Goal: Task Accomplishment & Management: Use online tool/utility

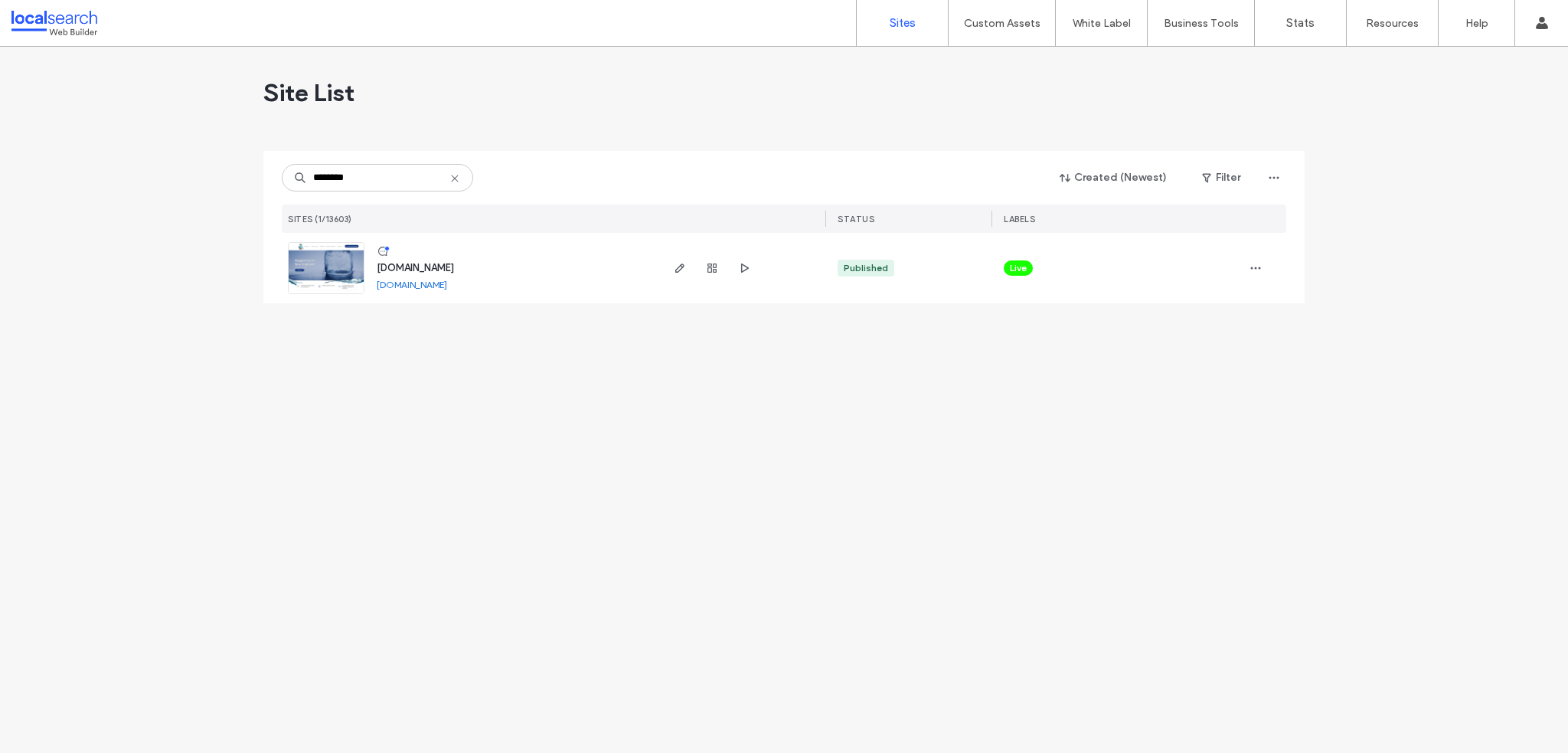
type input "********"
click at [406, 275] on div "www.coolblueice.com.au www.coolblueice.com.au" at bounding box center [511, 268] width 294 height 71
click at [406, 271] on span "www.coolblueice.com.au" at bounding box center [415, 267] width 78 height 12
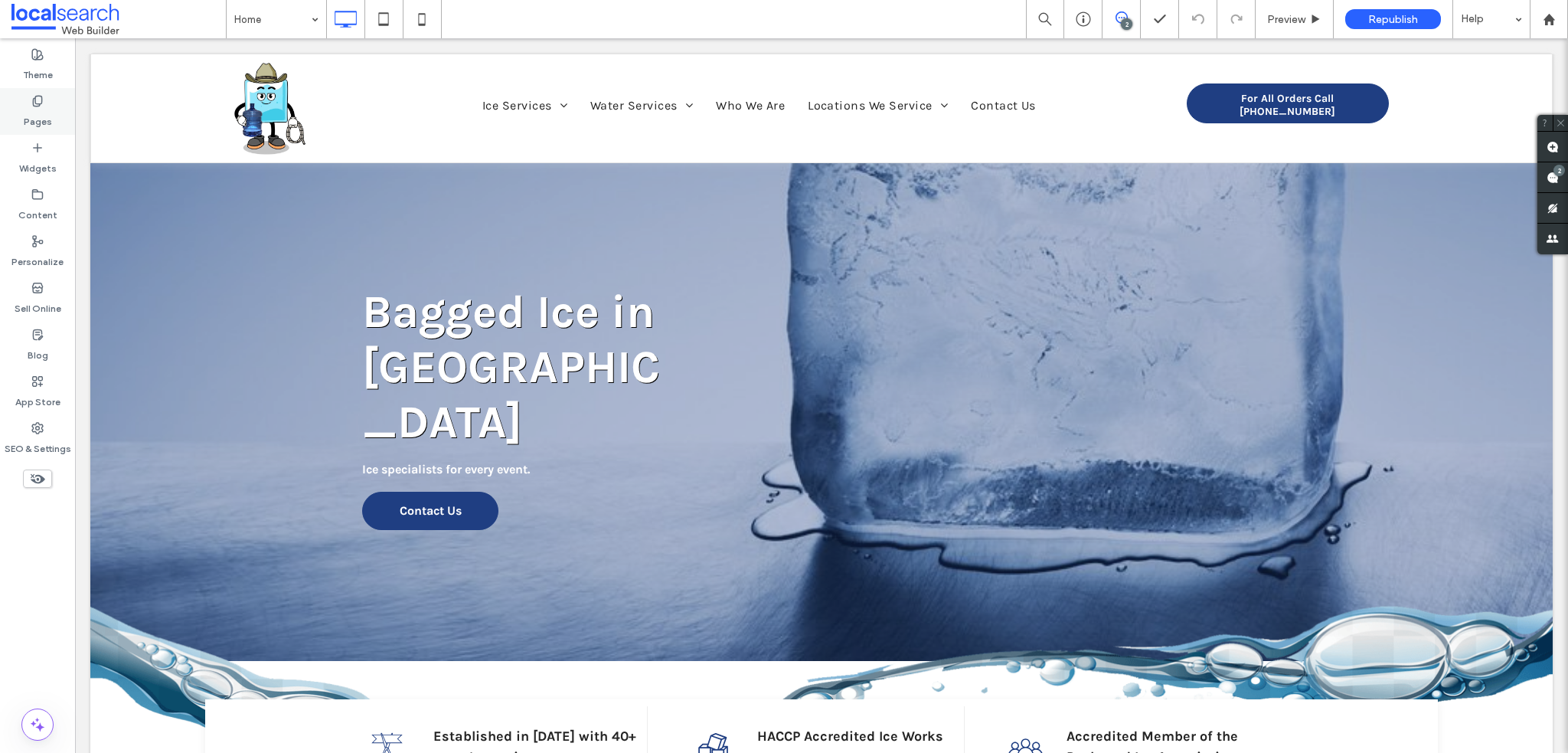
click at [52, 107] on div "Pages" at bounding box center [37, 112] width 75 height 47
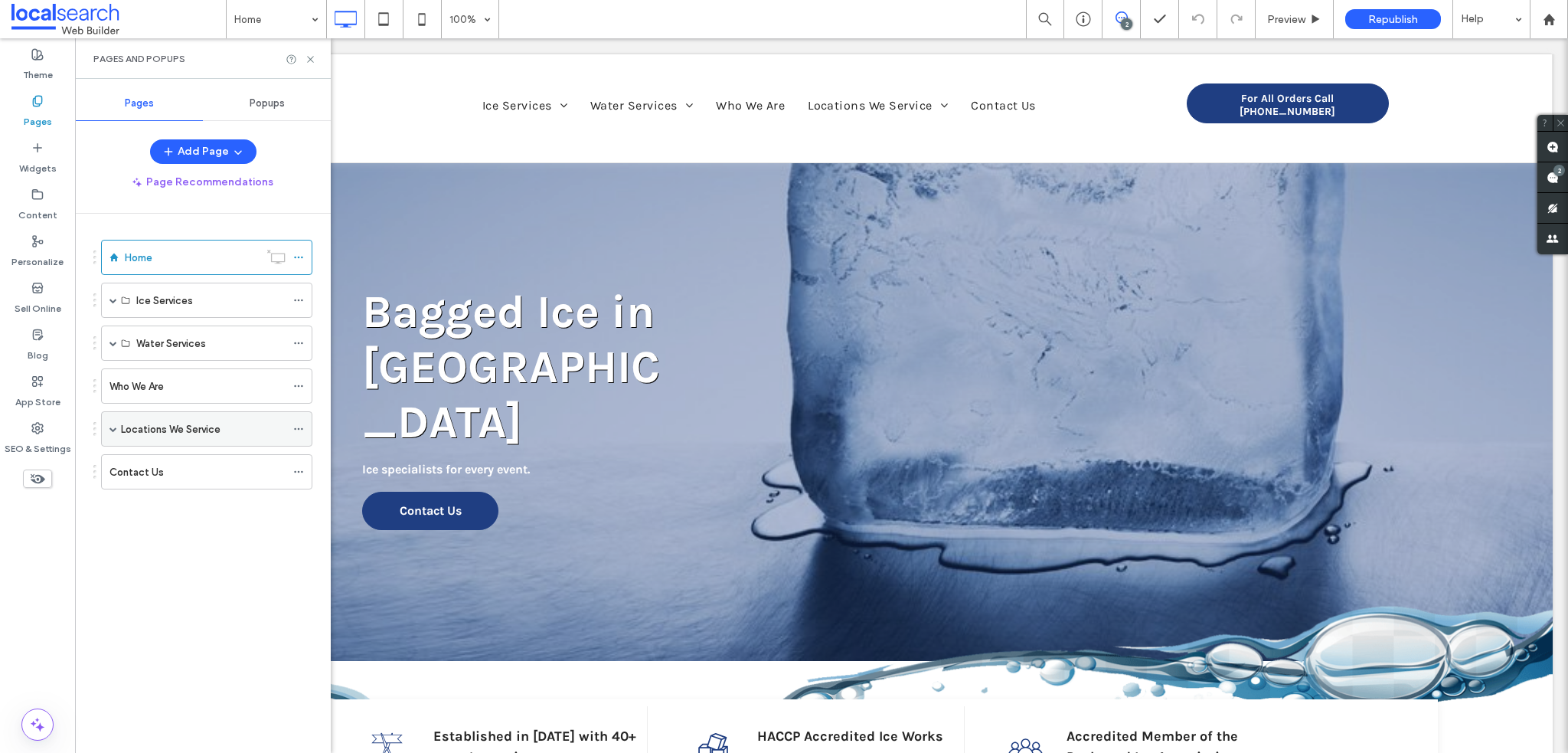
click at [118, 425] on div "Locations We Service" at bounding box center [206, 429] width 211 height 35
click at [111, 425] on span at bounding box center [113, 429] width 8 height 8
click at [145, 452] on div "Tamworth" at bounding box center [211, 464] width 149 height 33
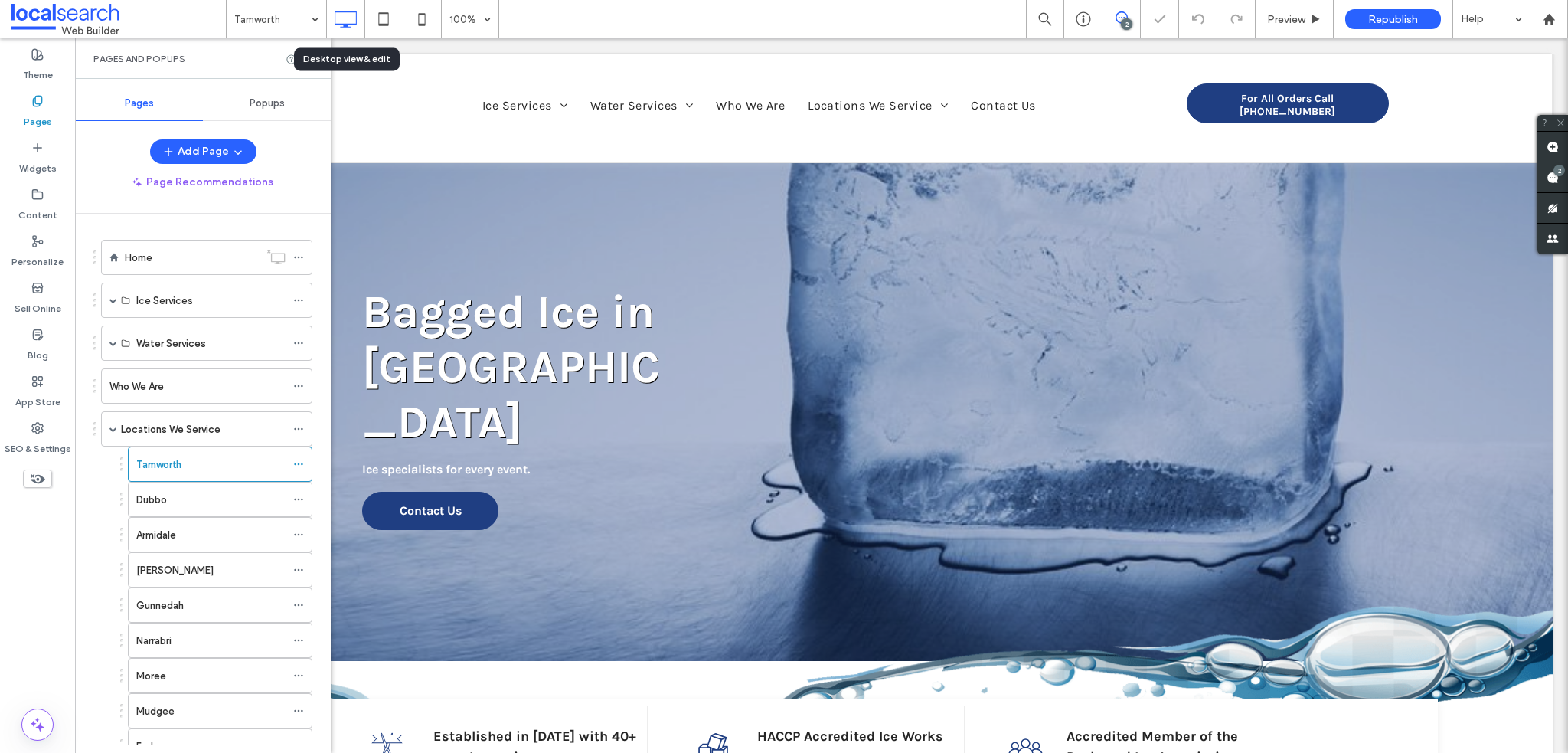
click at [306, 57] on div "Desktop view & edit" at bounding box center [346, 59] width 87 height 14
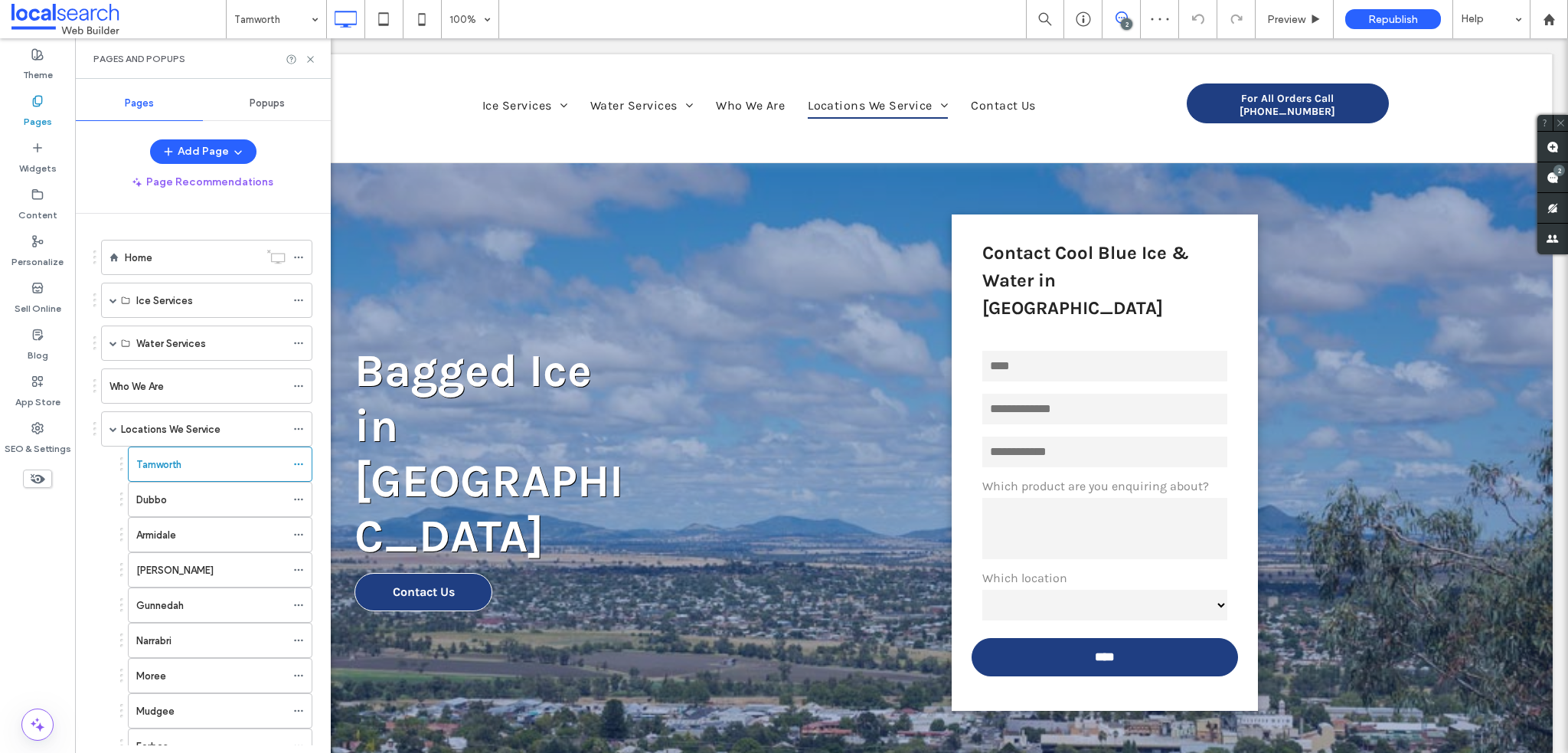
click at [317, 57] on div "Pages and Popups" at bounding box center [203, 58] width 256 height 40
click at [312, 57] on icon at bounding box center [311, 60] width 12 height 12
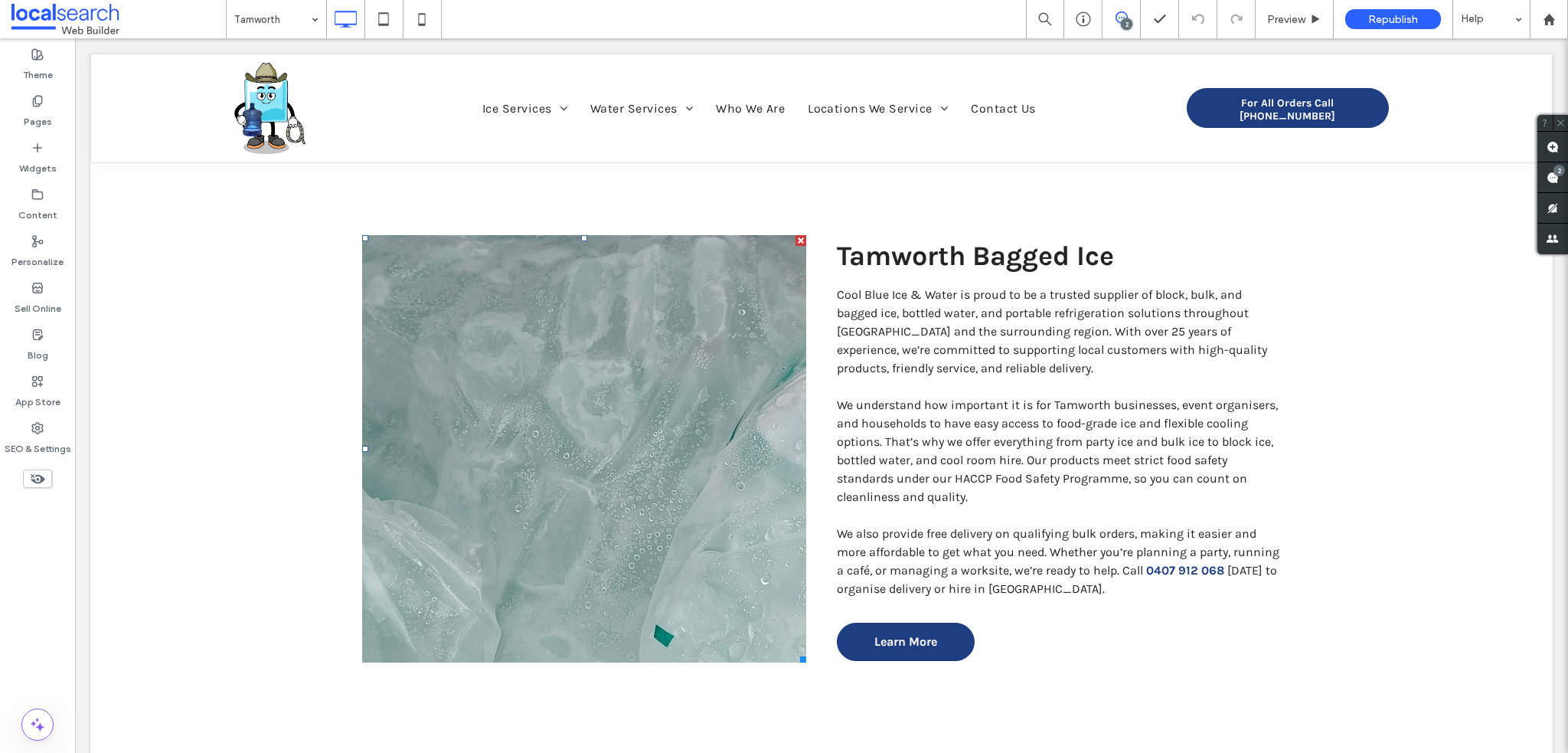
scroll to position [536, 0]
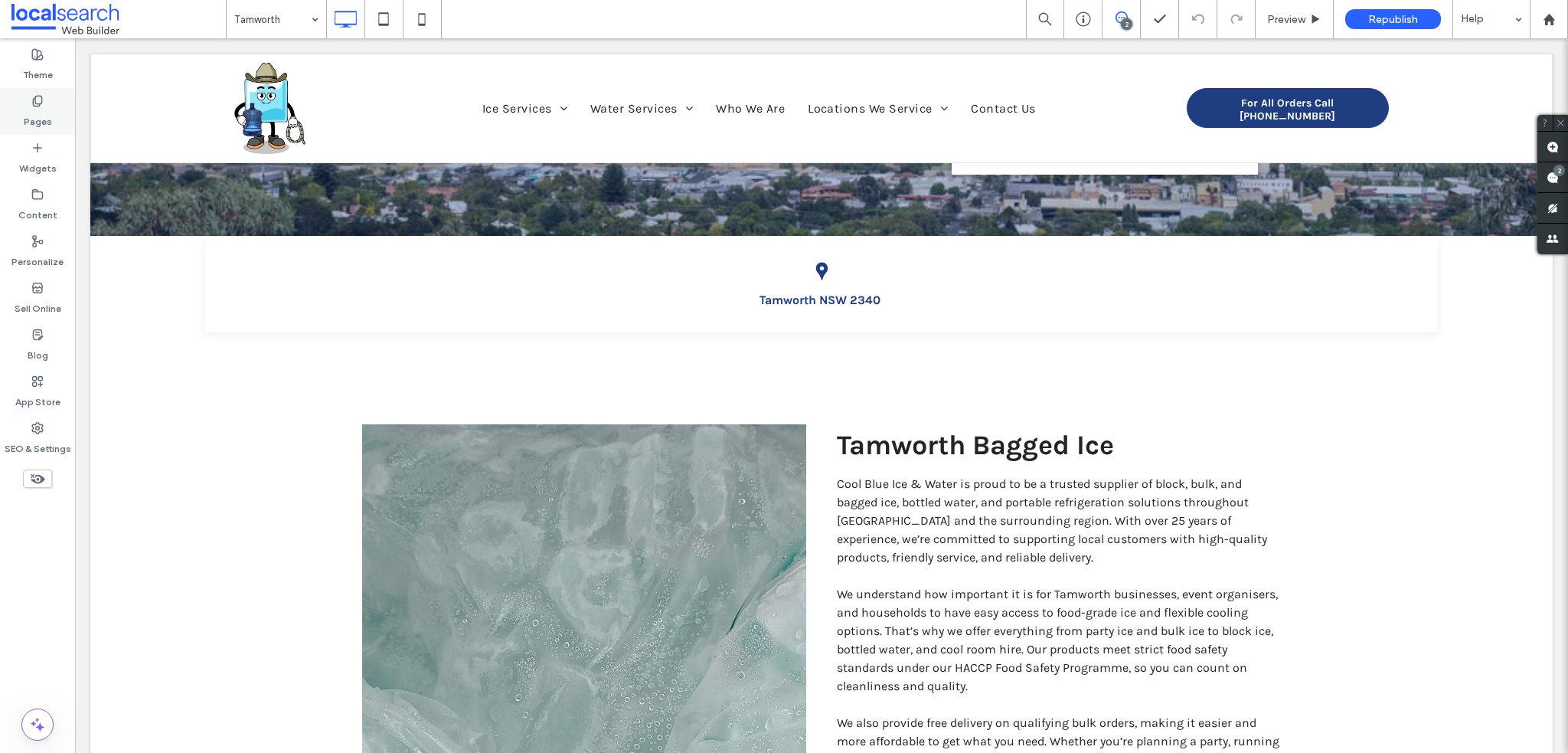
click at [36, 127] on label "Pages" at bounding box center [37, 118] width 29 height 22
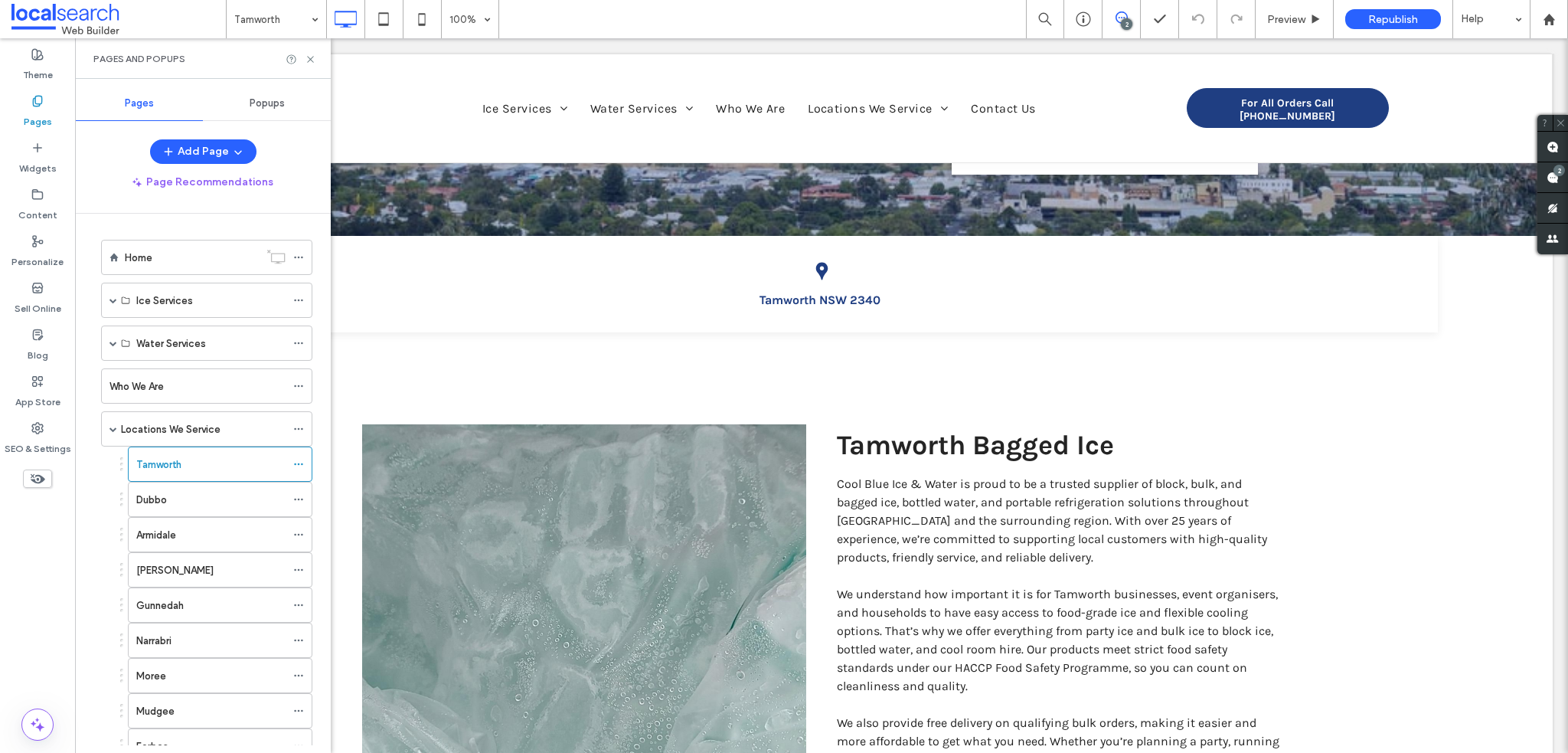
click at [178, 487] on div "Dubbo" at bounding box center [211, 499] width 149 height 33
click at [311, 59] on use at bounding box center [310, 59] width 6 height 6
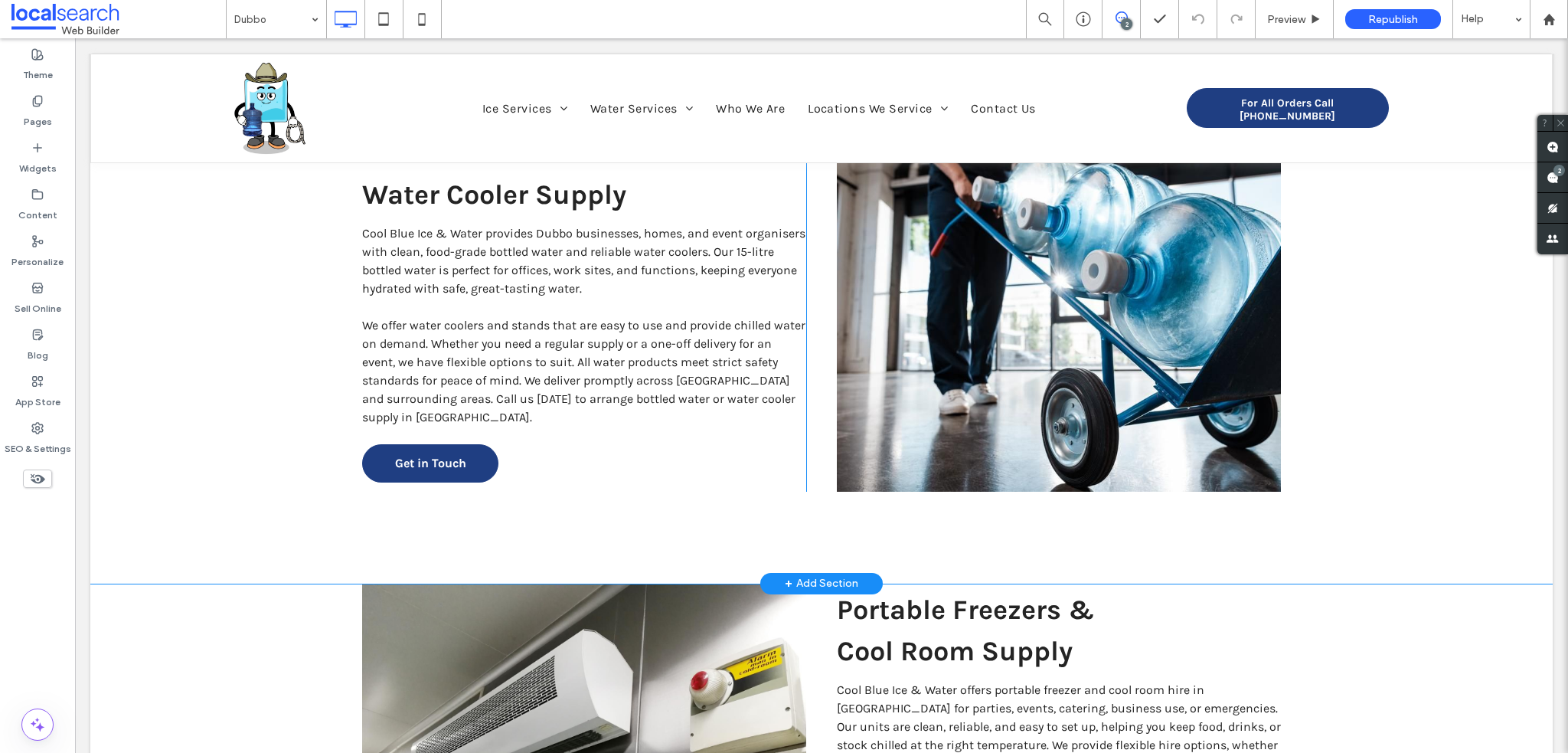
scroll to position [2603, 0]
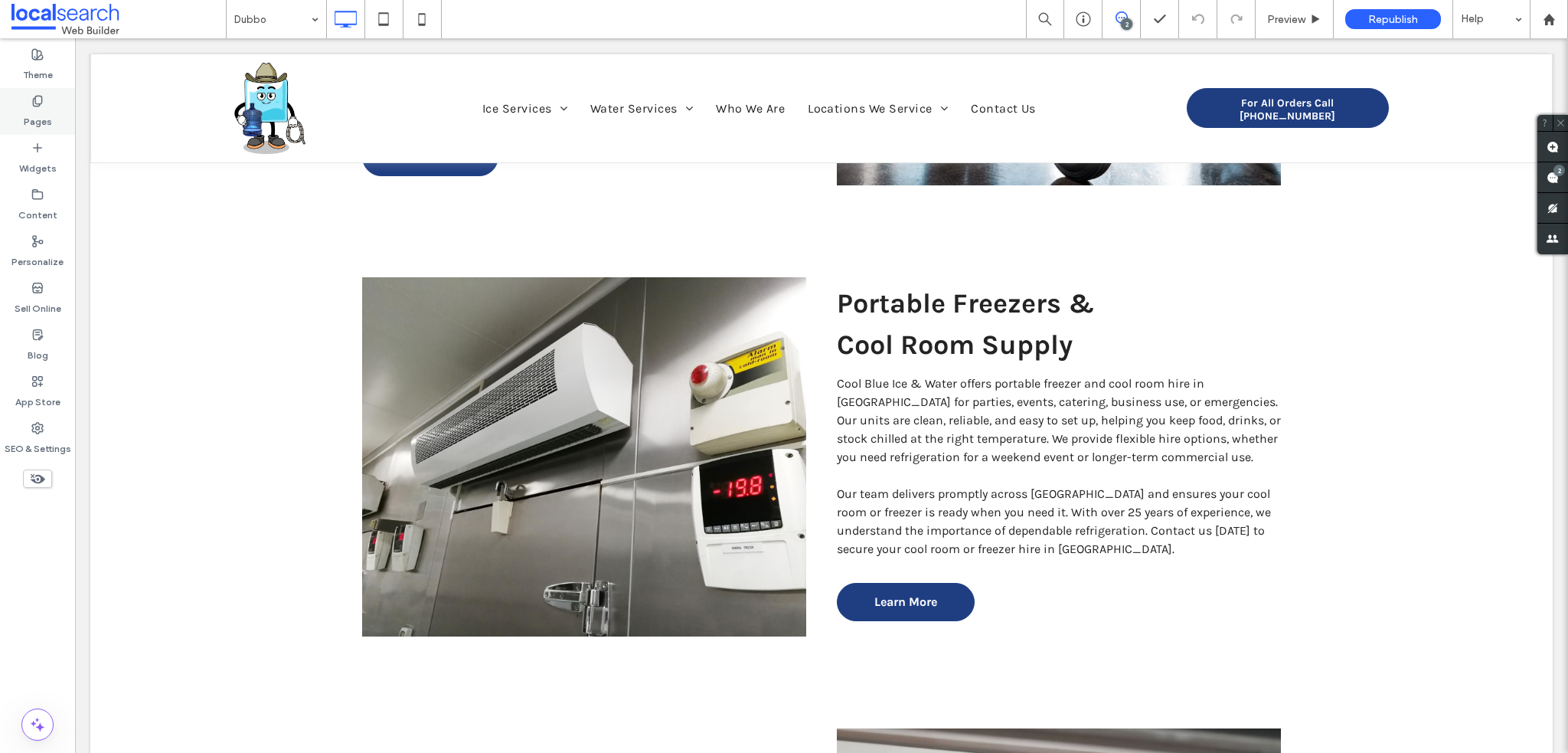
click at [47, 122] on label "Pages" at bounding box center [37, 118] width 29 height 22
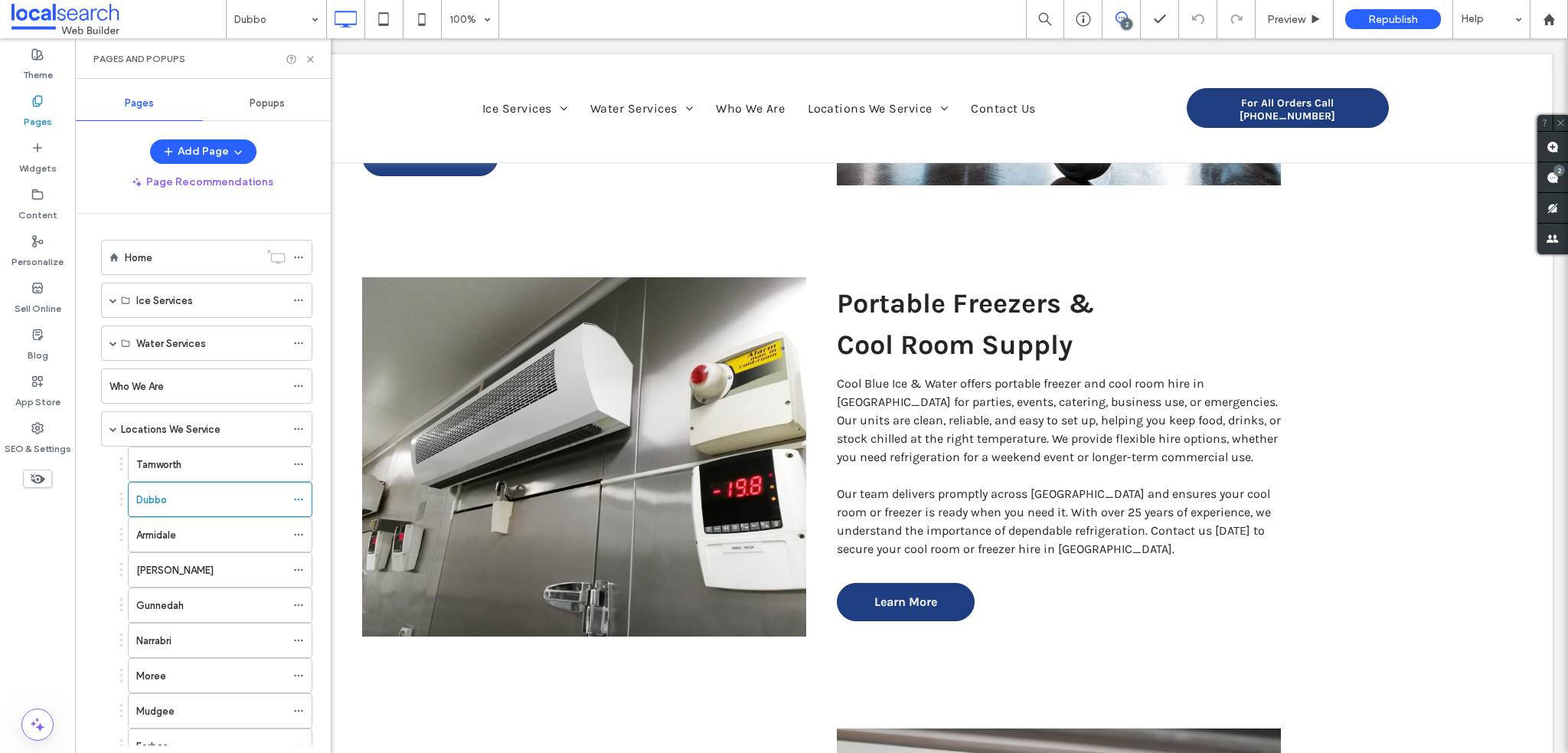
scroll to position [77, 0]
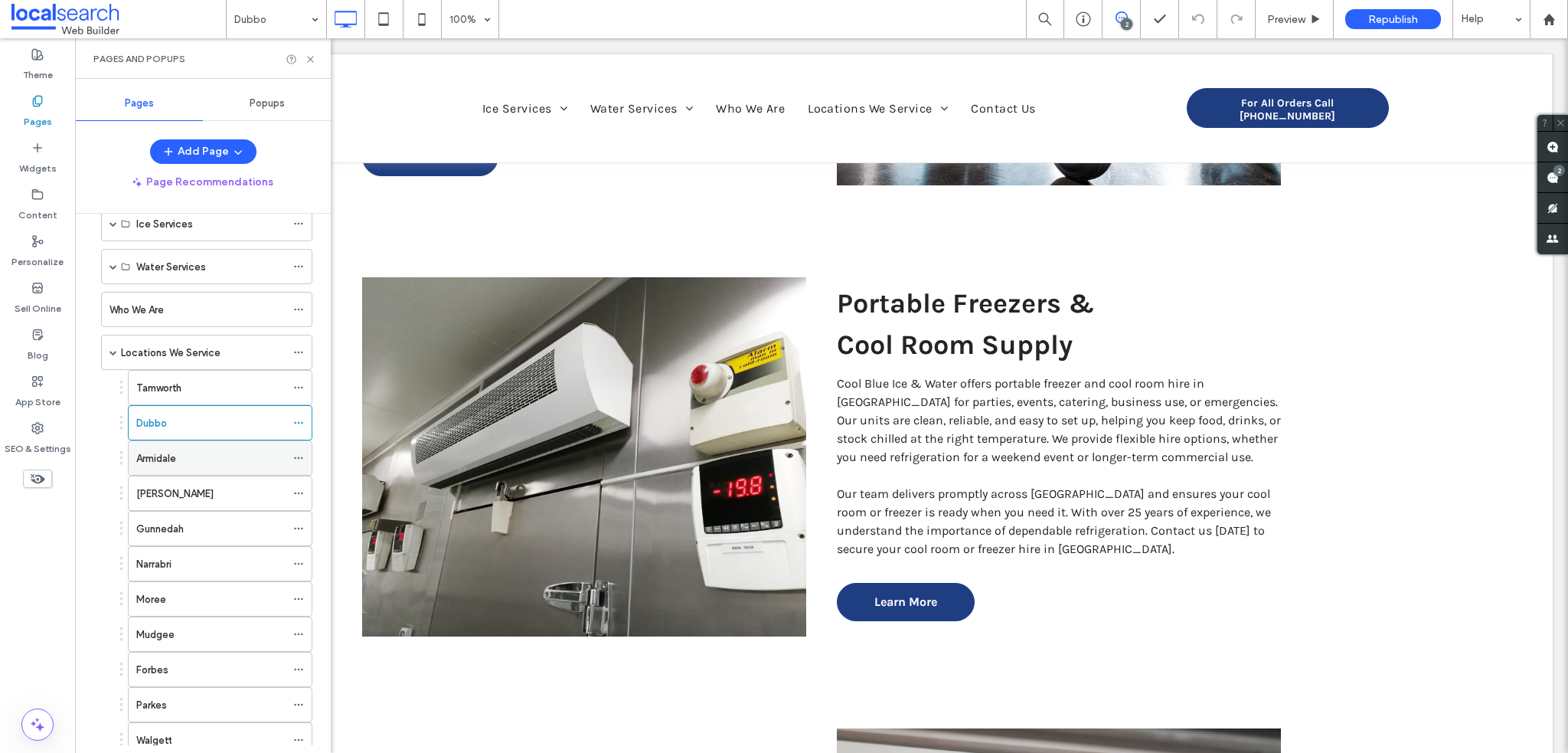
click at [187, 458] on div "Armidale" at bounding box center [211, 458] width 149 height 16
click at [307, 57] on icon at bounding box center [311, 60] width 12 height 12
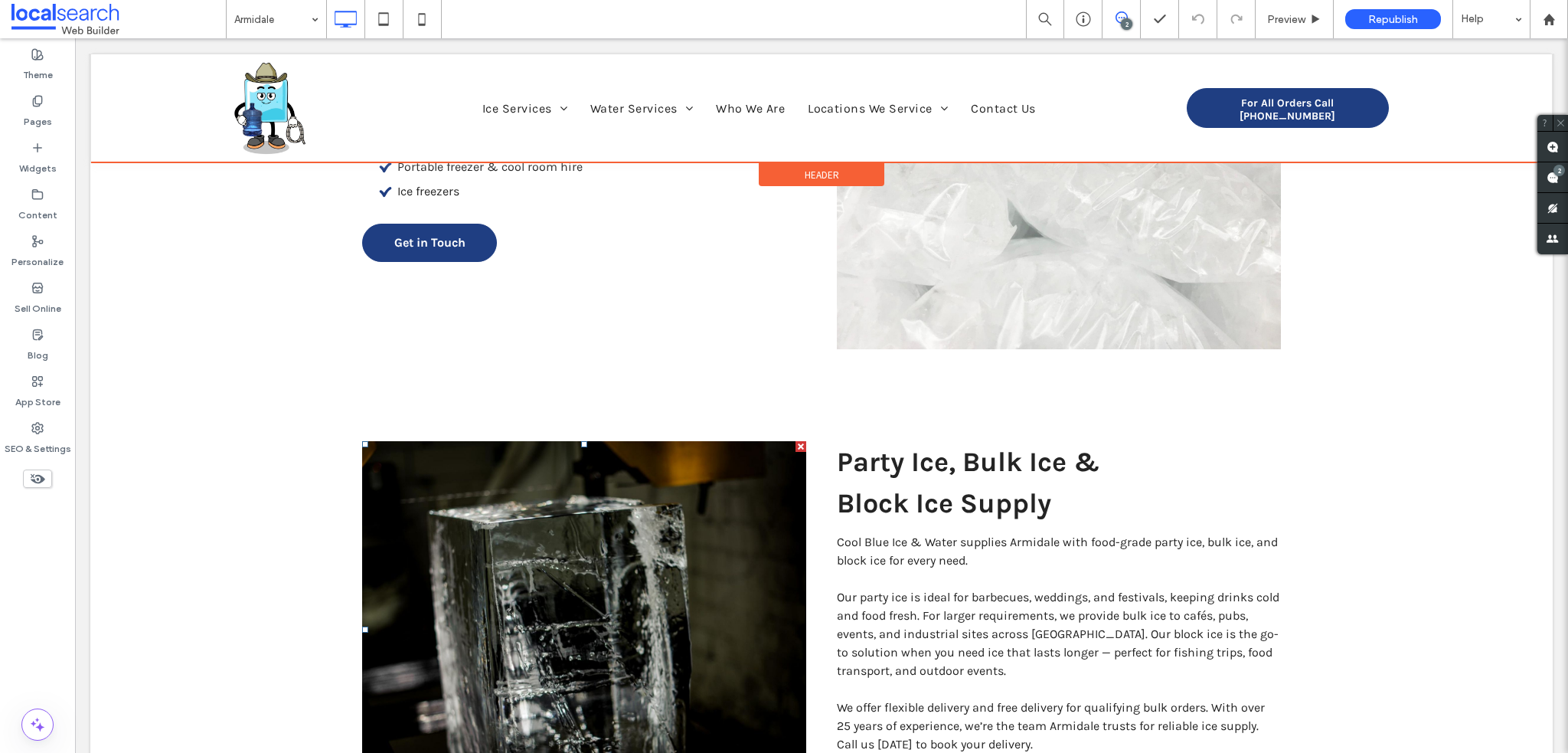
scroll to position [1378, 0]
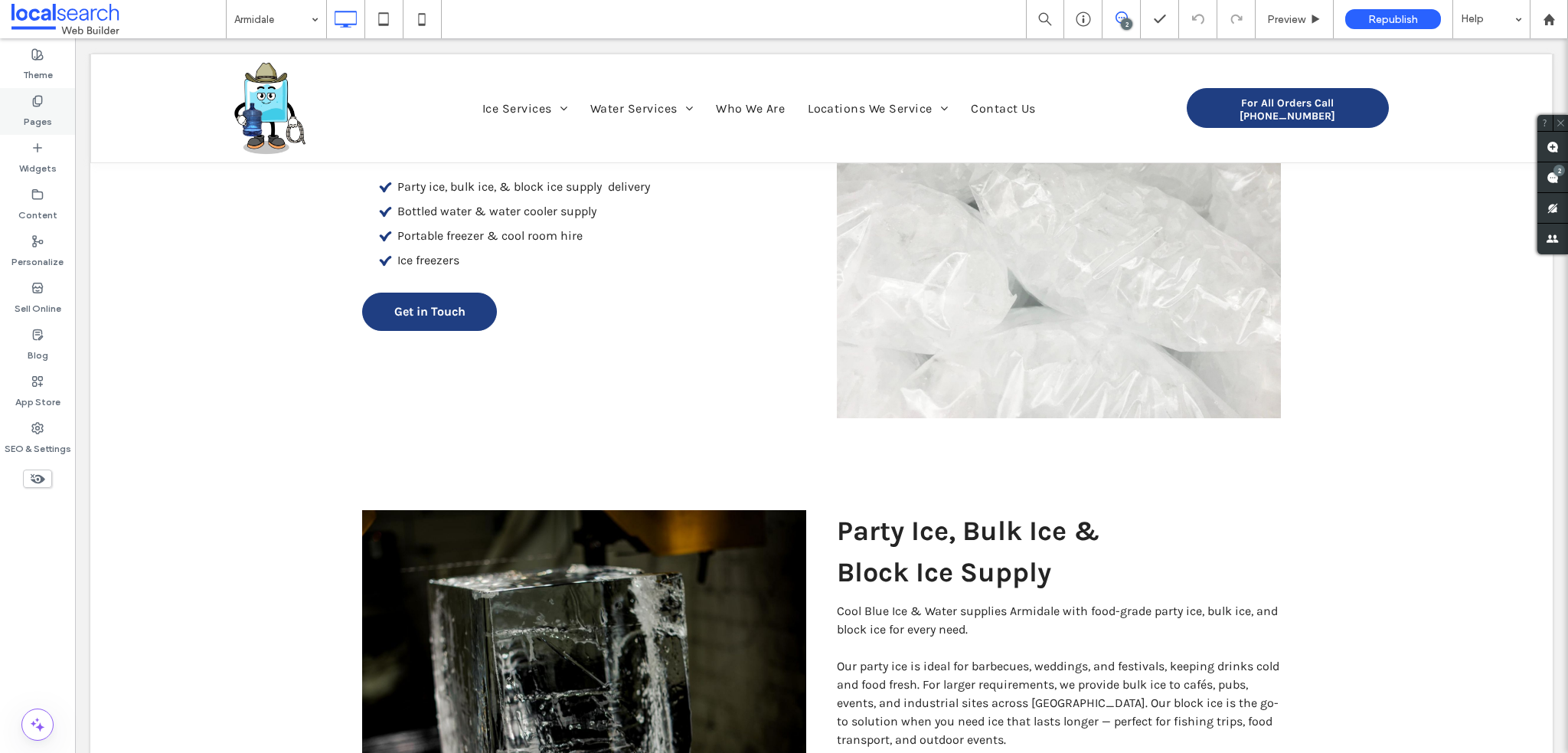
click at [54, 116] on div "Pages" at bounding box center [37, 112] width 75 height 47
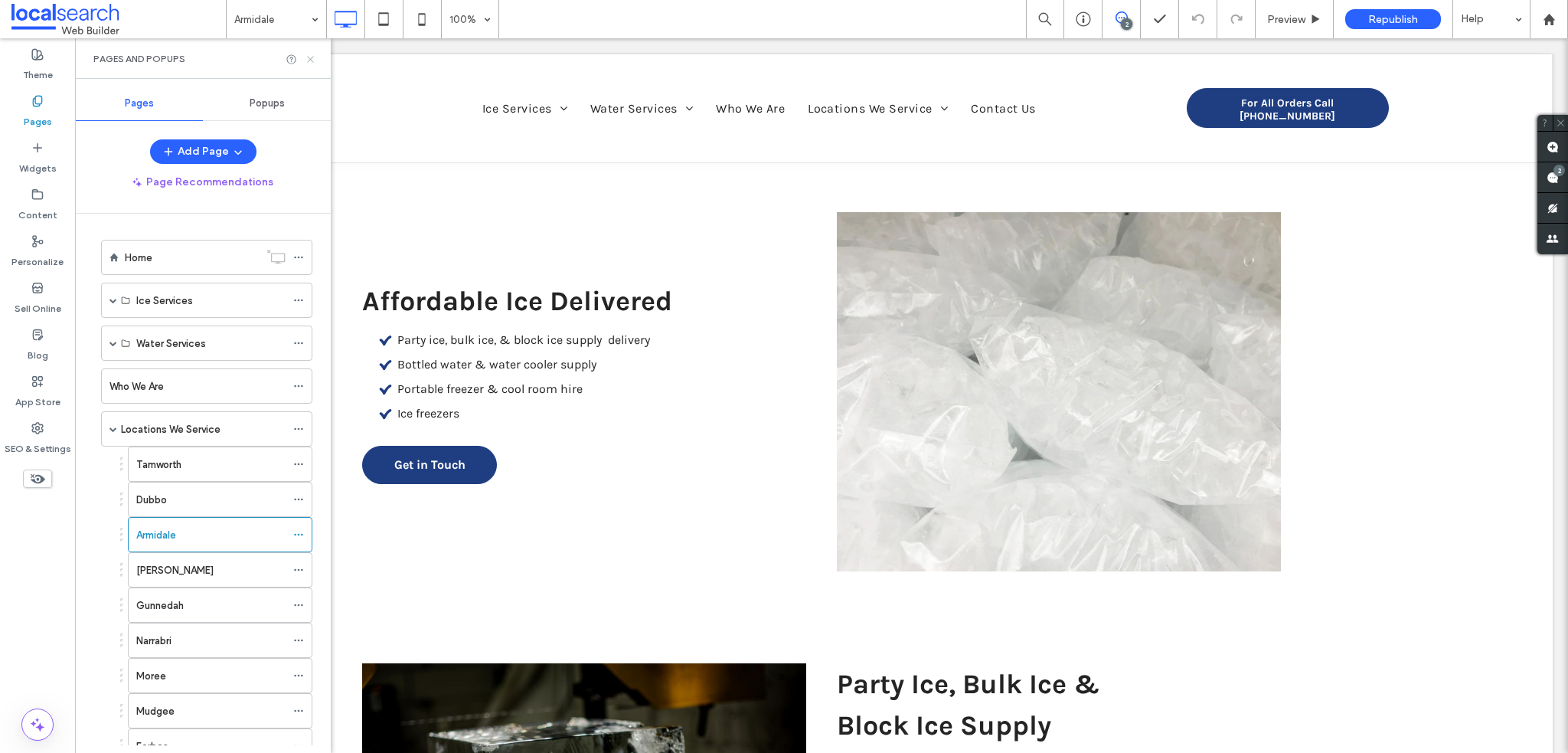
click at [309, 61] on use at bounding box center [310, 59] width 6 height 6
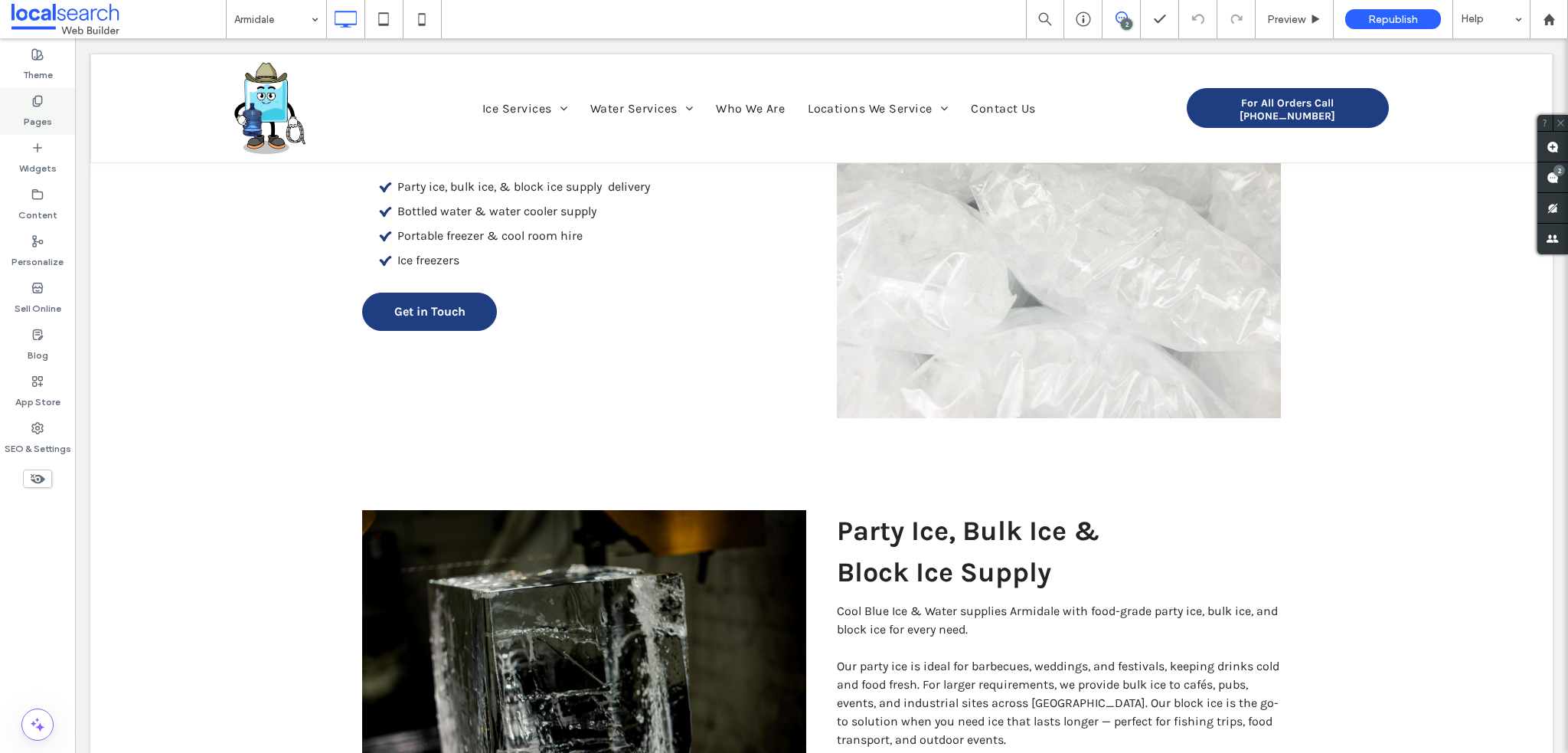
click at [56, 108] on div "Pages" at bounding box center [37, 112] width 75 height 47
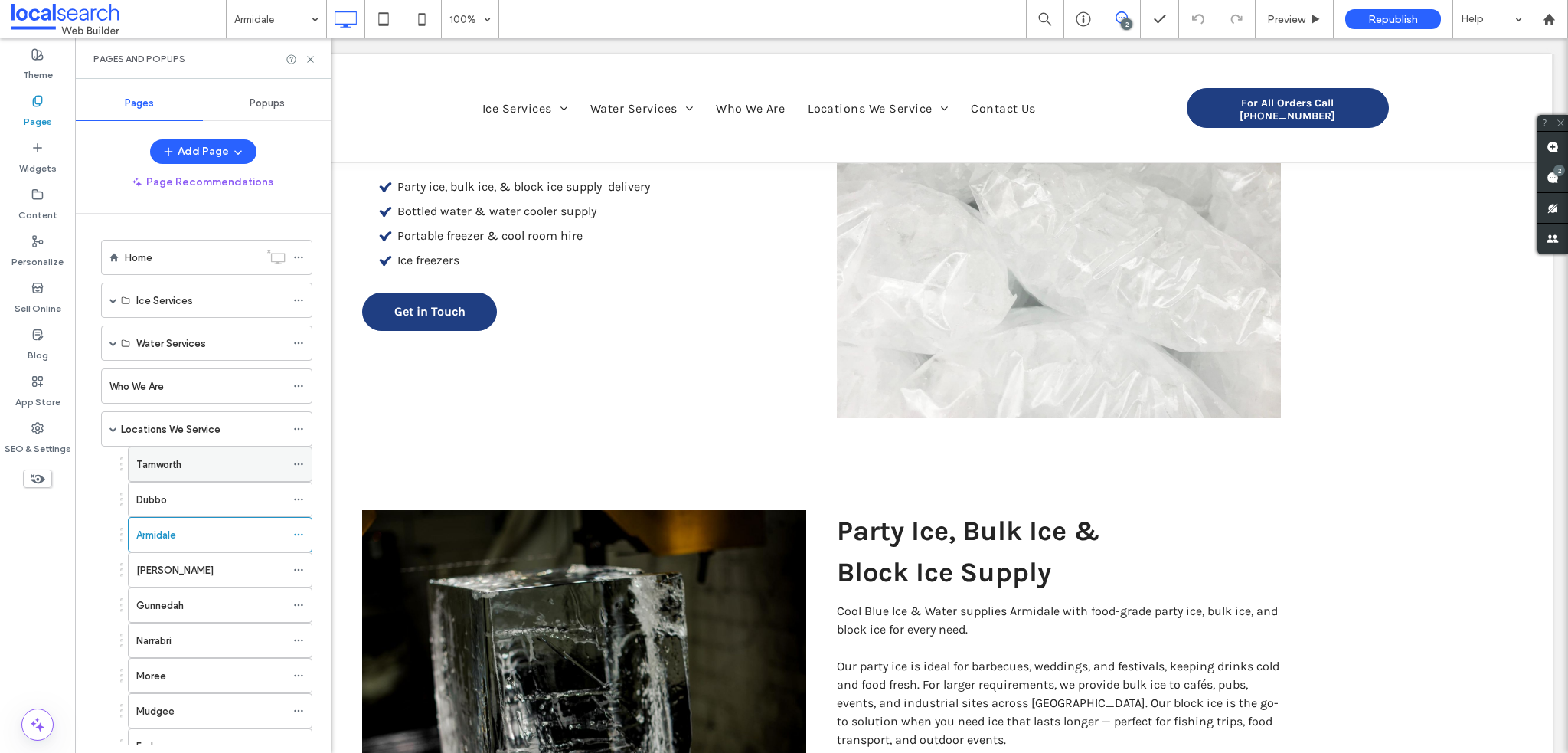
click at [196, 464] on div "Tamworth" at bounding box center [211, 464] width 149 height 16
click at [310, 61] on div at bounding box center [784, 376] width 1568 height 753
click at [315, 57] on icon at bounding box center [311, 60] width 12 height 12
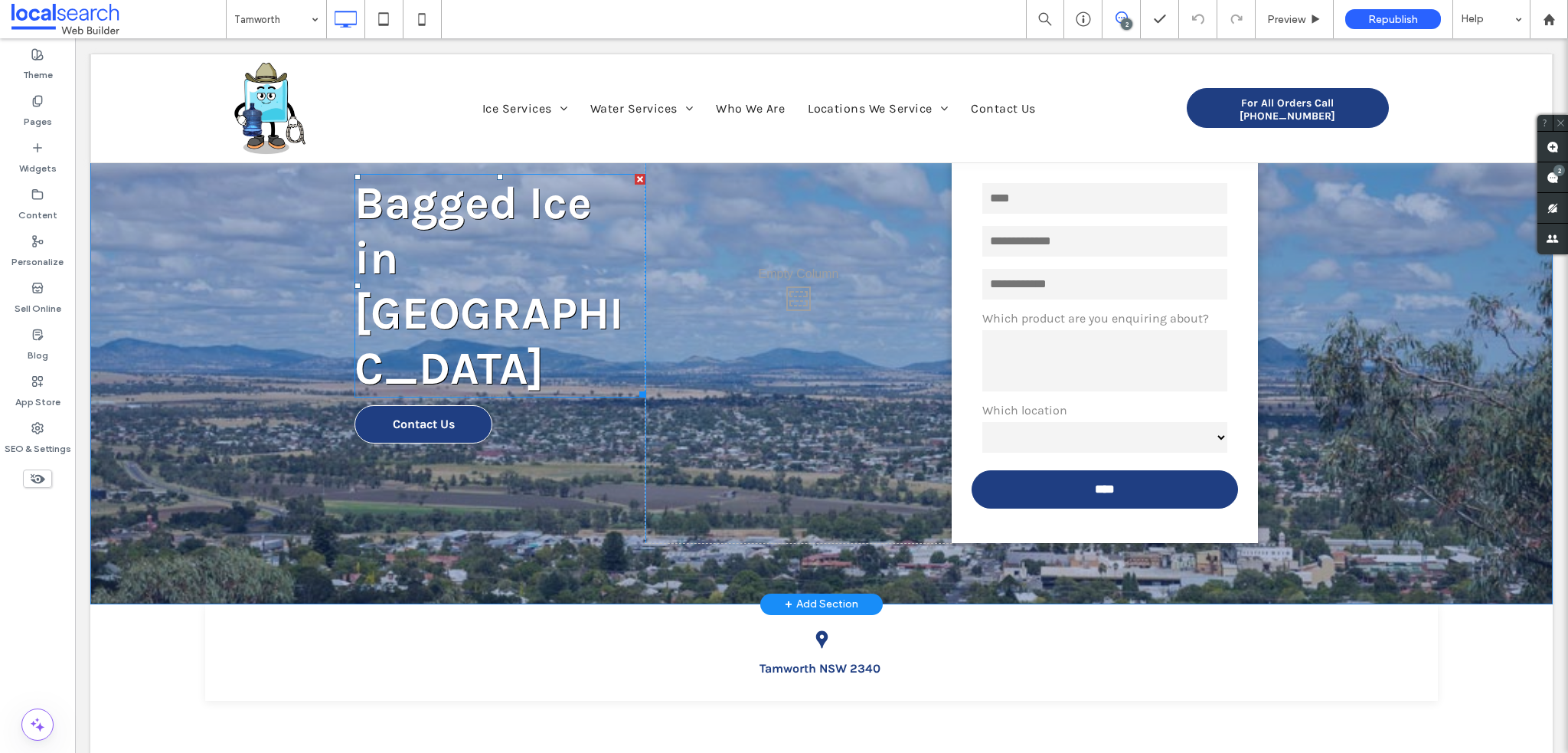
scroll to position [153, 0]
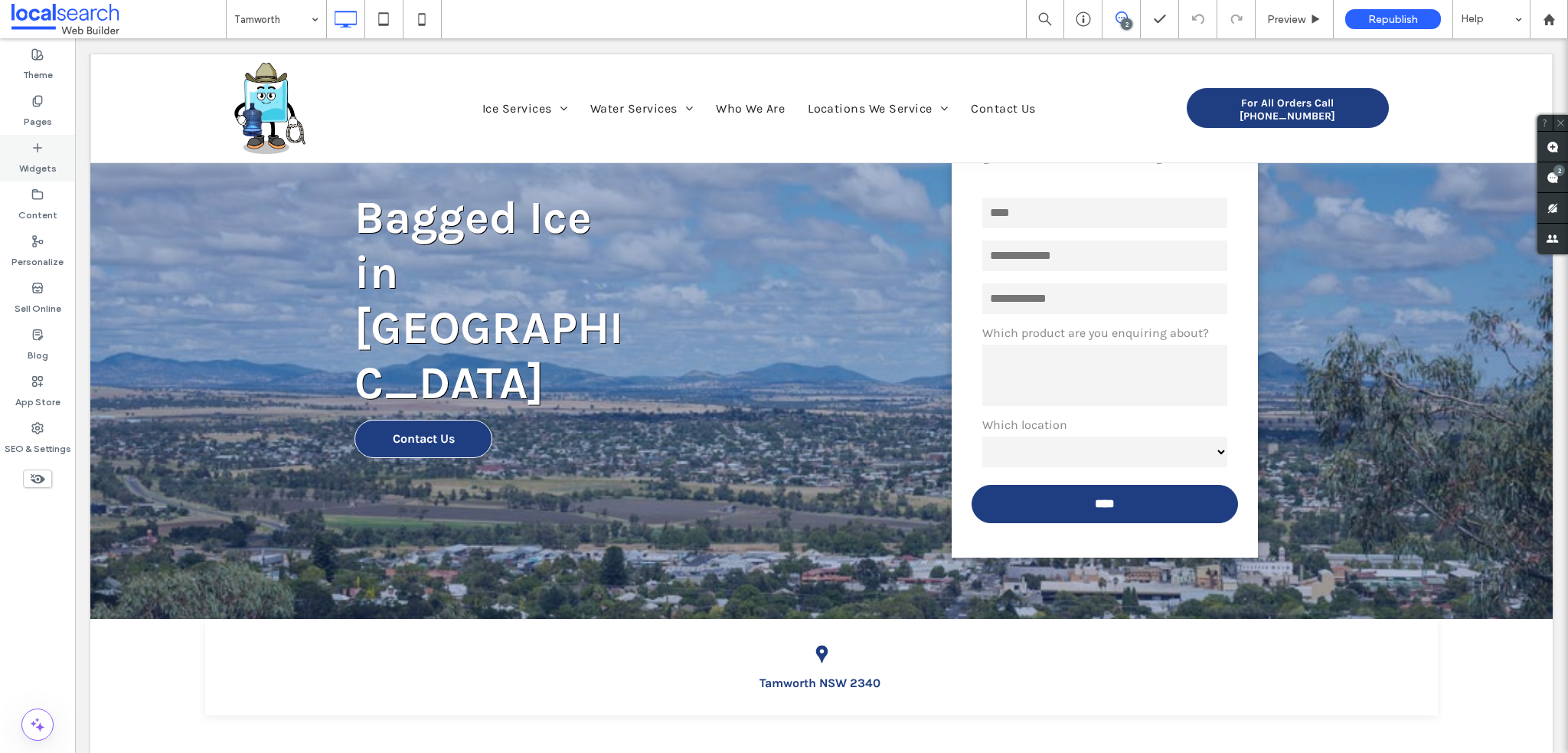
click at [32, 118] on label "Pages" at bounding box center [37, 118] width 29 height 22
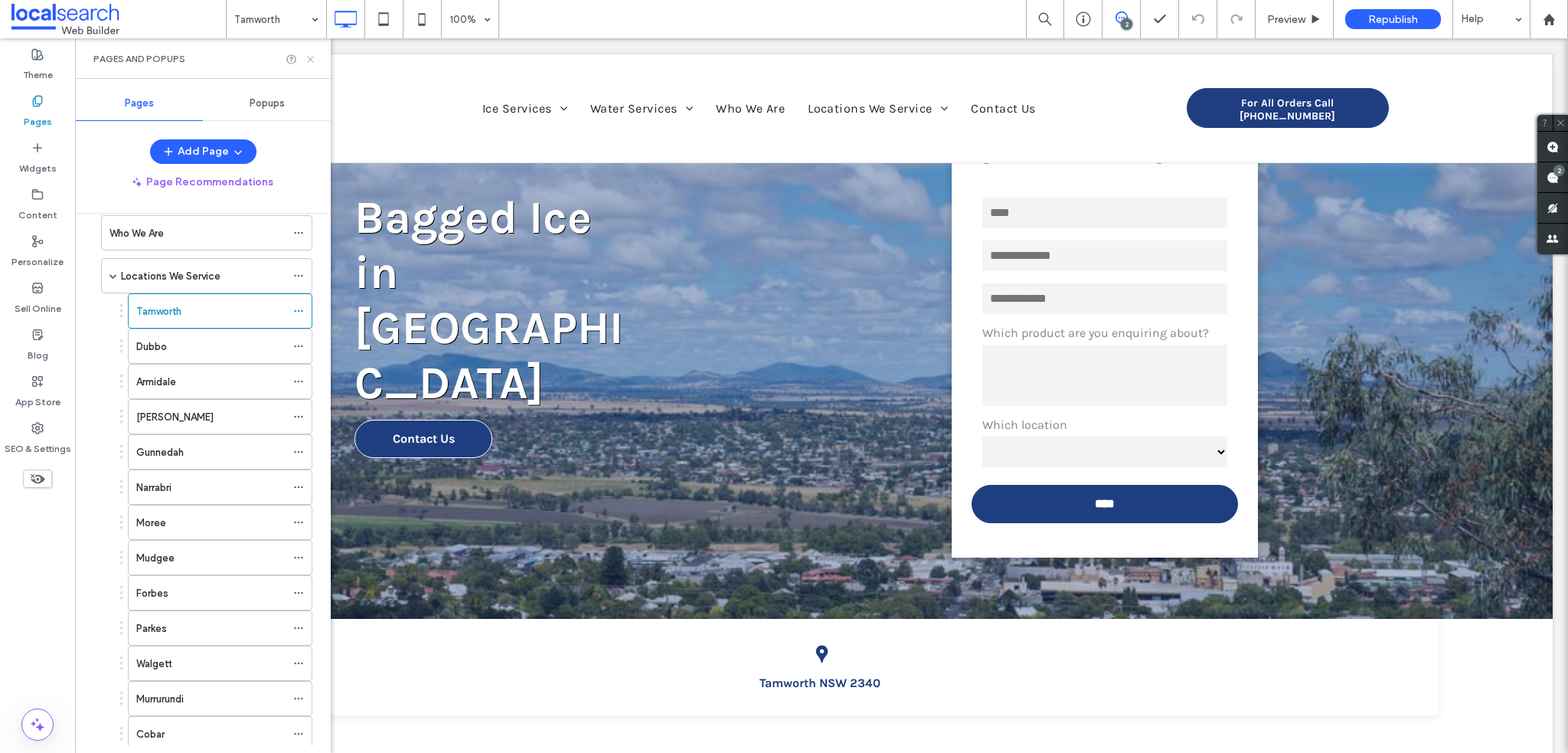
click at [313, 60] on icon at bounding box center [311, 60] width 12 height 12
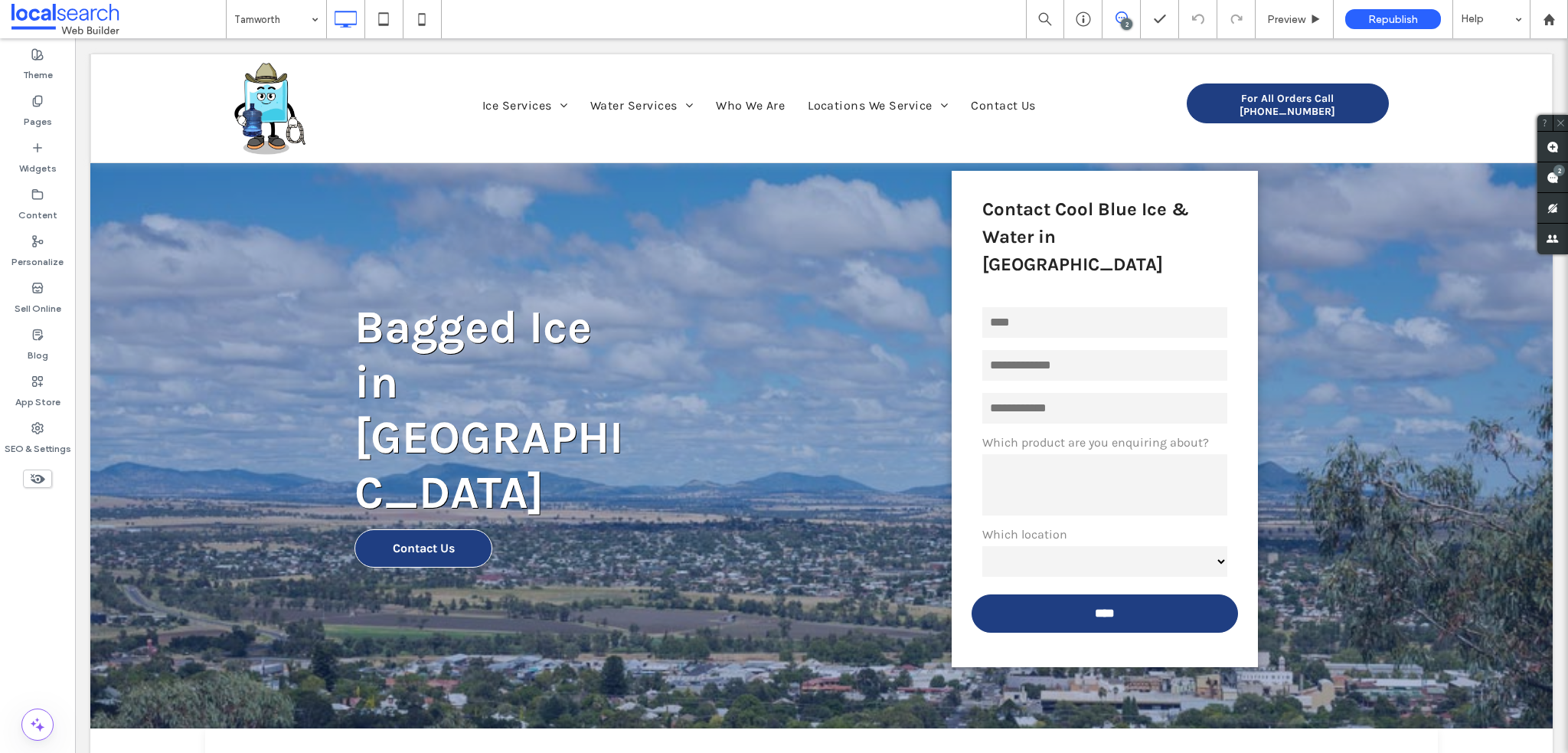
scroll to position [0, 0]
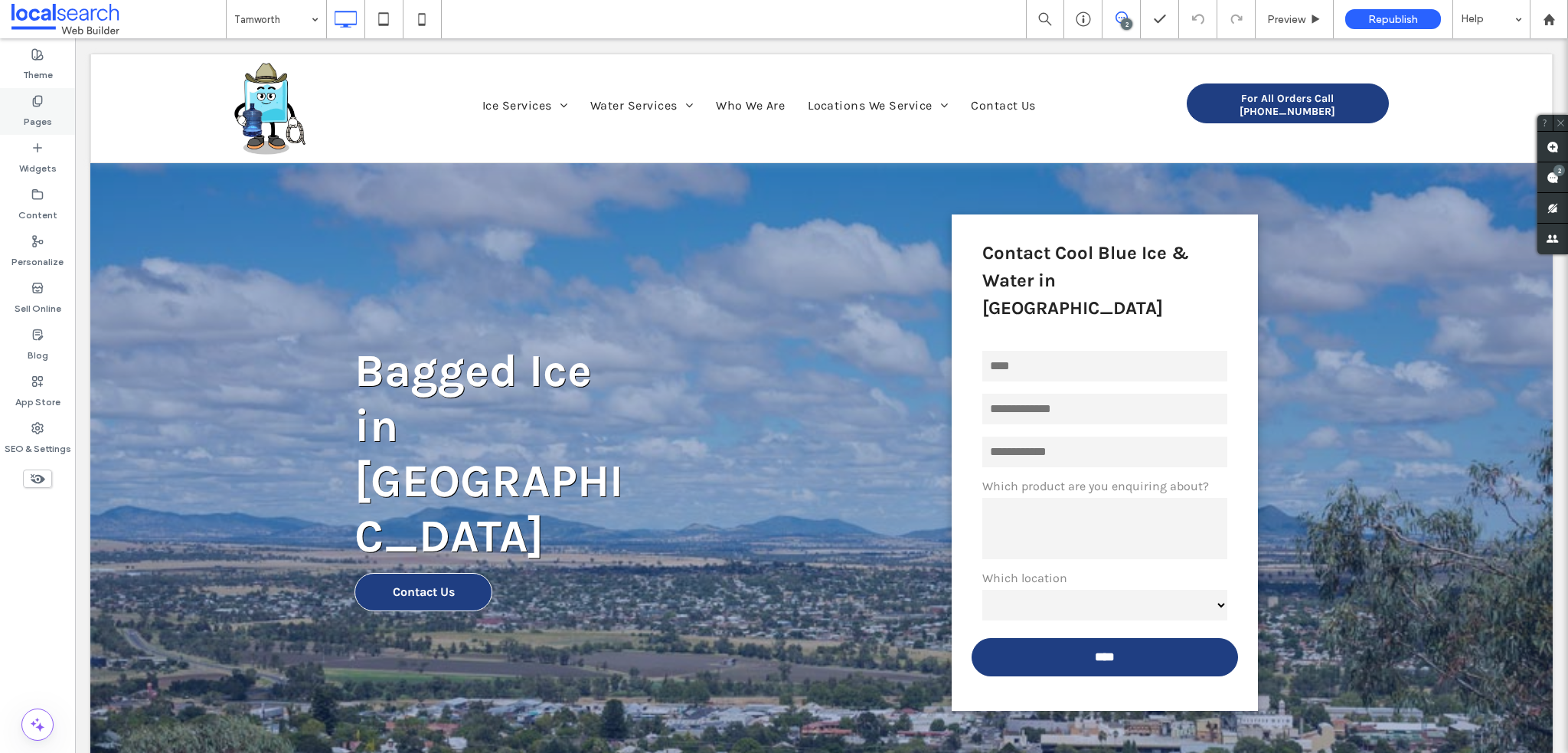
click at [37, 119] on label "Pages" at bounding box center [37, 118] width 29 height 22
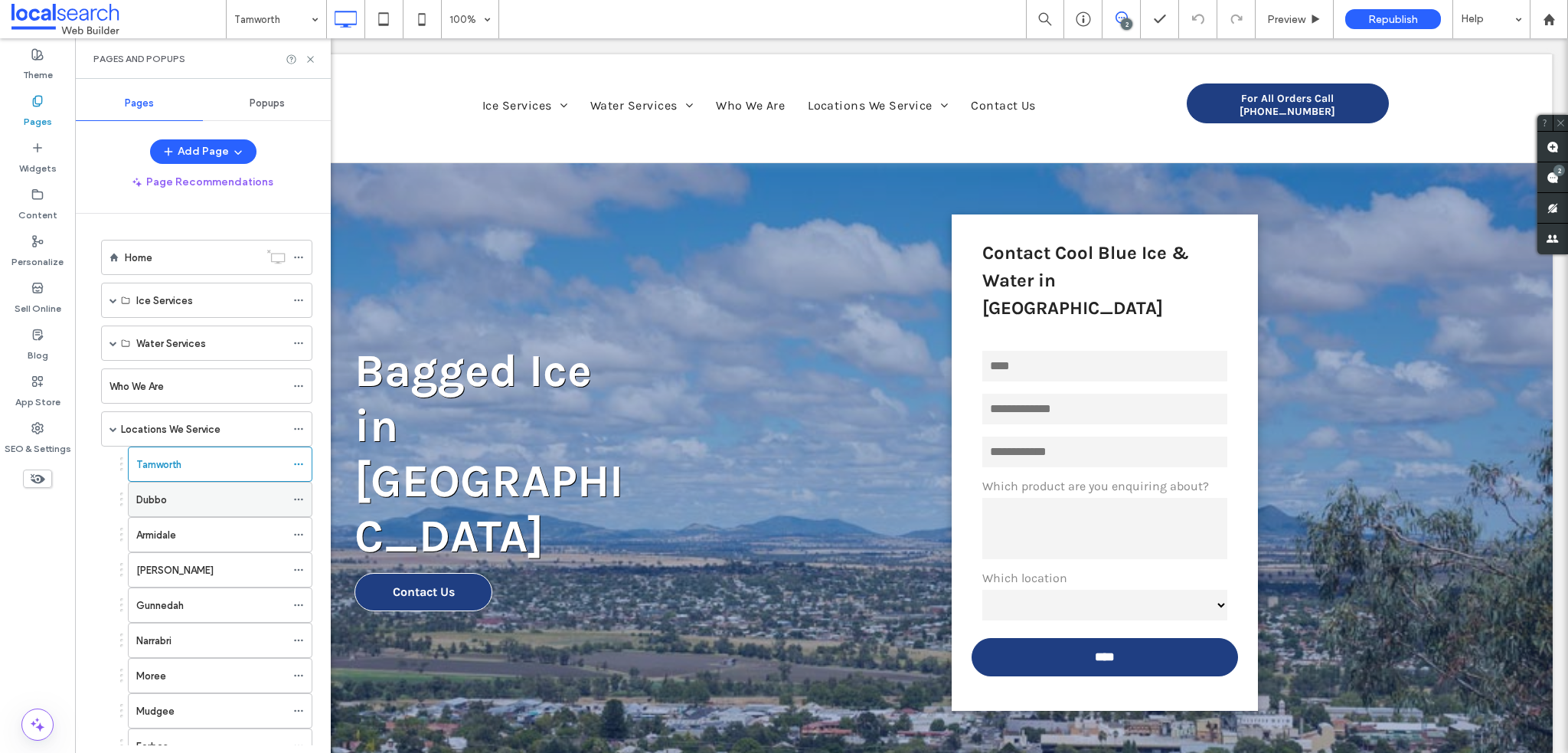
click at [184, 500] on div "Dubbo" at bounding box center [211, 499] width 149 height 16
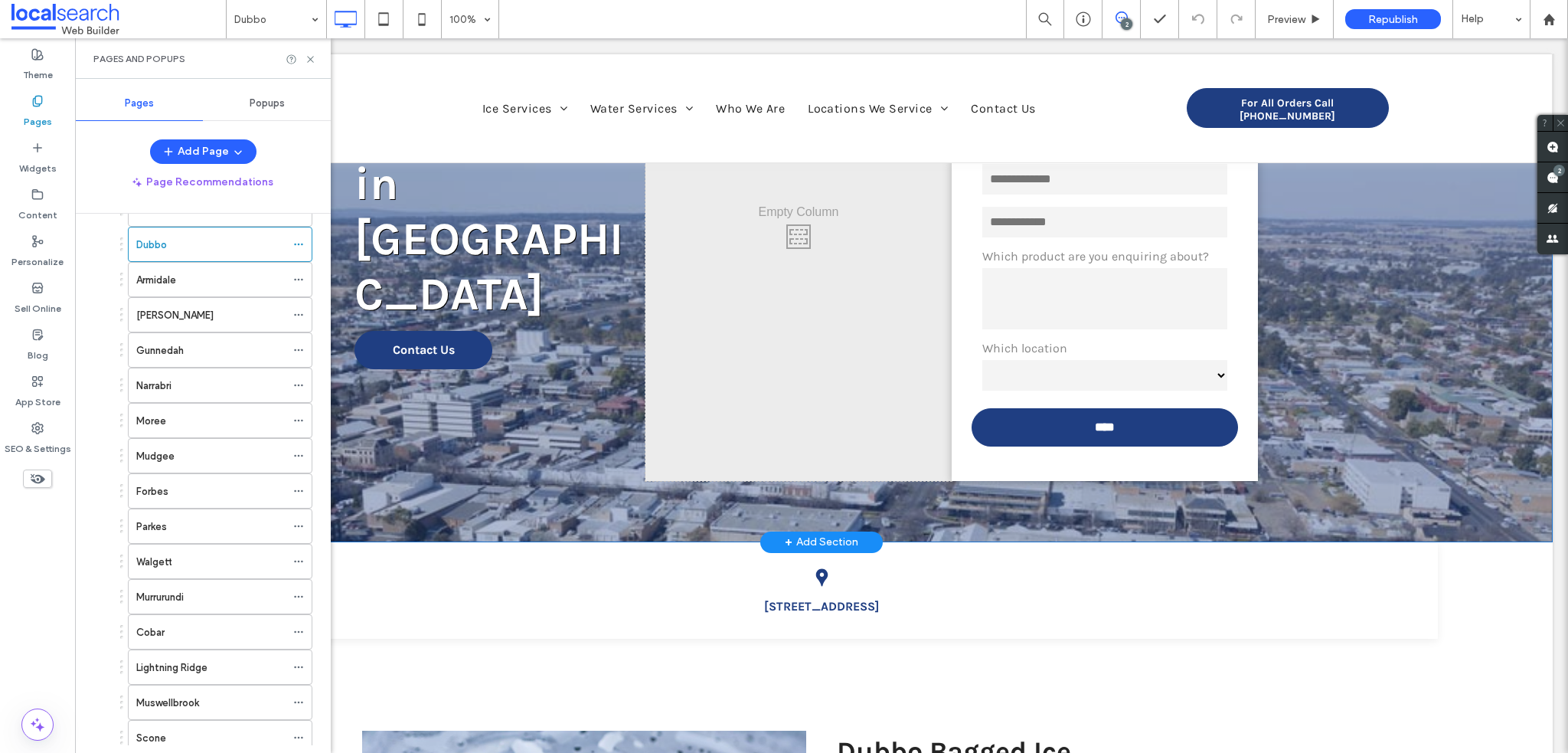
scroll to position [382, 0]
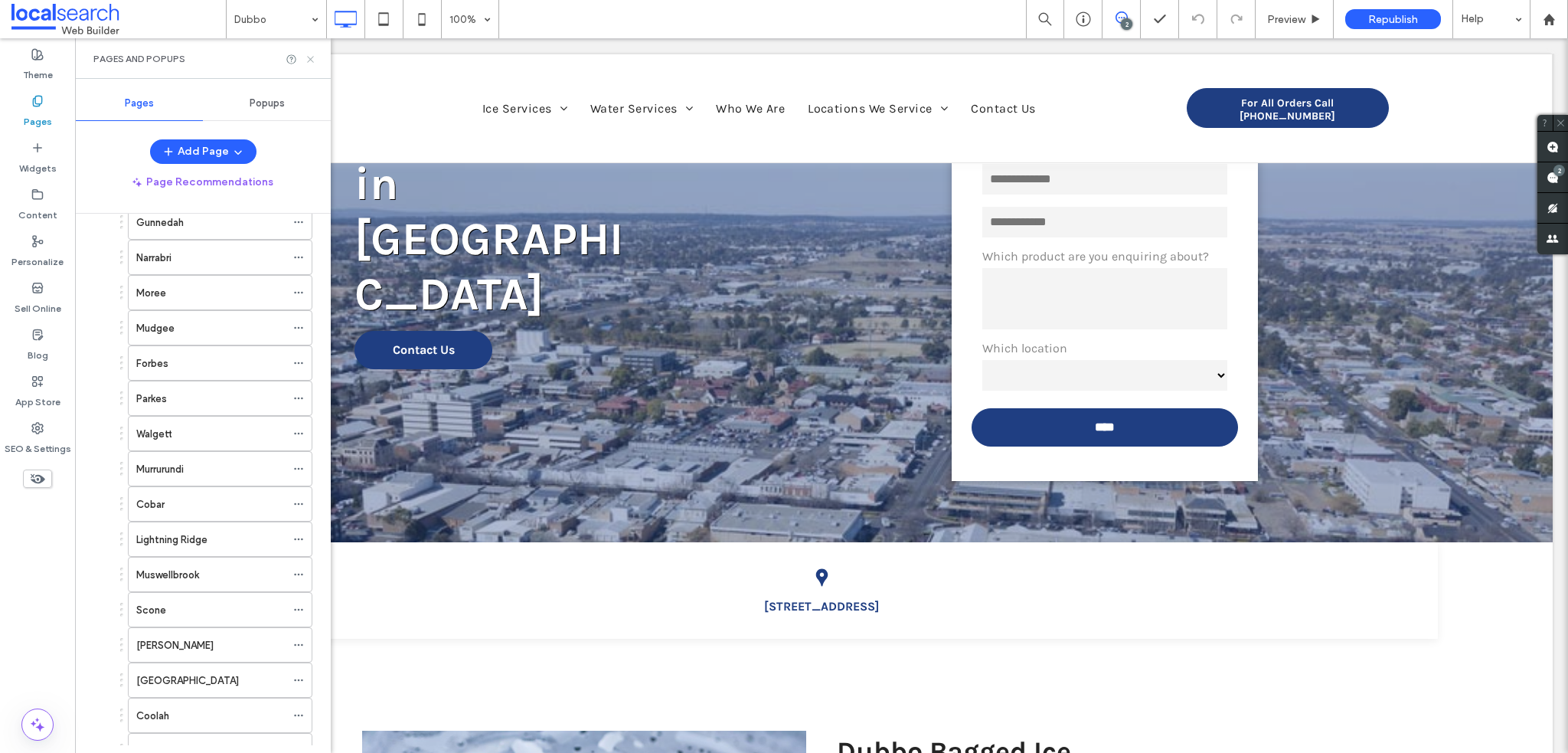
click at [316, 61] on div "Pages and Popups" at bounding box center [203, 58] width 256 height 40
drag, startPoint x: 314, startPoint y: 59, endPoint x: 313, endPoint y: 192, distance: 133.0
click at [314, 59] on icon at bounding box center [311, 60] width 12 height 12
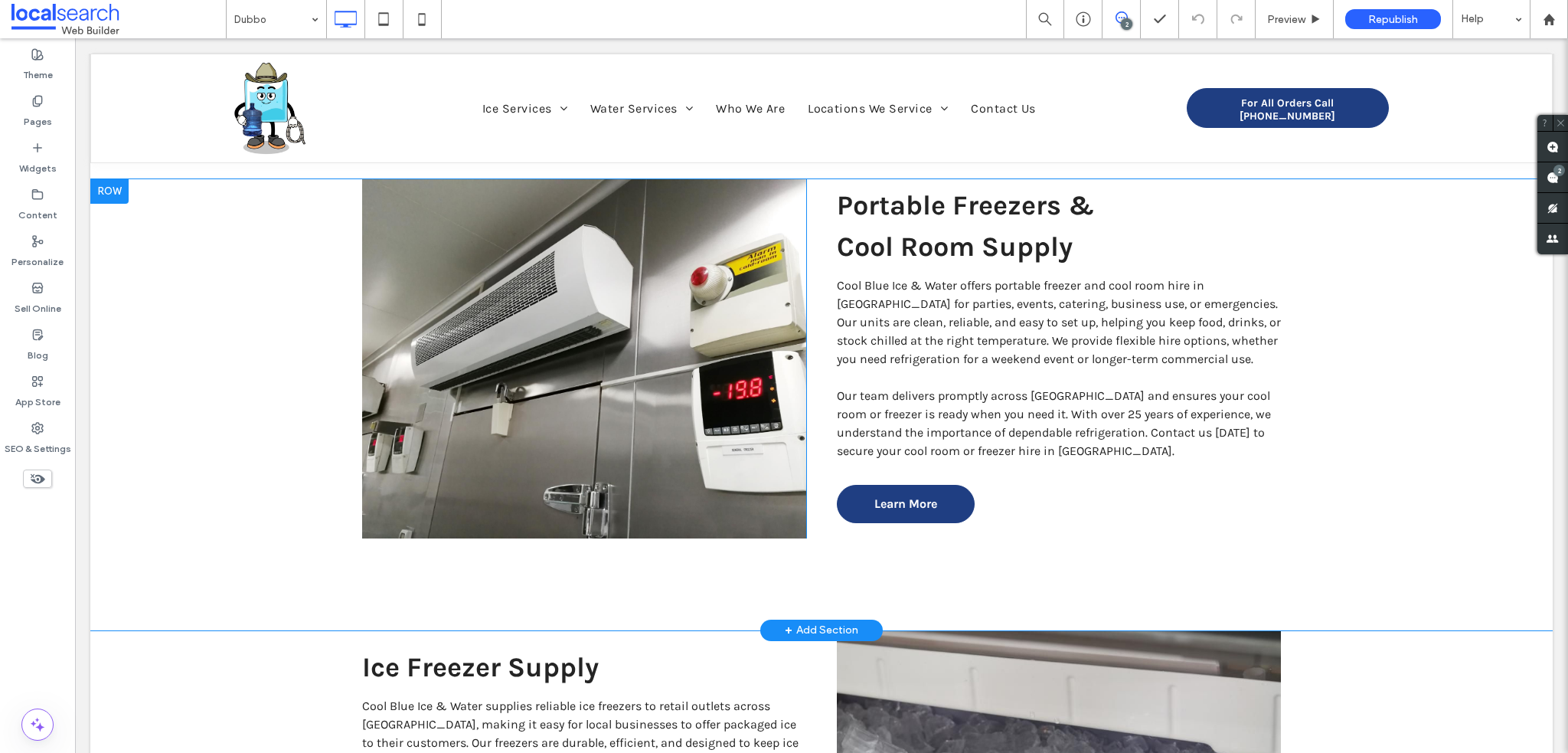
scroll to position [2756, 0]
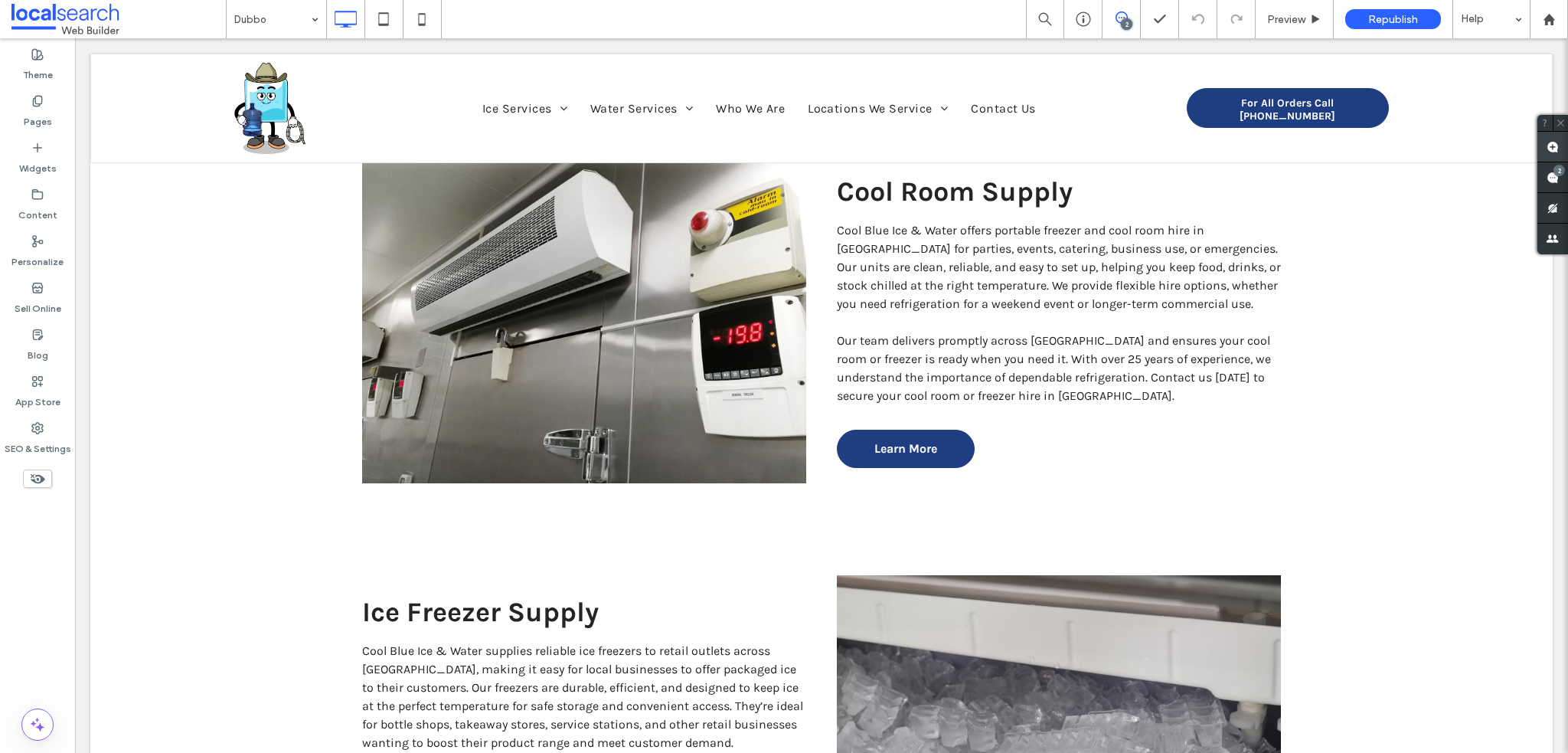
click at [1547, 146] on use at bounding box center [1552, 146] width 12 height 12
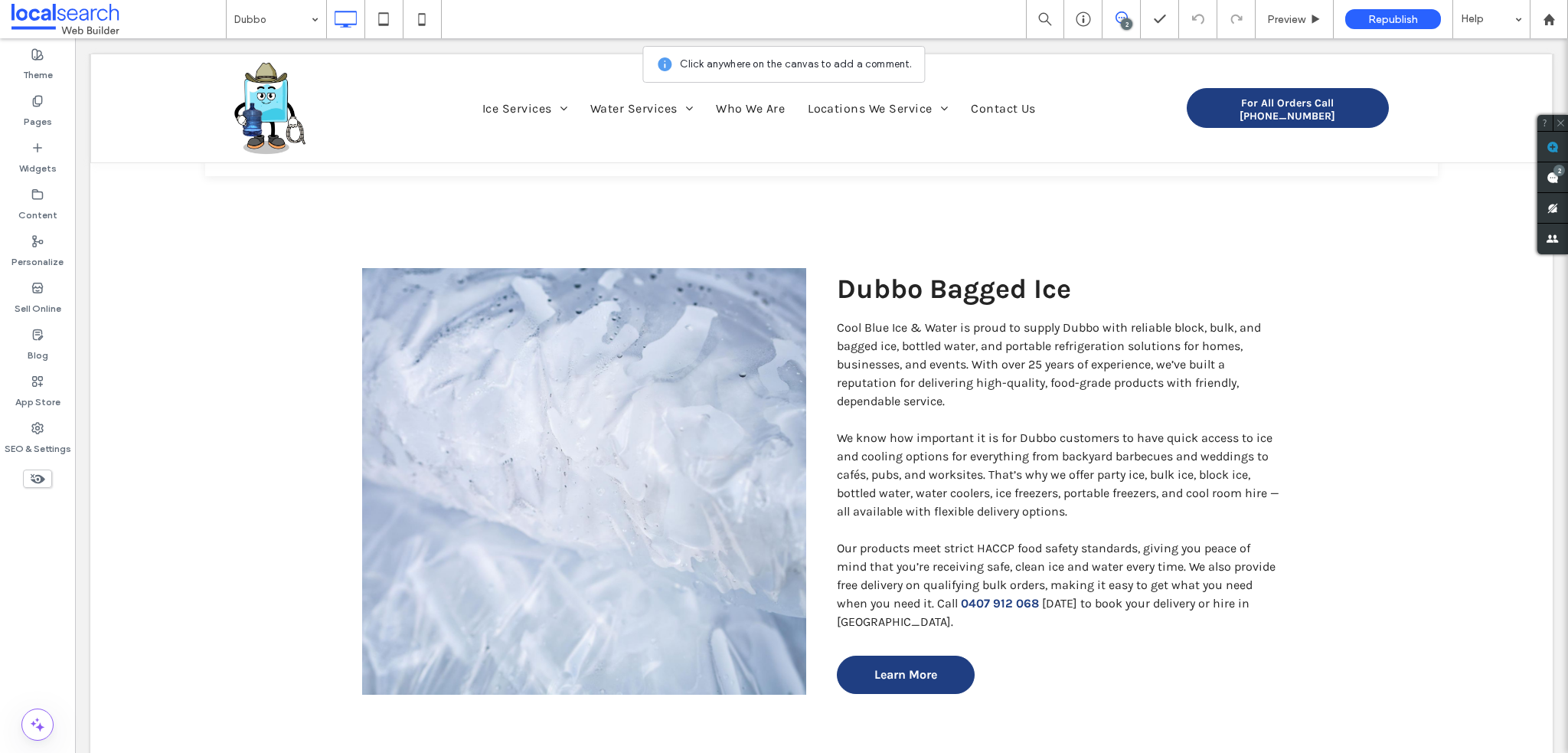
scroll to position [995, 0]
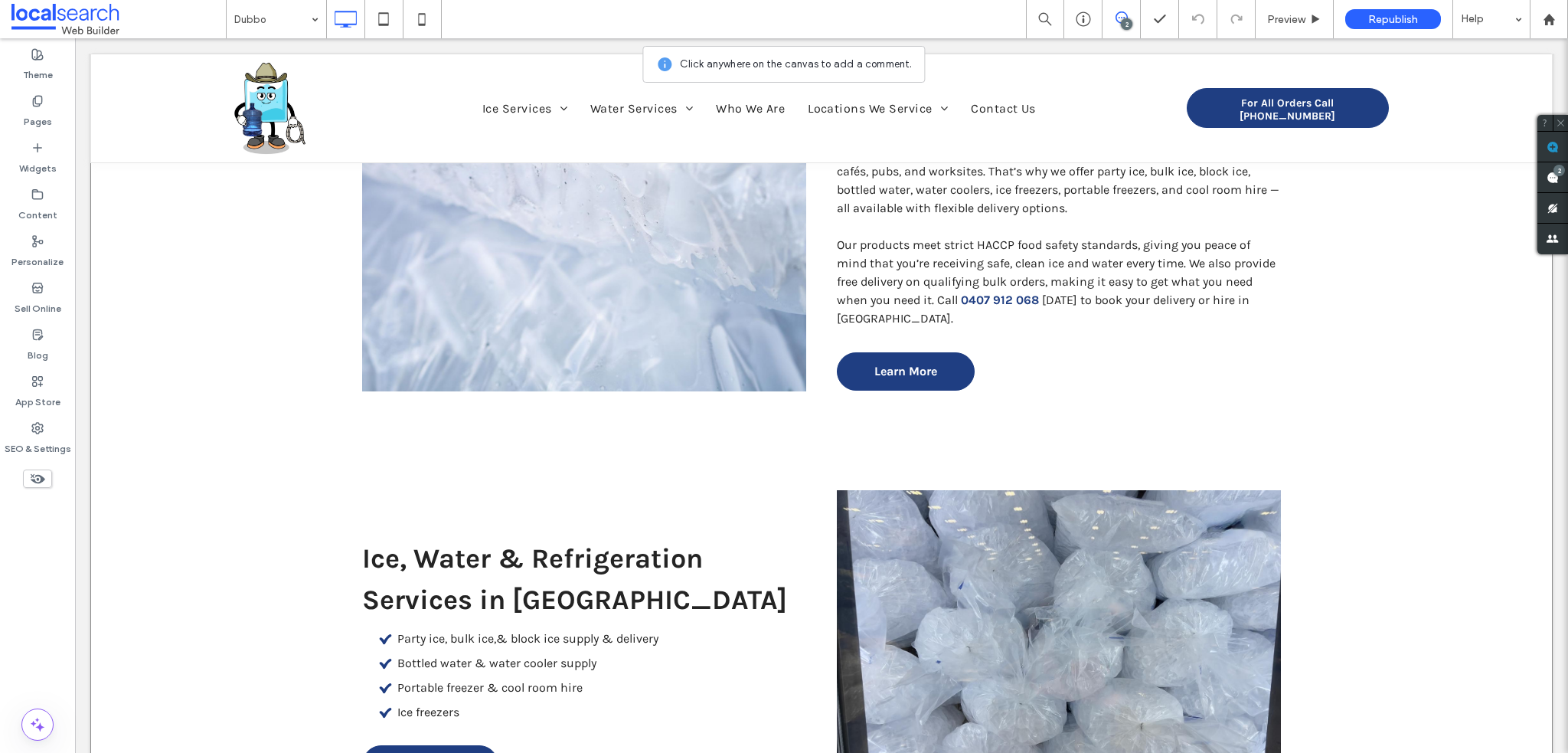
click at [883, 490] on li at bounding box center [1059, 668] width 444 height 359
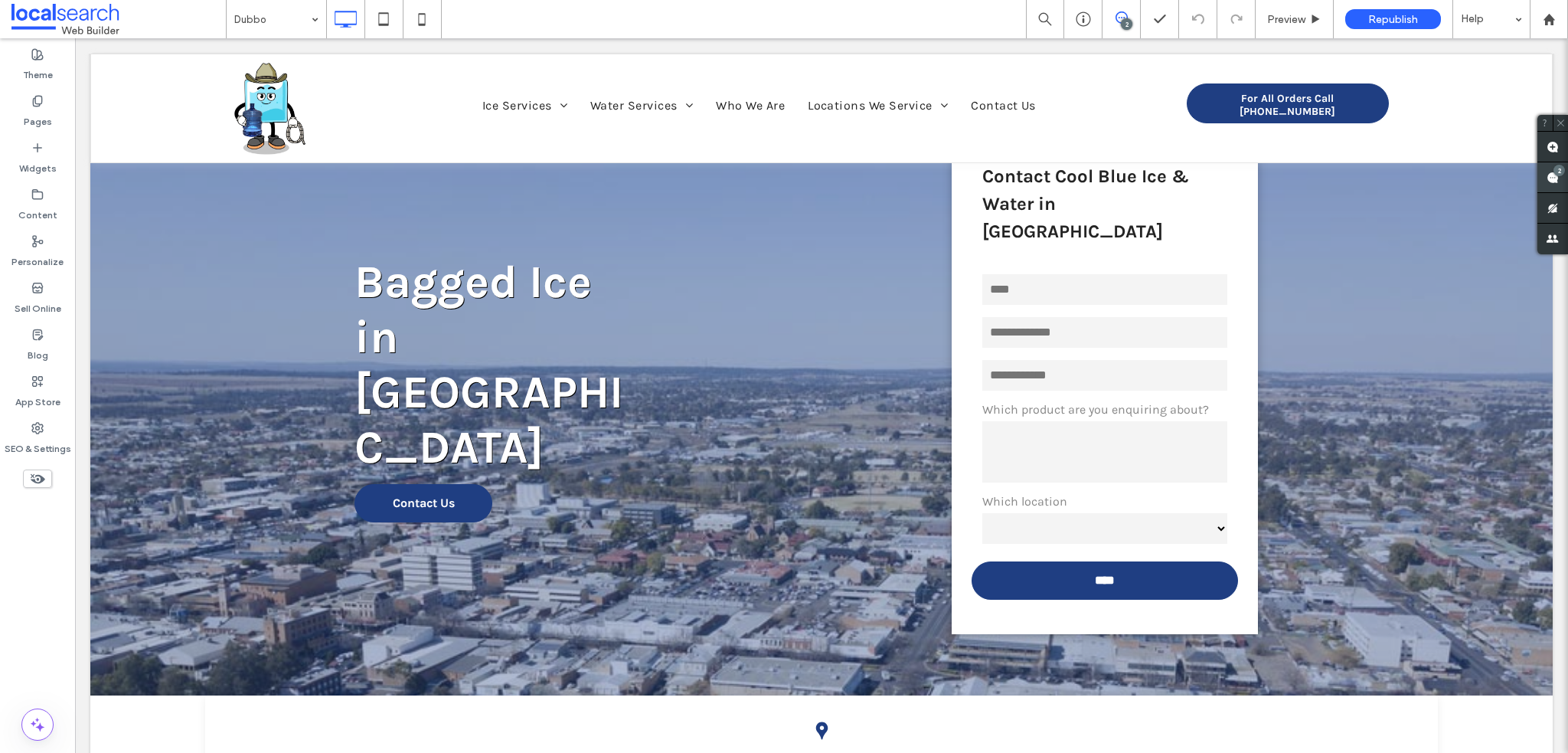
drag, startPoint x: 1545, startPoint y: 149, endPoint x: 1539, endPoint y: 170, distance: 21.8
click at [1545, 150] on span at bounding box center [1552, 146] width 30 height 29
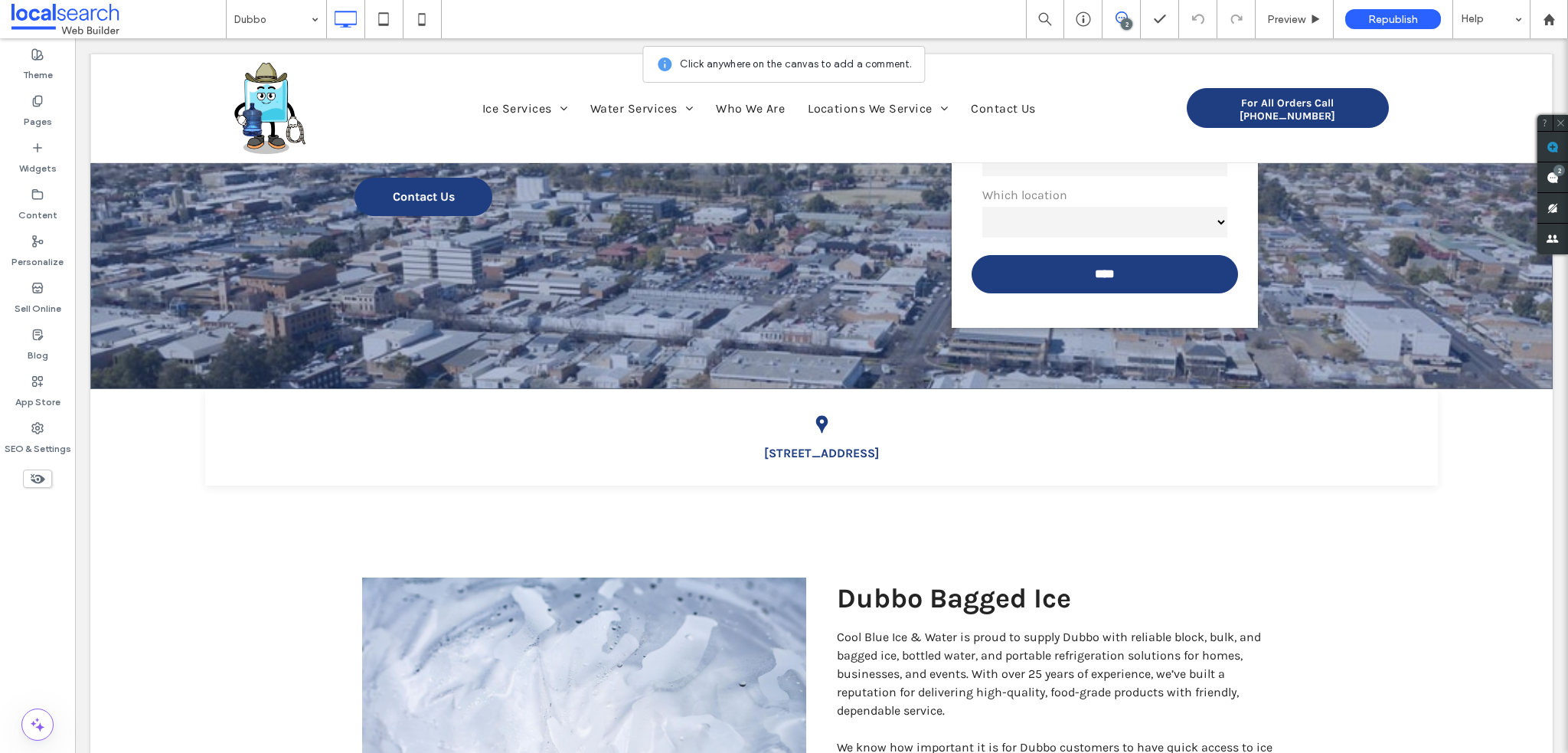
scroll to position [459, 0]
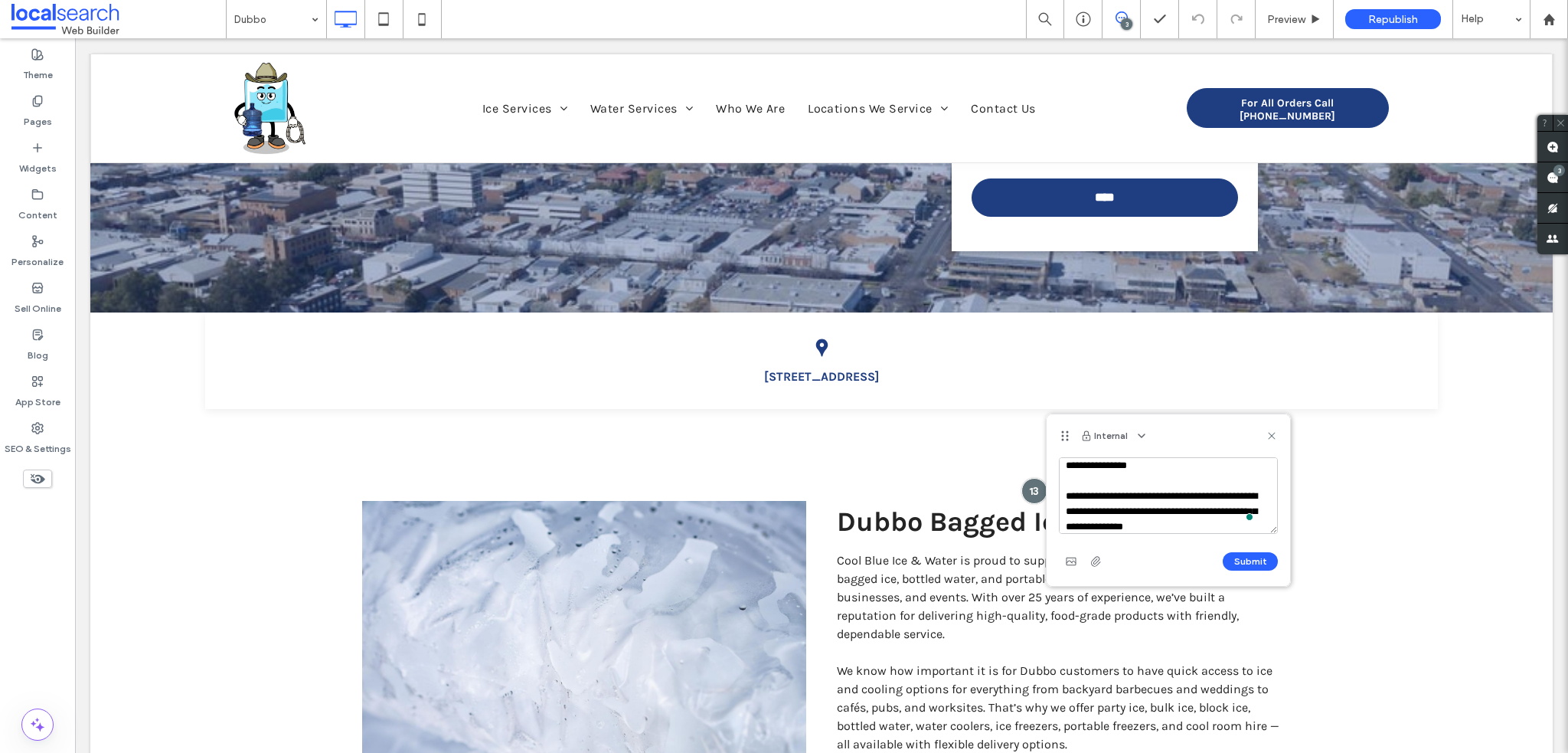
scroll to position [10, 0]
drag, startPoint x: 1170, startPoint y: 508, endPoint x: 1047, endPoint y: 493, distance: 123.9
click at [1047, 493] on div "**********" at bounding box center [1169, 521] width 244 height 129
drag, startPoint x: 1223, startPoint y: 521, endPoint x: 1047, endPoint y: 496, distance: 177.8
click at [1047, 496] on div "**********" at bounding box center [1169, 521] width 244 height 129
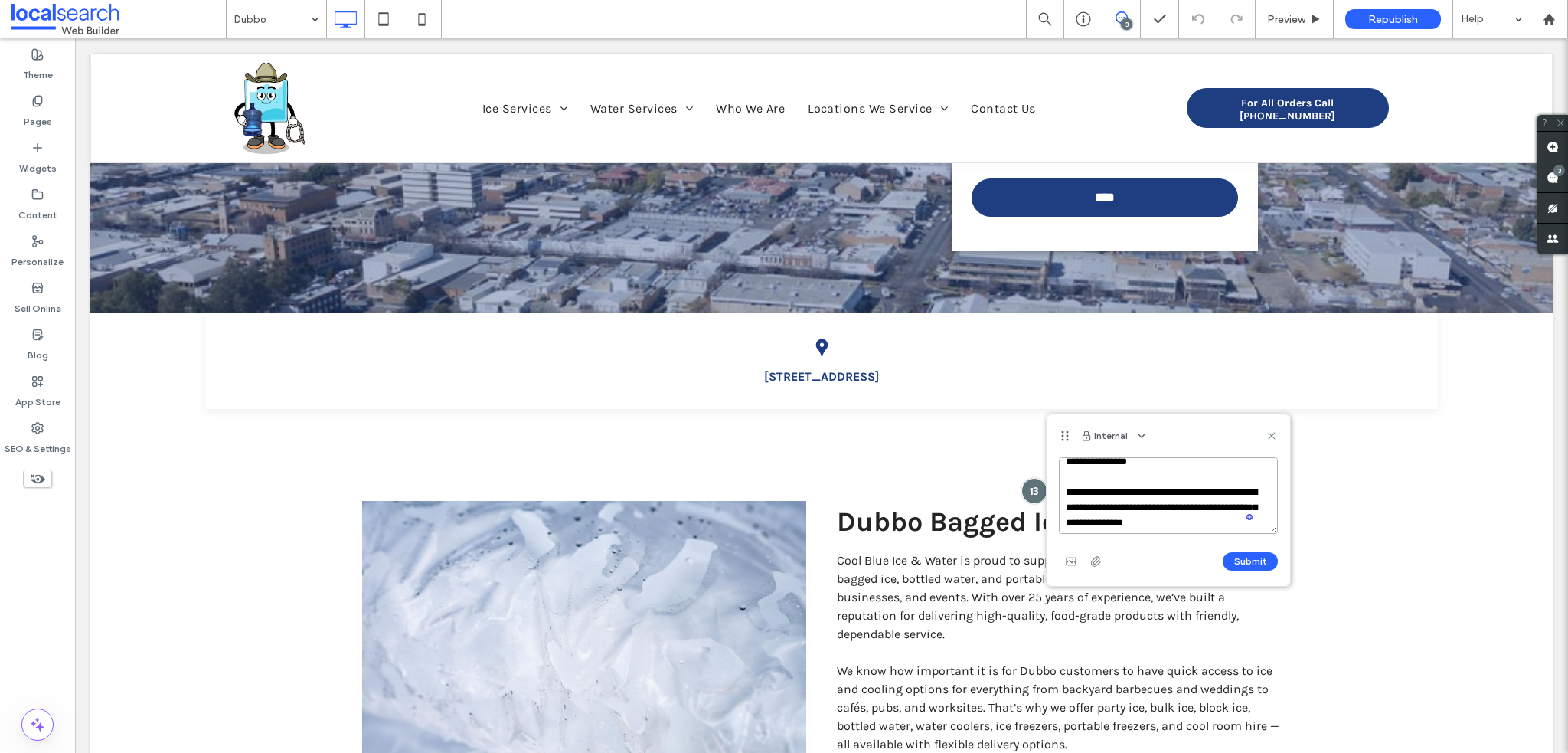
paste textarea "**********"
click at [1183, 503] on textarea "**********" at bounding box center [1168, 495] width 219 height 77
drag, startPoint x: 1223, startPoint y: 517, endPoint x: 1058, endPoint y: 501, distance: 165.8
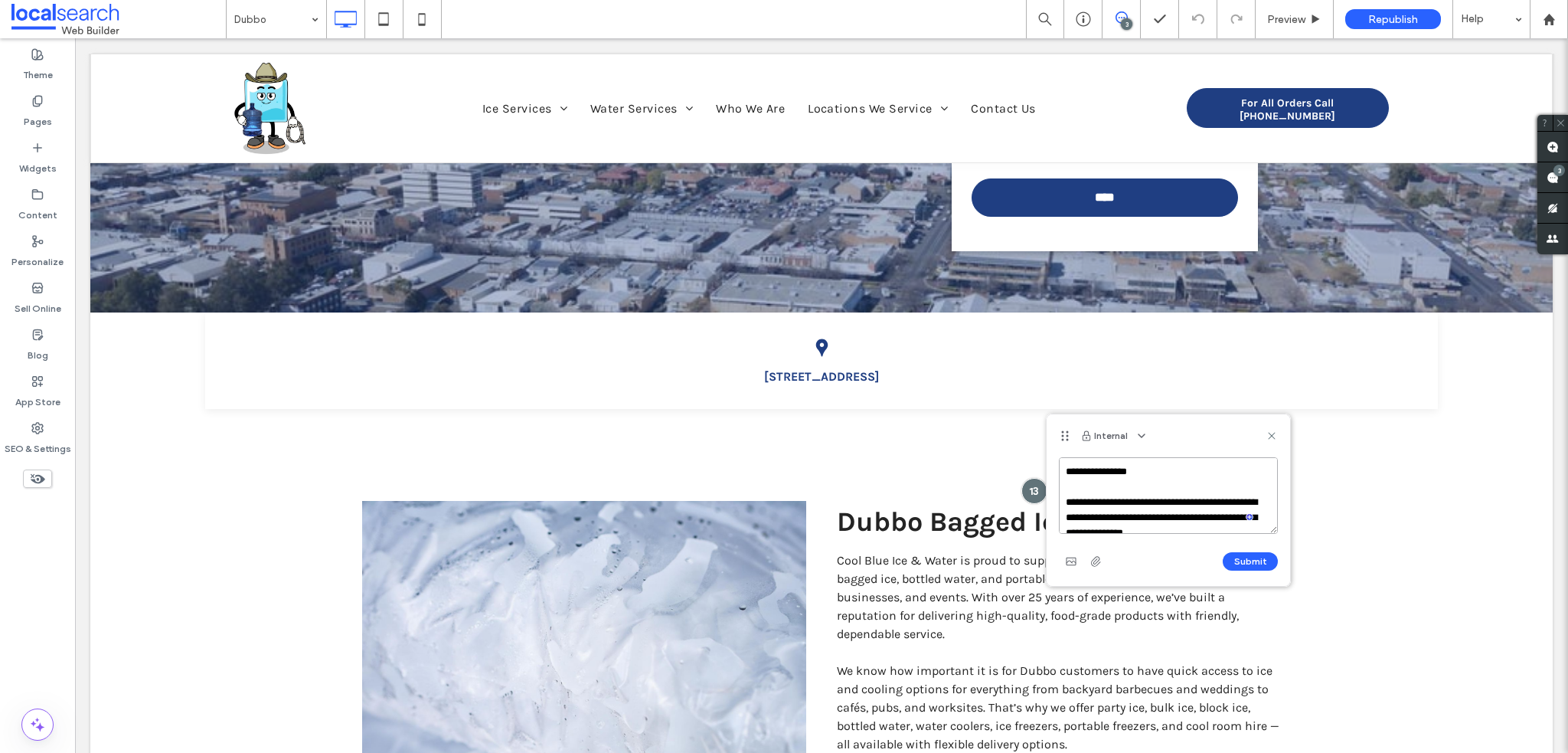
click at [1059, 501] on textarea "**********" at bounding box center [1168, 495] width 219 height 77
paste textarea "**********"
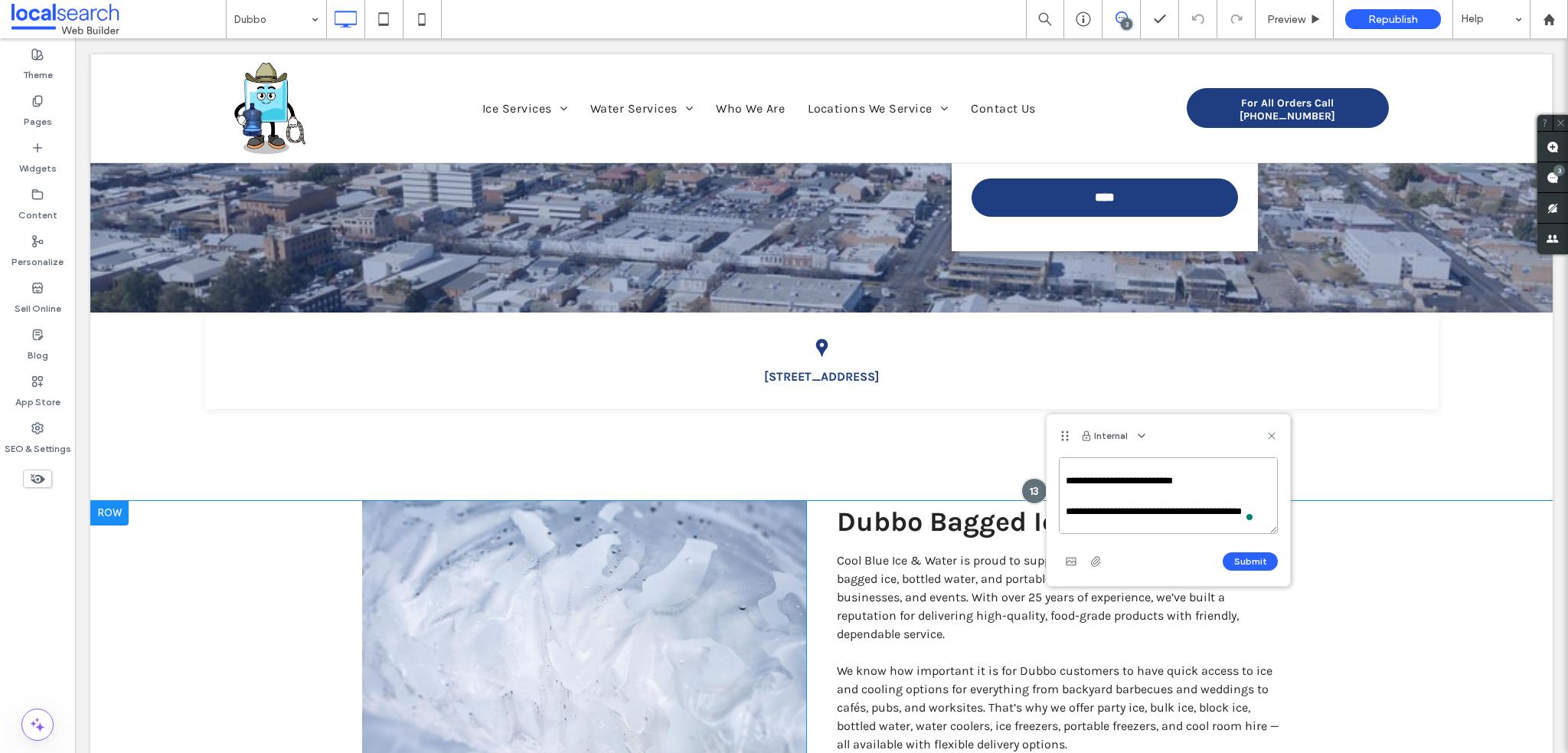
drag, startPoint x: 1349, startPoint y: 568, endPoint x: 1323, endPoint y: 622, distance: 59.9
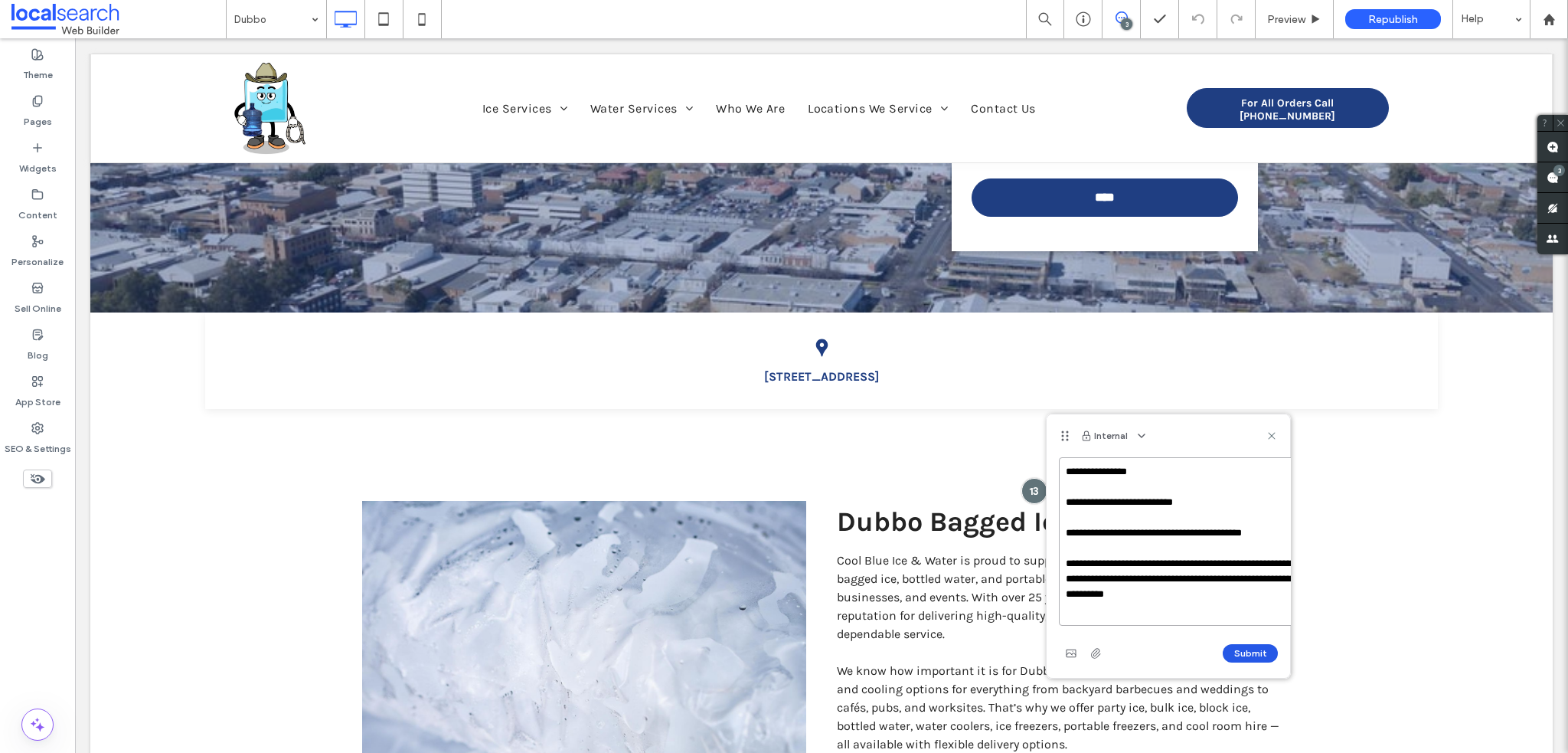
type textarea "**********"
click at [1255, 649] on div "**********" at bounding box center [1168, 561] width 219 height 208
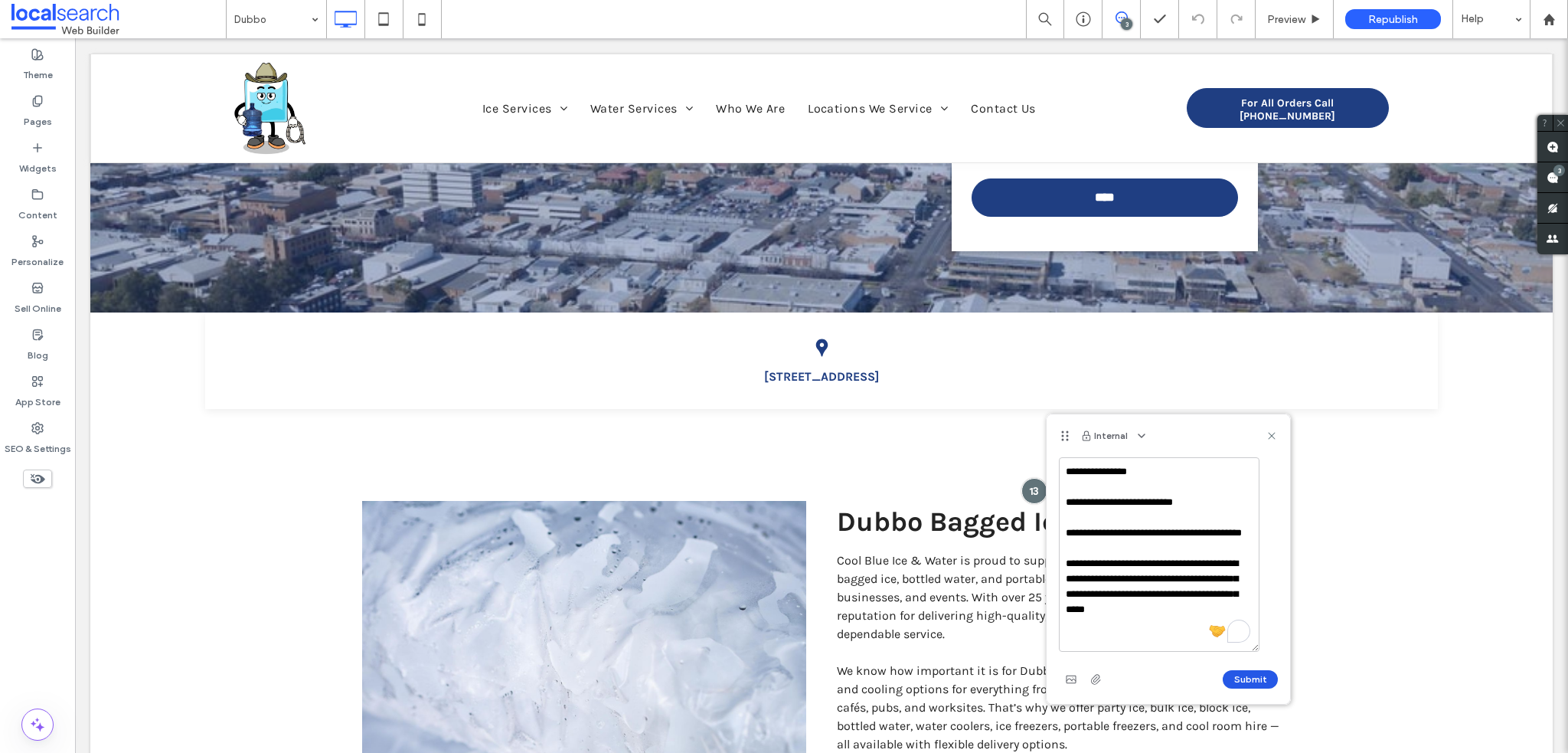
click at [1249, 680] on button "Submit" at bounding box center [1250, 678] width 55 height 19
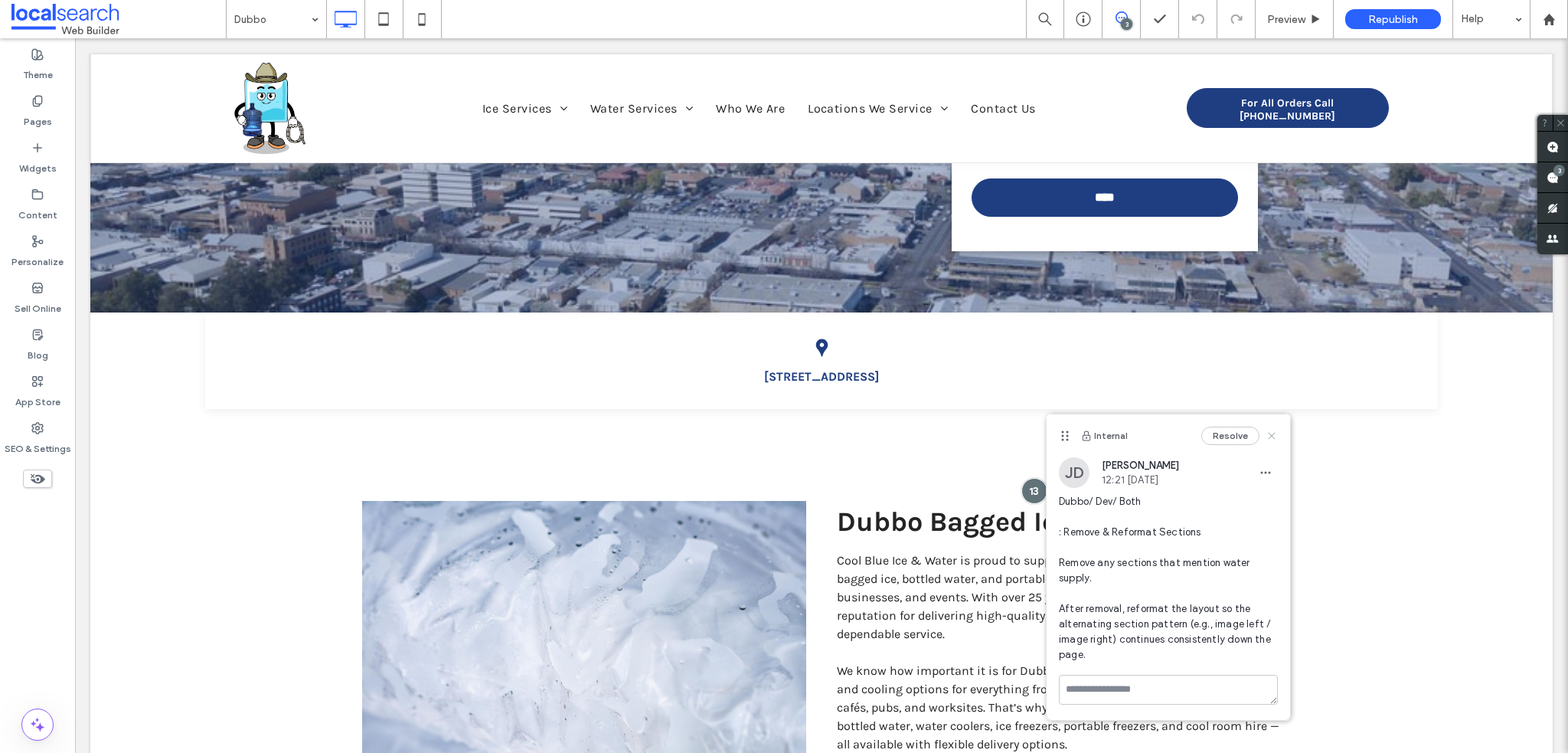
click at [1271, 437] on icon at bounding box center [1271, 435] width 12 height 12
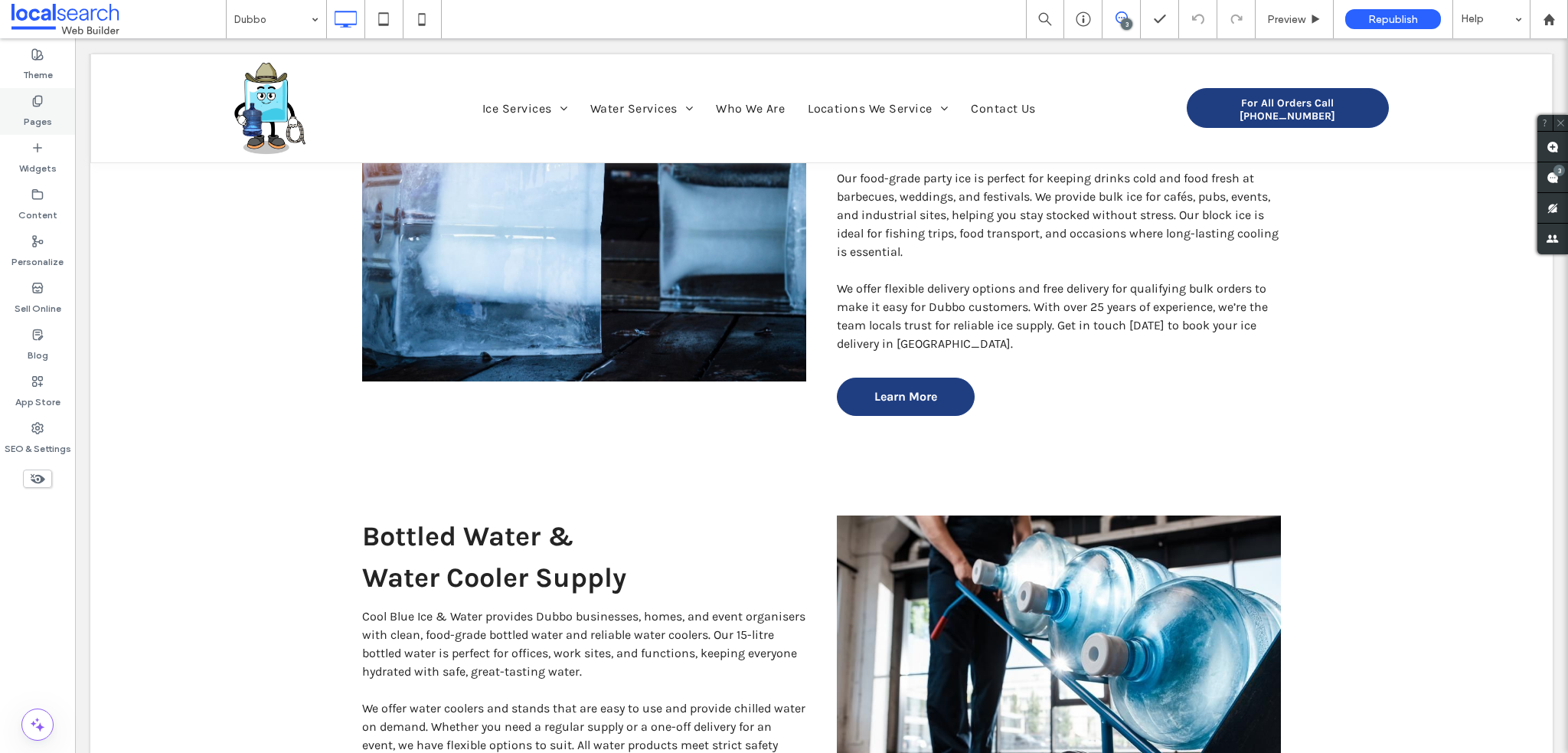
click at [41, 110] on label "Pages" at bounding box center [37, 118] width 29 height 22
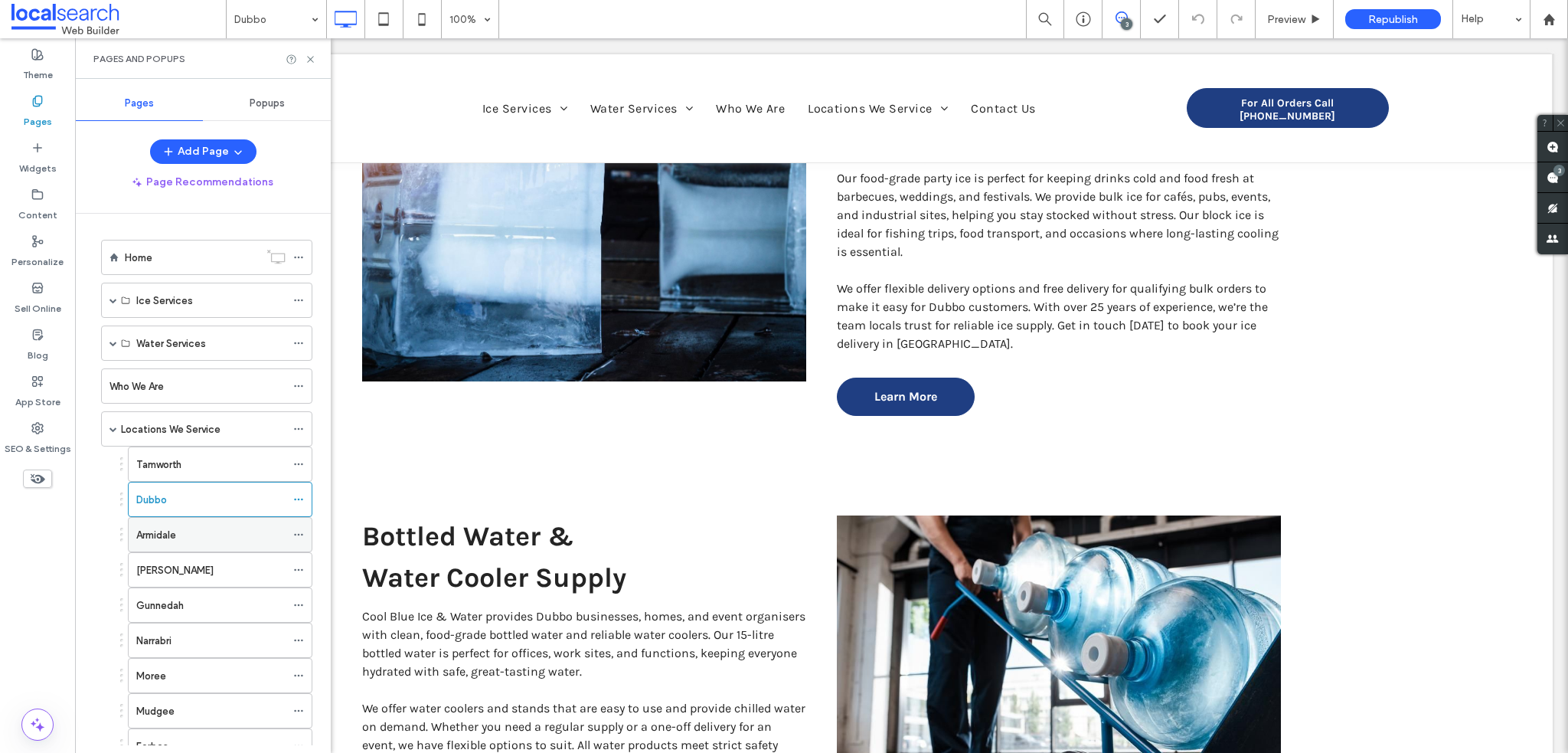
click at [203, 527] on div "Armidale" at bounding box center [211, 535] width 149 height 16
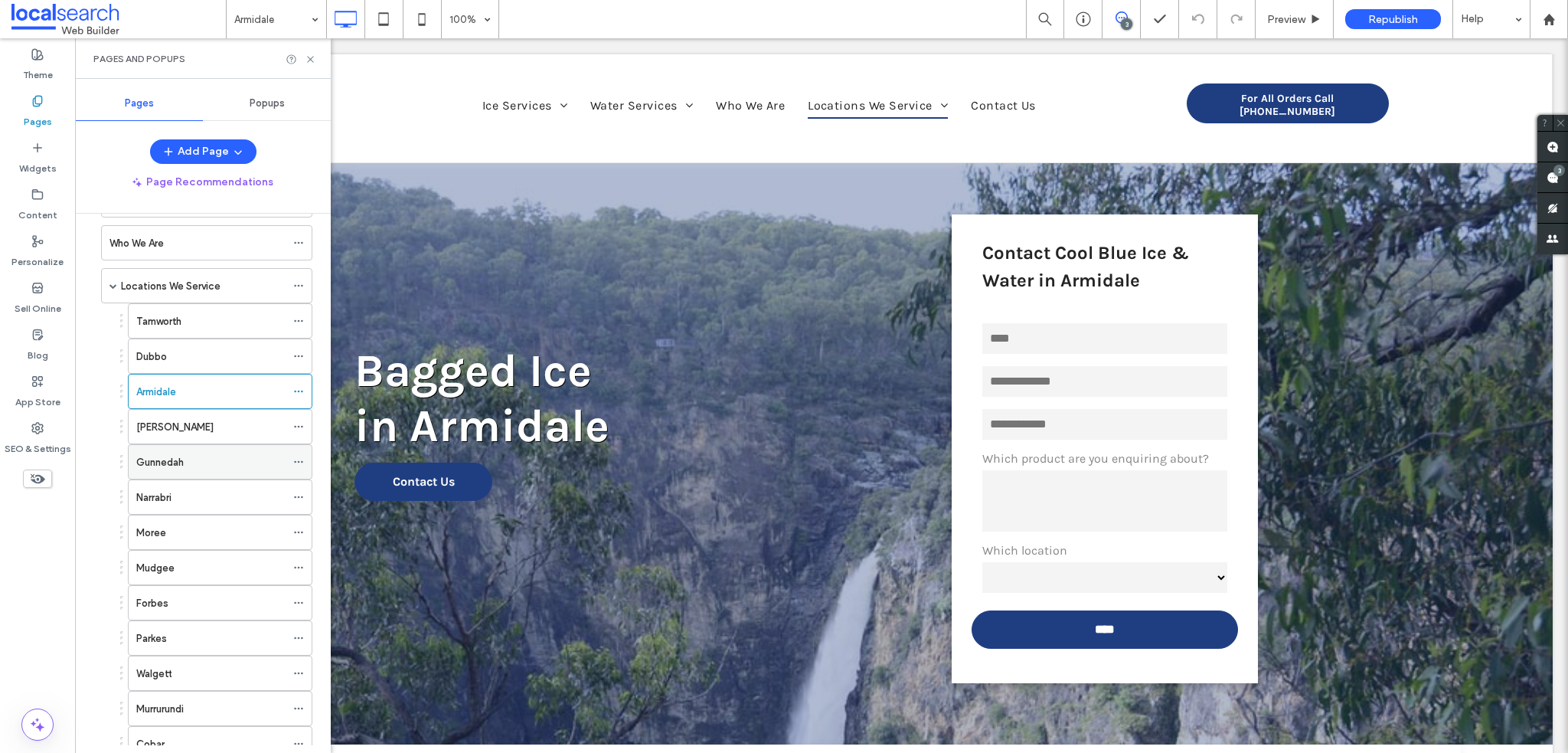
scroll to position [153, 0]
click at [193, 516] on div "Moree" at bounding box center [211, 522] width 149 height 16
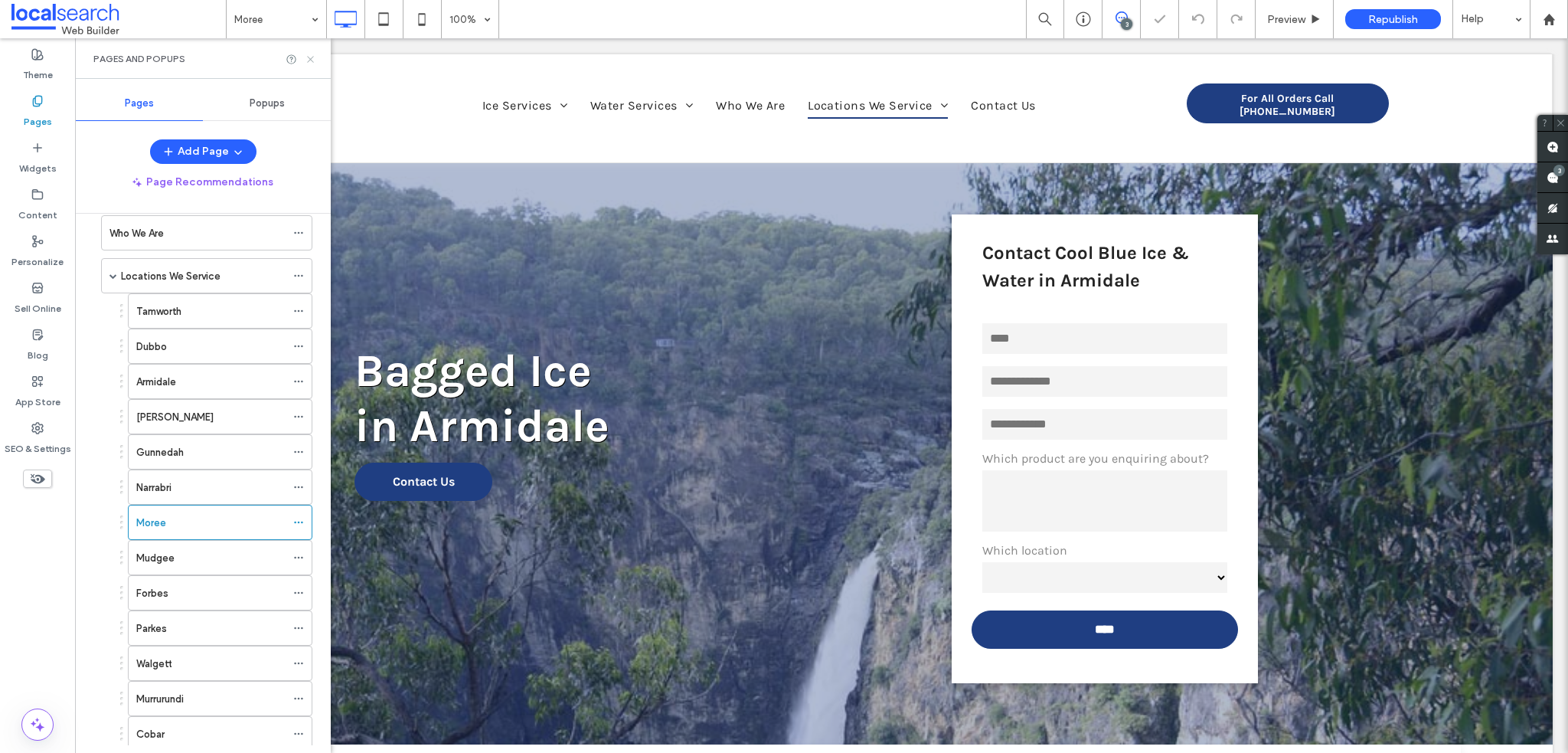
click at [308, 60] on icon at bounding box center [311, 60] width 12 height 12
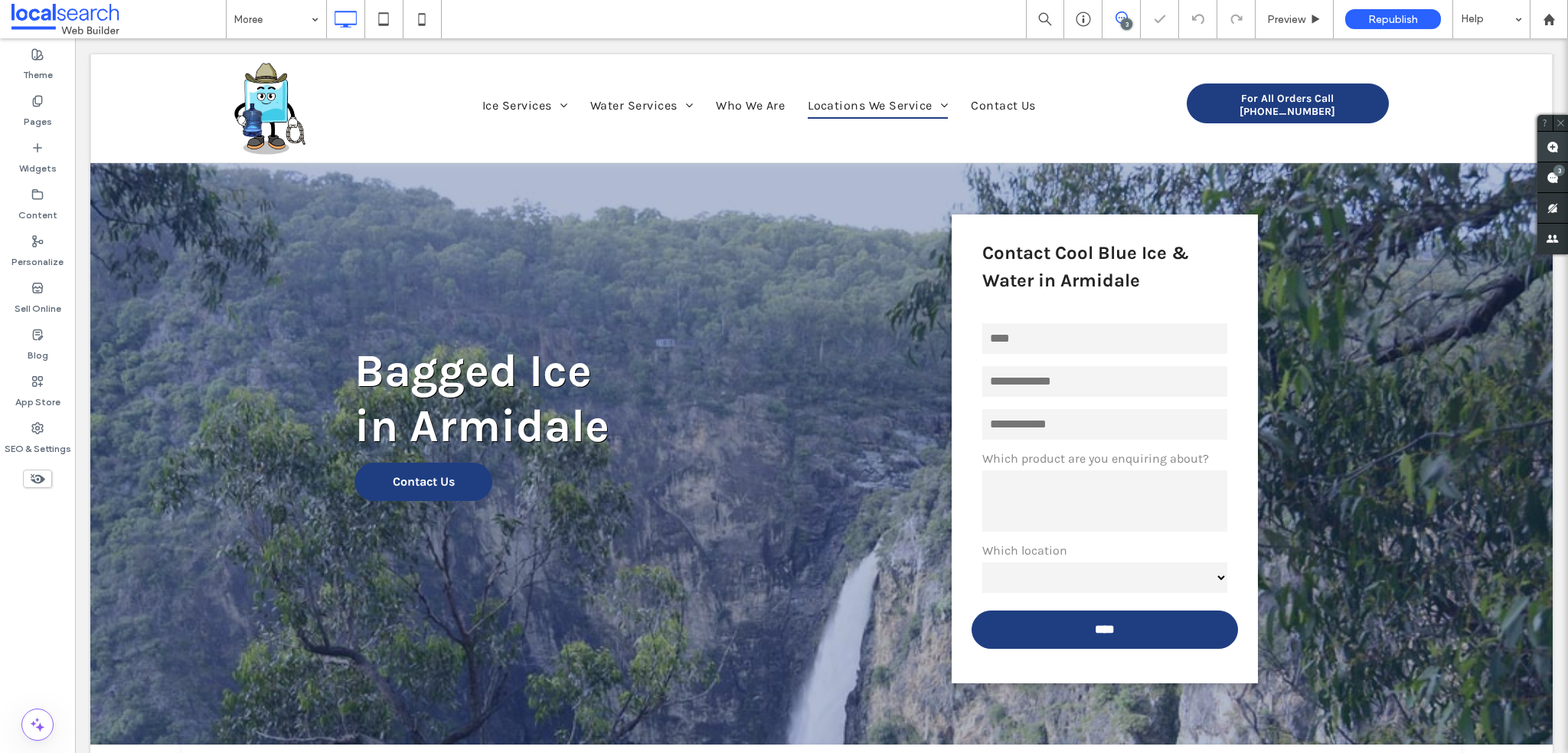
click at [1546, 147] on use at bounding box center [1552, 146] width 12 height 12
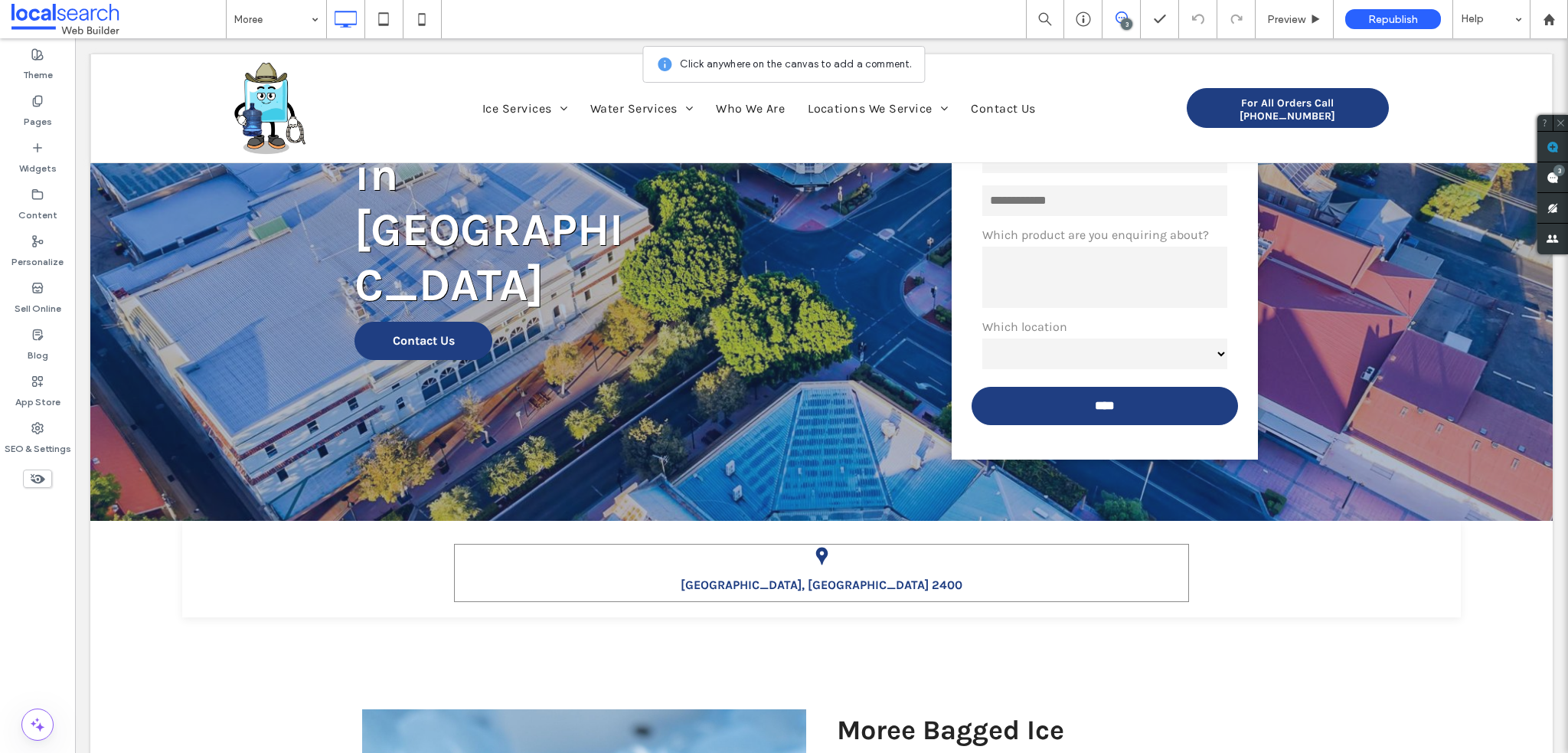
scroll to position [382, 0]
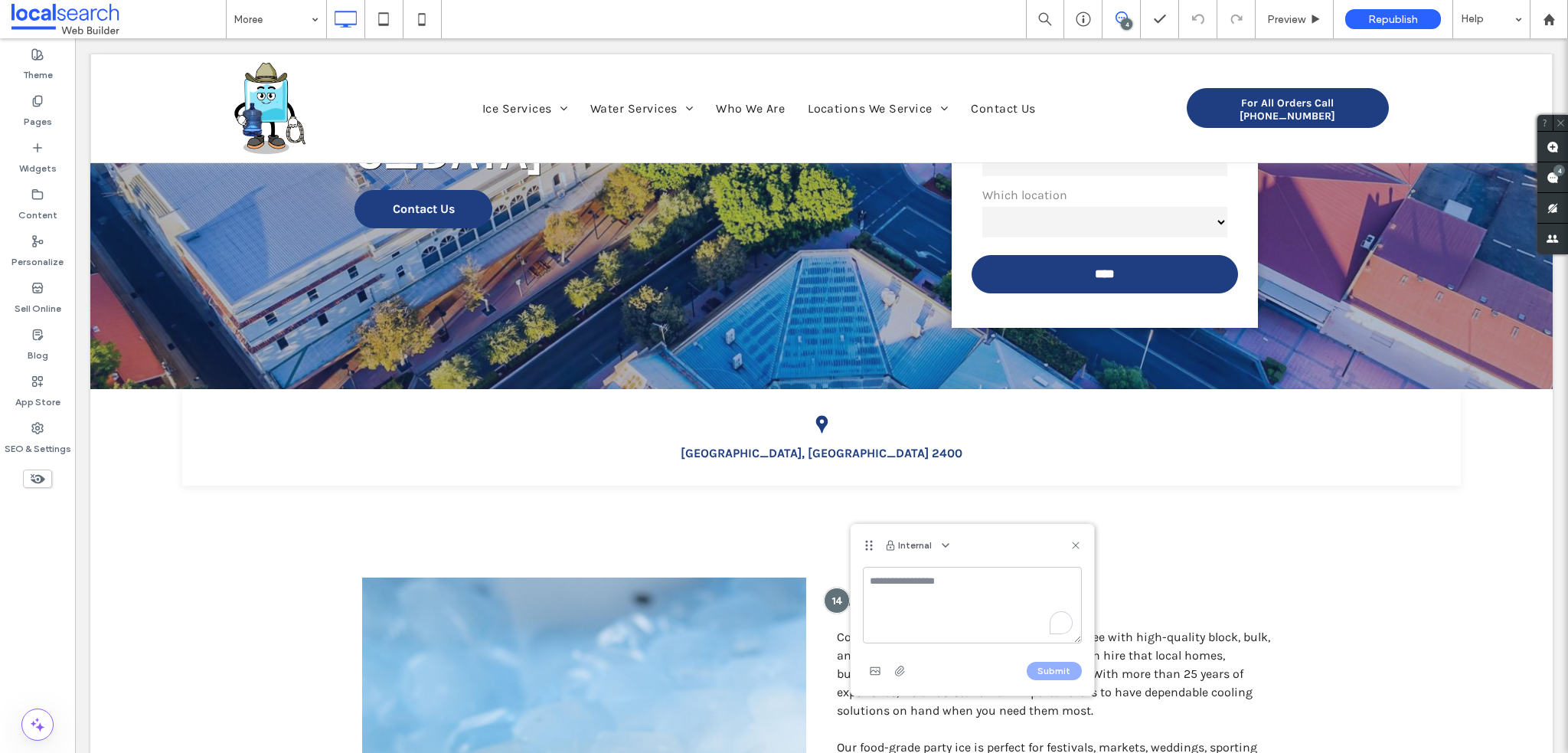
click at [926, 573] on textarea "To enrich screen reader interactions, please activate Accessibility in Grammarl…" at bounding box center [972, 605] width 219 height 77
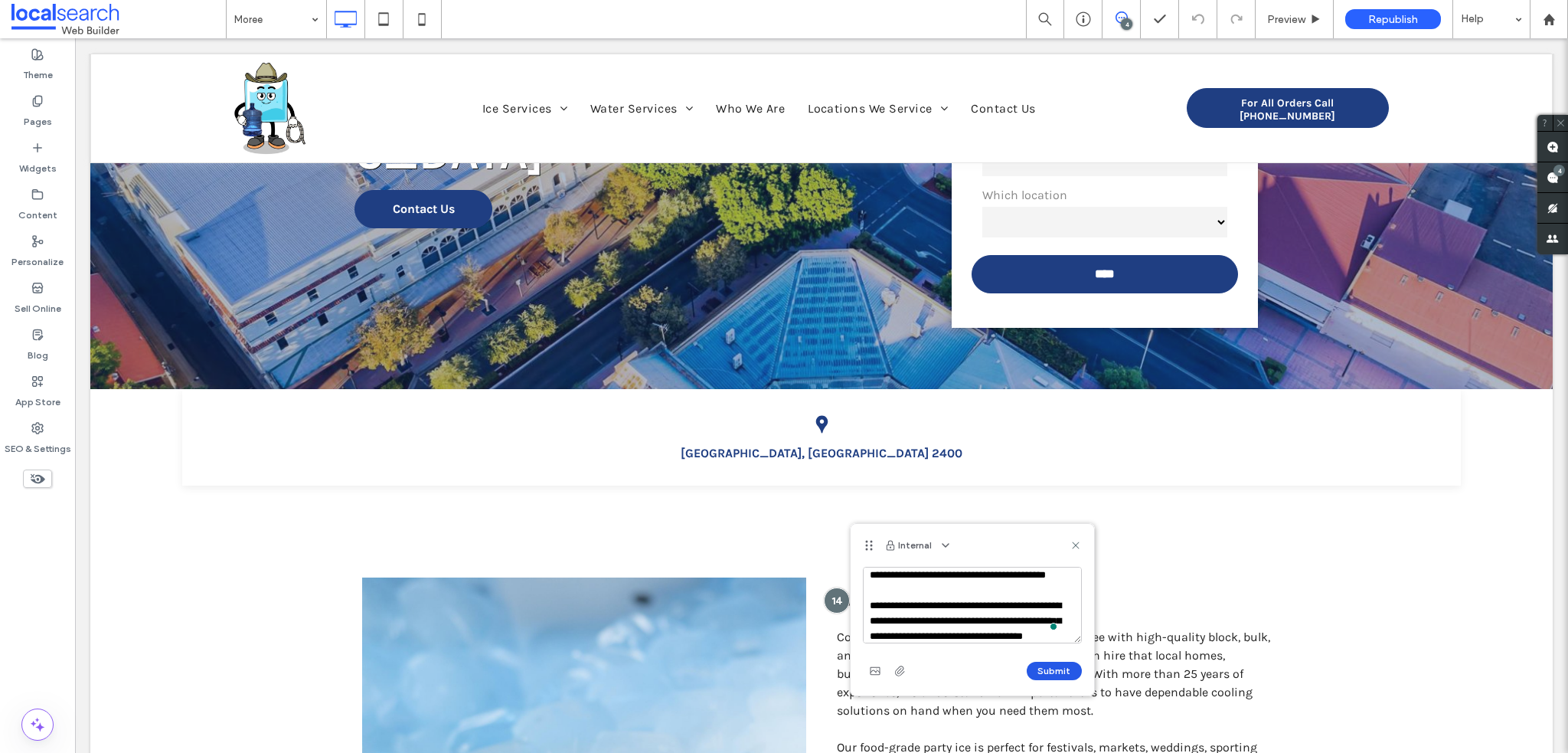
scroll to position [0, 0]
type textarea "**********"
click at [1061, 668] on button "Submit" at bounding box center [1054, 670] width 55 height 19
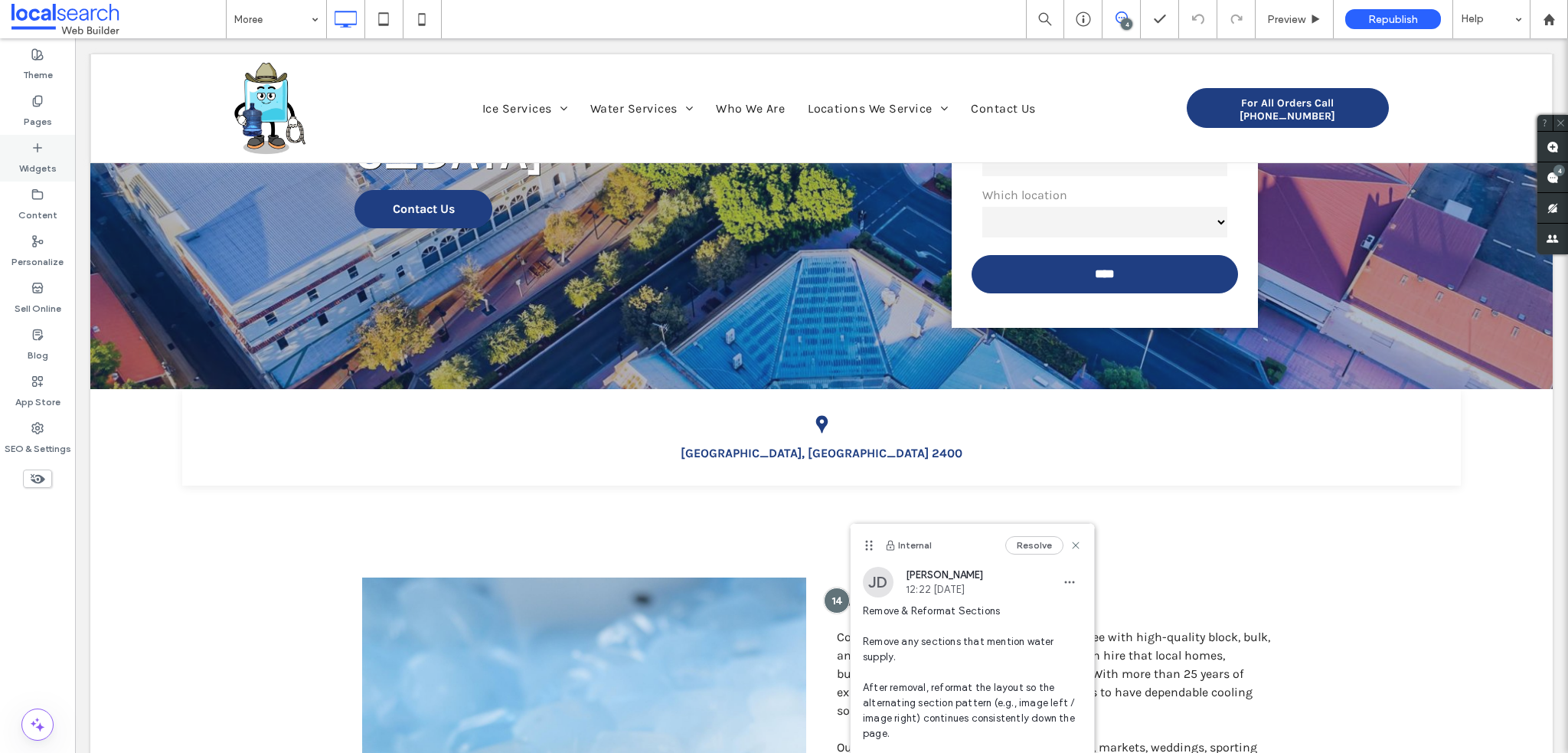
click at [29, 124] on label "Pages" at bounding box center [37, 118] width 29 height 22
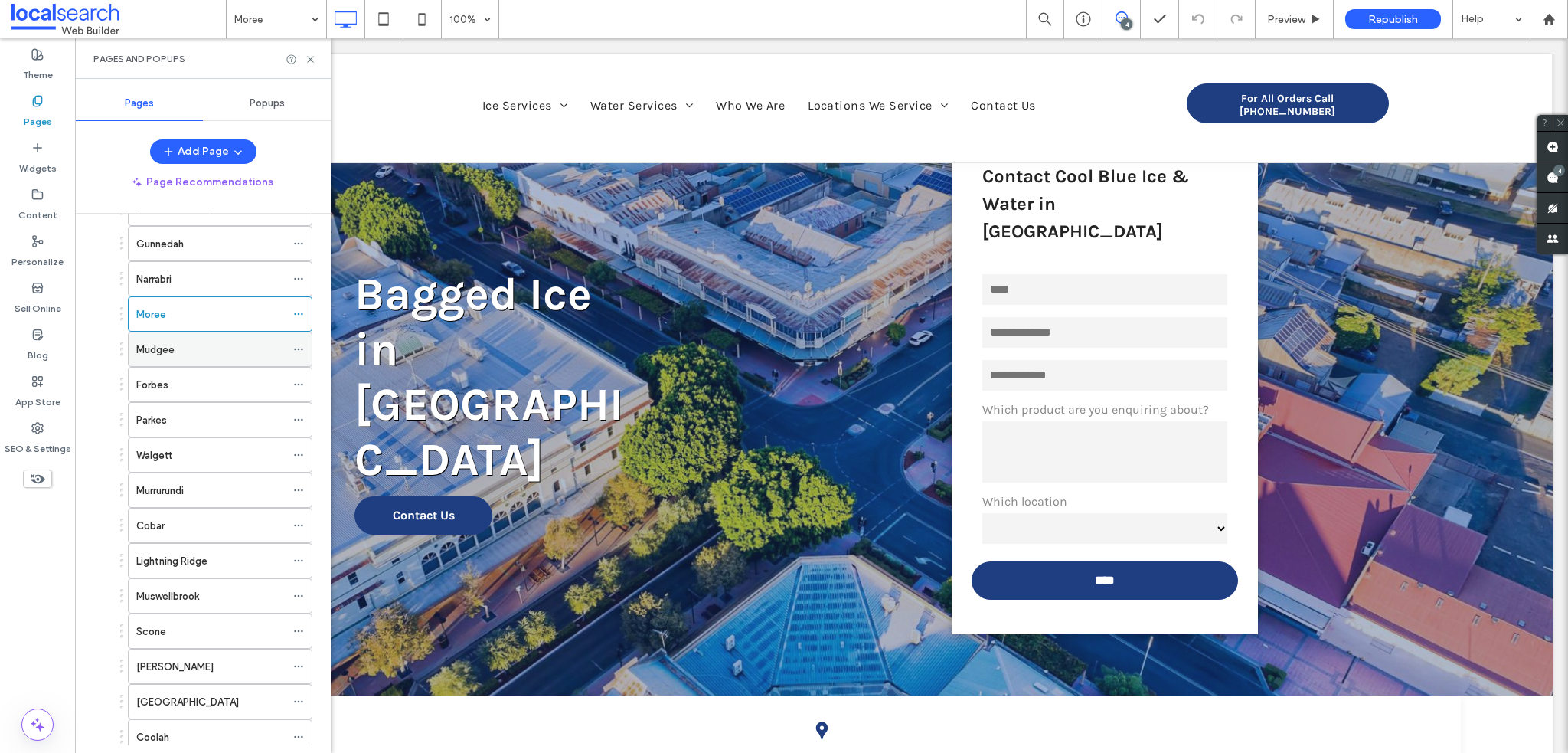
scroll to position [324, 0]
drag, startPoint x: 193, startPoint y: 385, endPoint x: 211, endPoint y: 376, distance: 20.1
click at [193, 385] on div "Mudgee" at bounding box center [211, 386] width 149 height 16
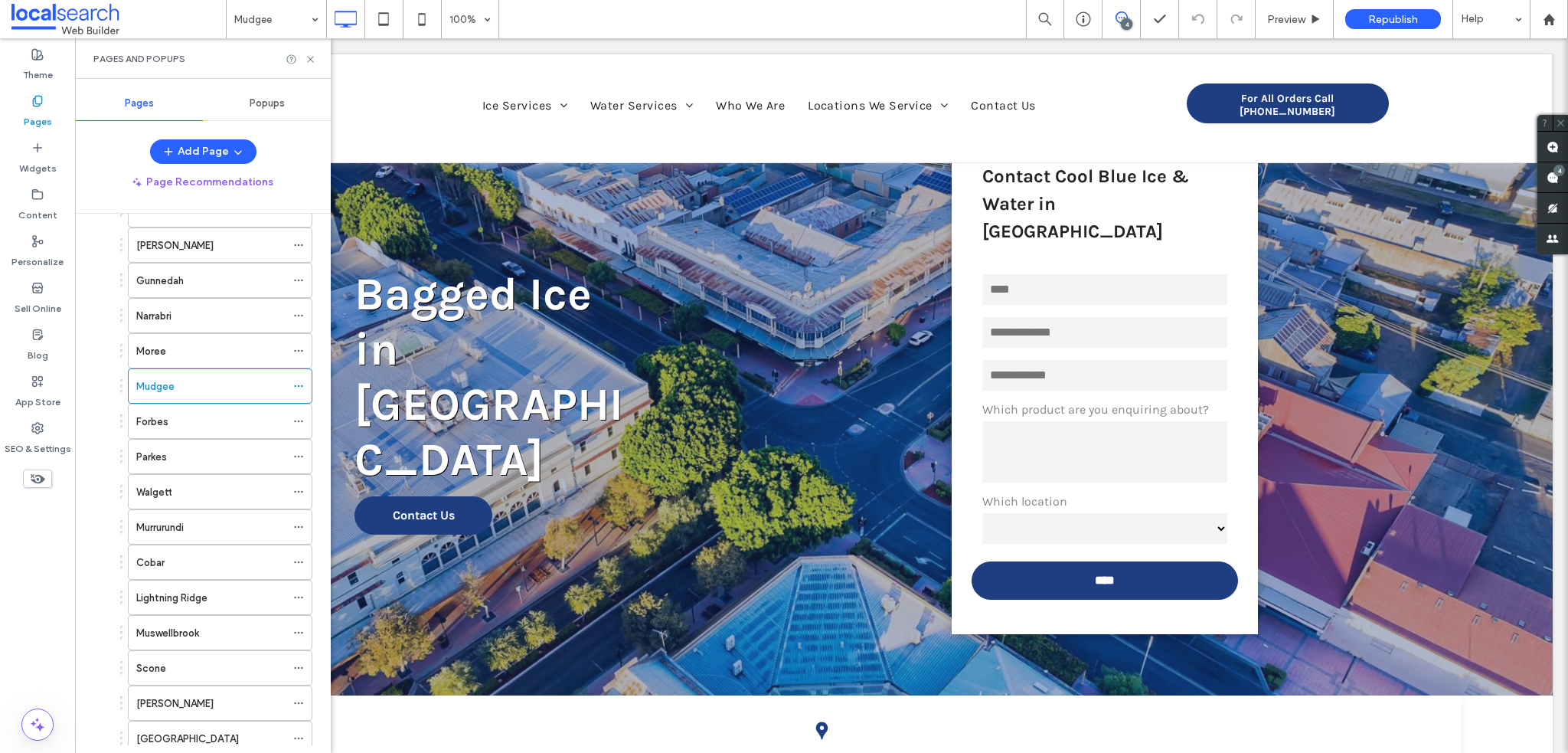
click at [312, 61] on div at bounding box center [784, 376] width 1568 height 753
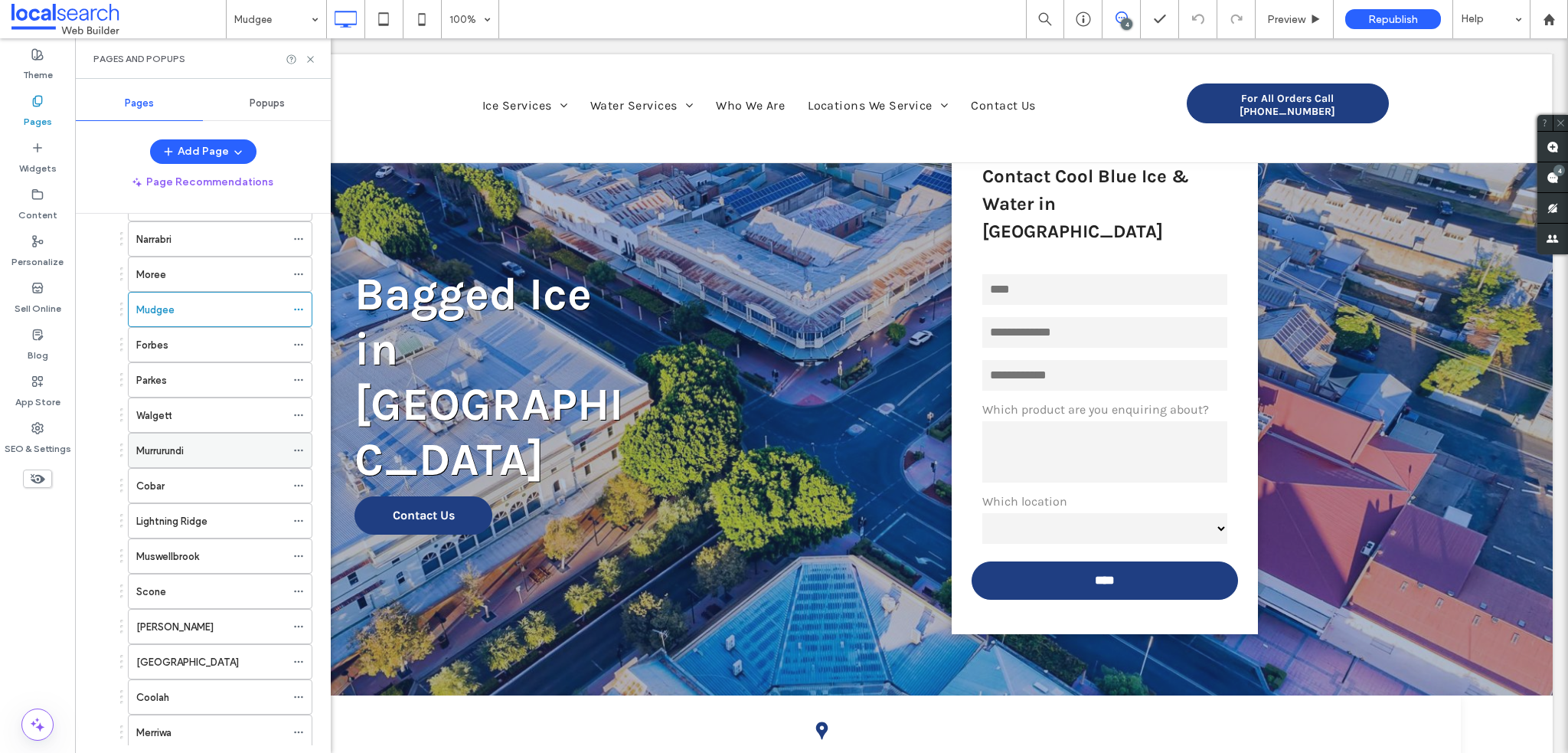
scroll to position [401, 0]
click at [214, 337] on div "Forbes" at bounding box center [211, 345] width 149 height 16
click at [1549, 141] on use at bounding box center [1552, 146] width 12 height 12
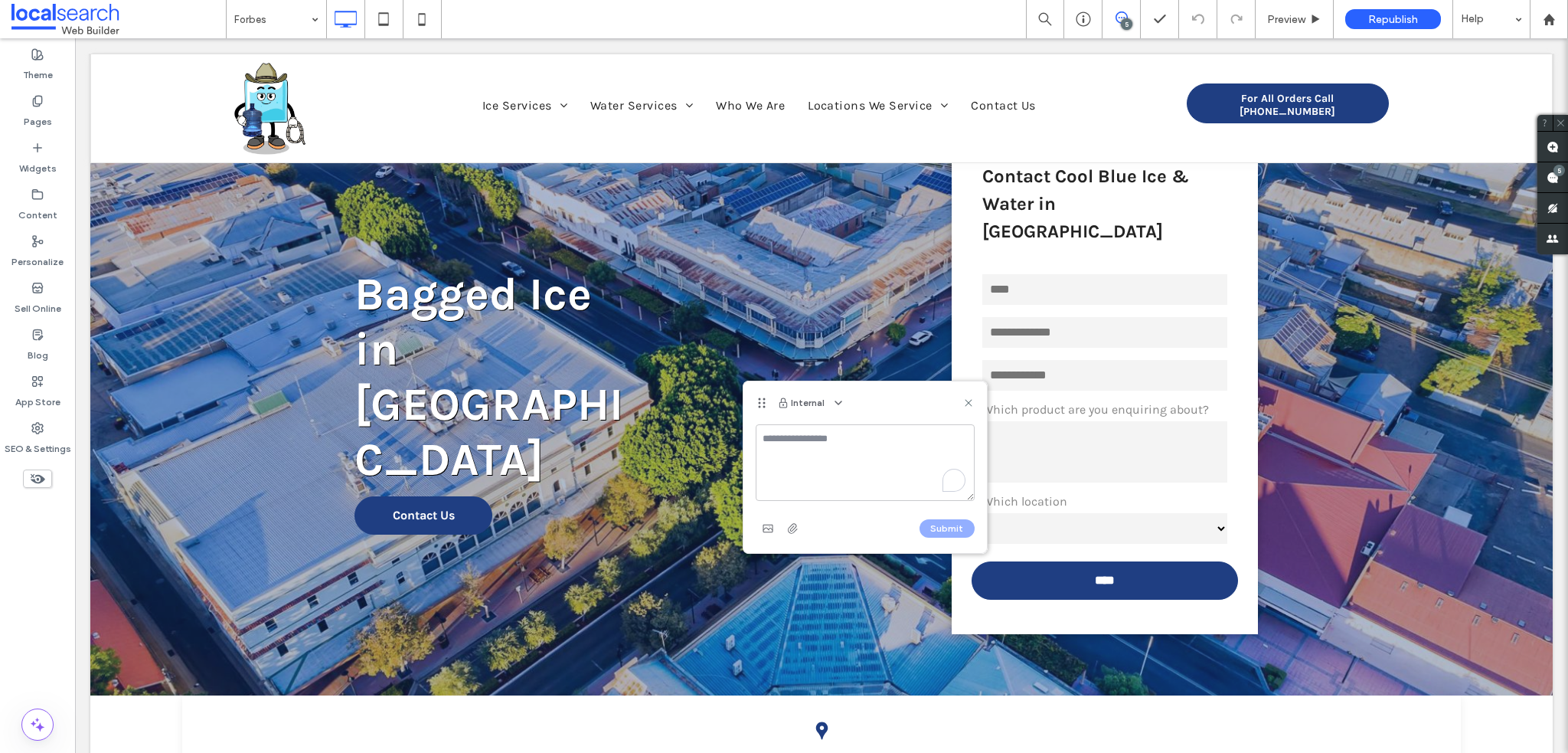
type textarea "*******"
click at [821, 442] on textarea "To enrich screen reader interactions, please activate Accessibility in Grammarl…" at bounding box center [865, 462] width 219 height 77
paste textarea "**********"
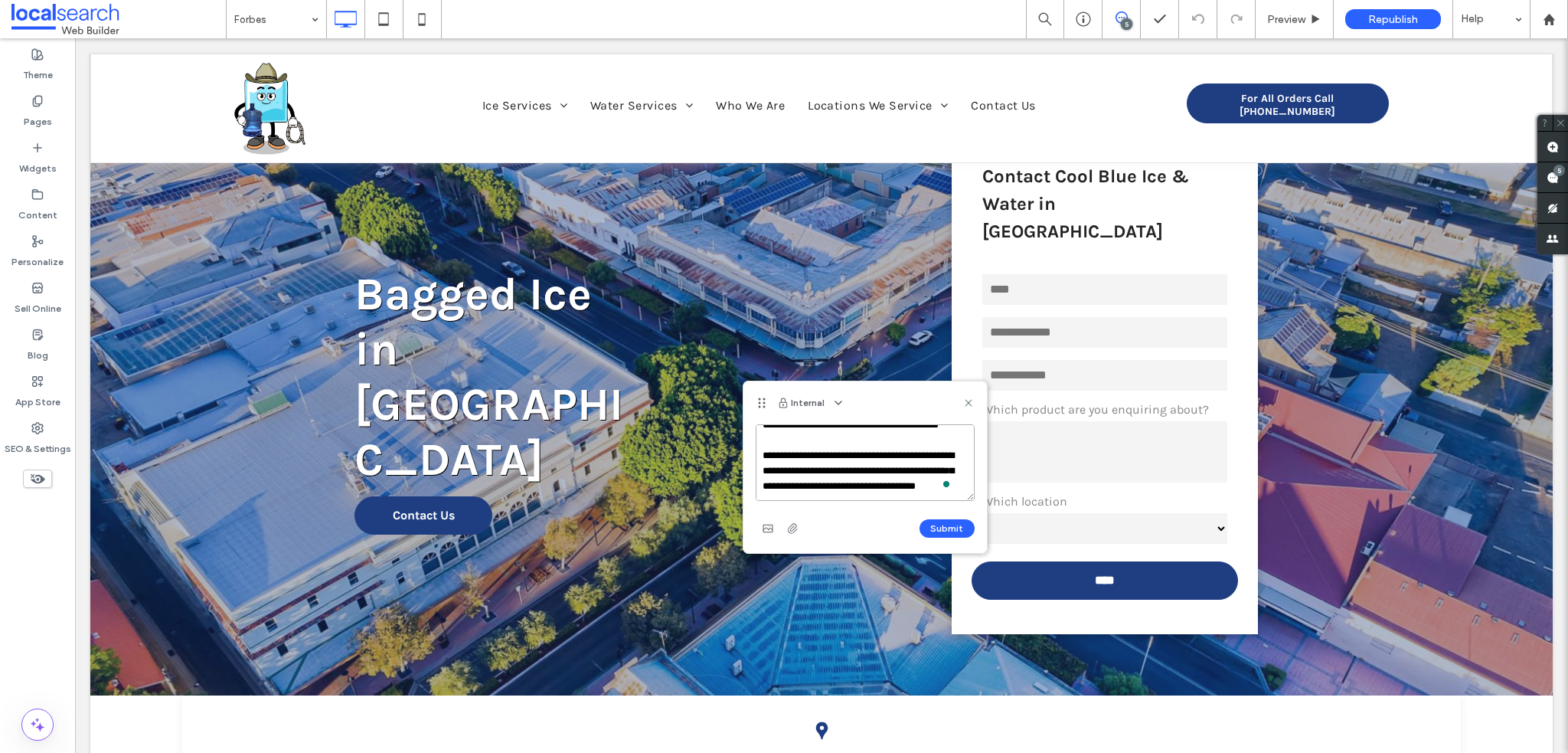
scroll to position [75, 0]
type textarea "**********"
click at [946, 529] on button "Submit" at bounding box center [947, 528] width 55 height 19
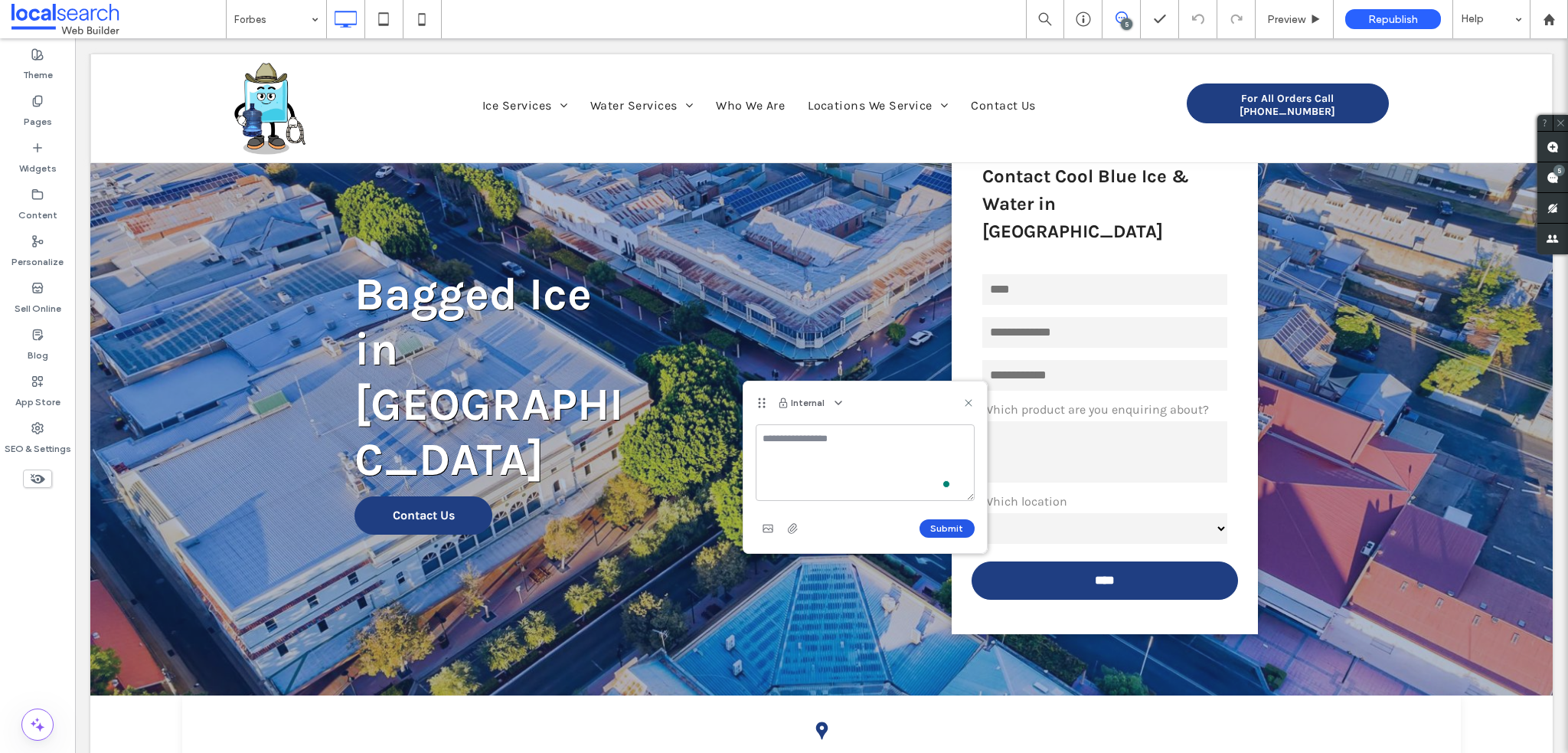
scroll to position [0, 0]
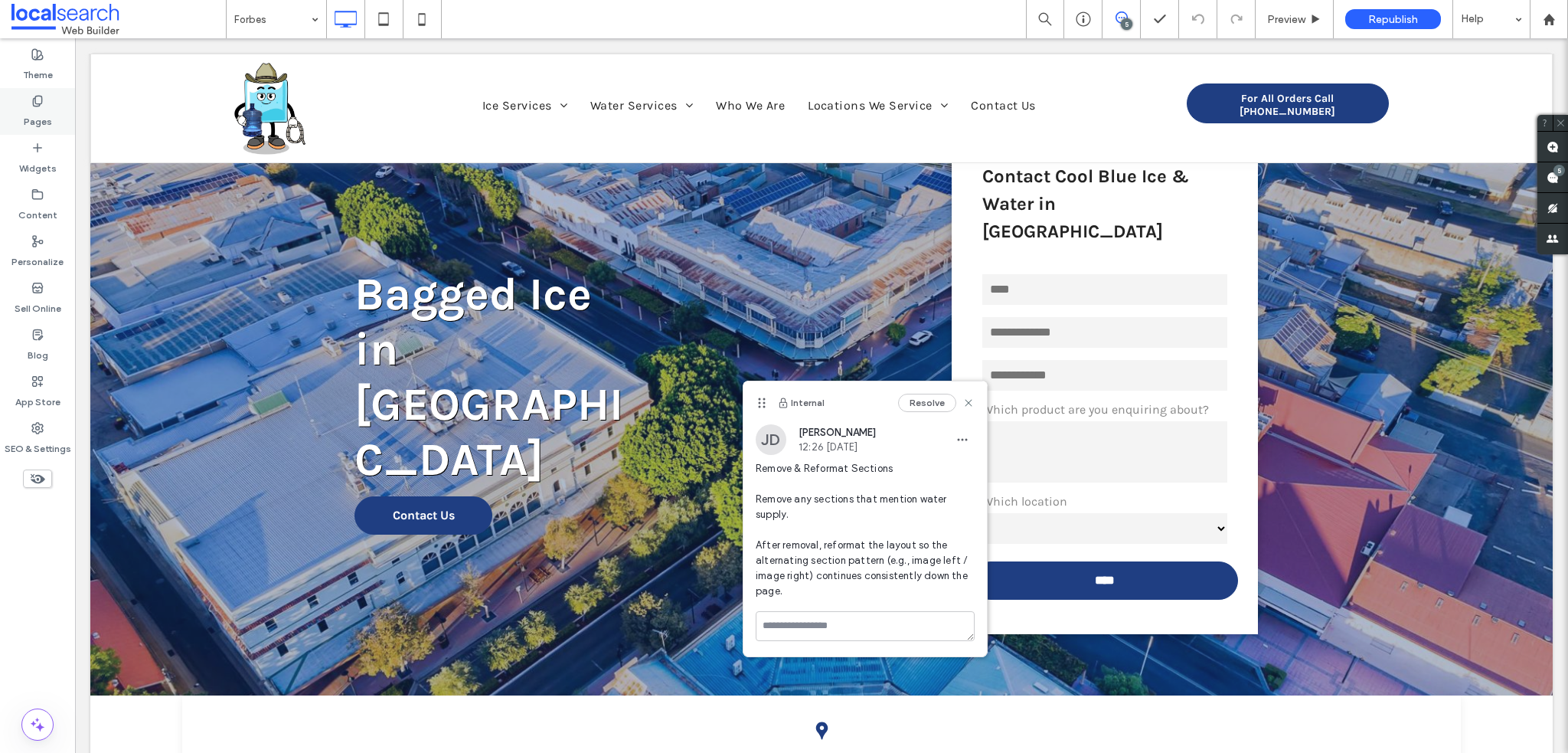
click at [38, 125] on label "Pages" at bounding box center [37, 118] width 29 height 22
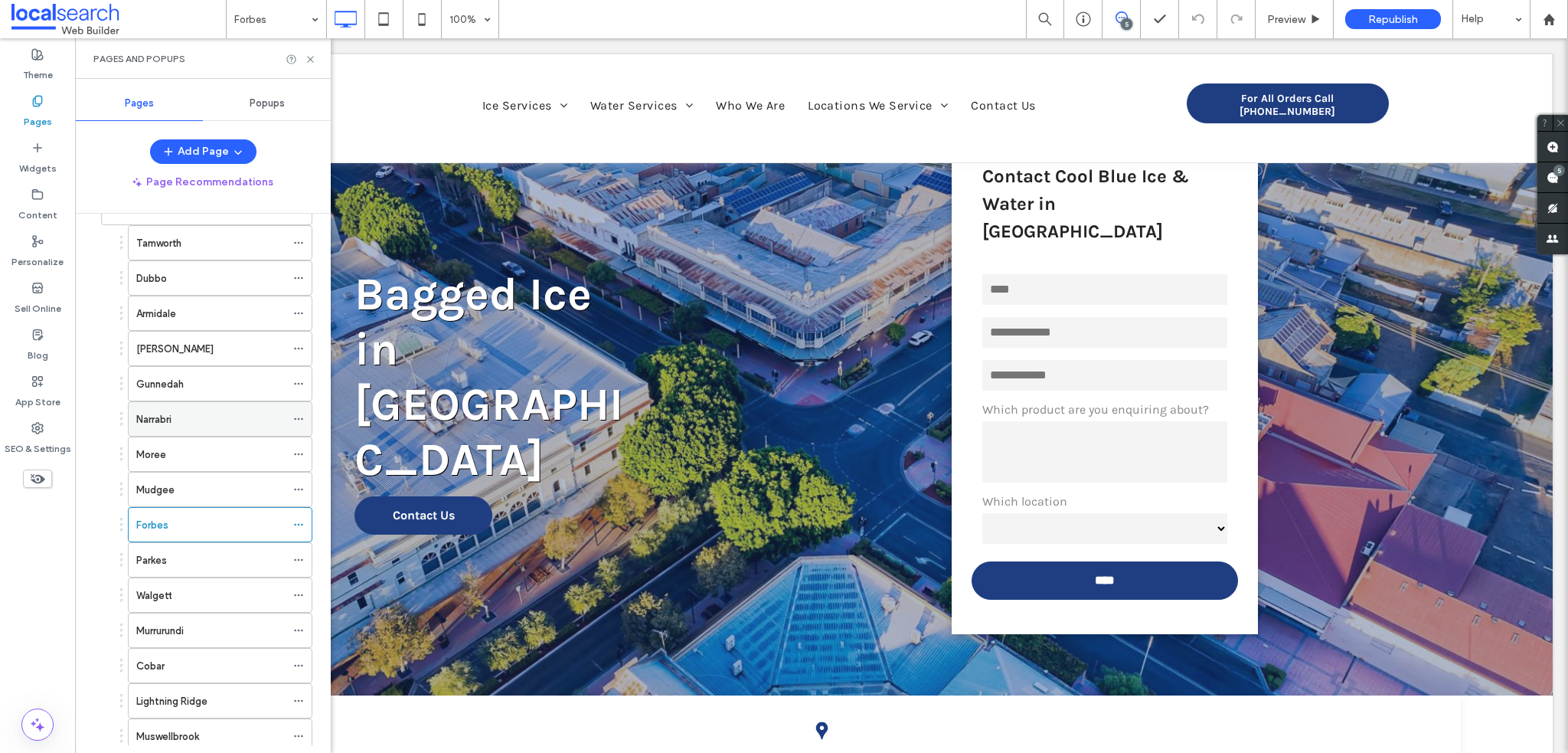
scroll to position [307, 0]
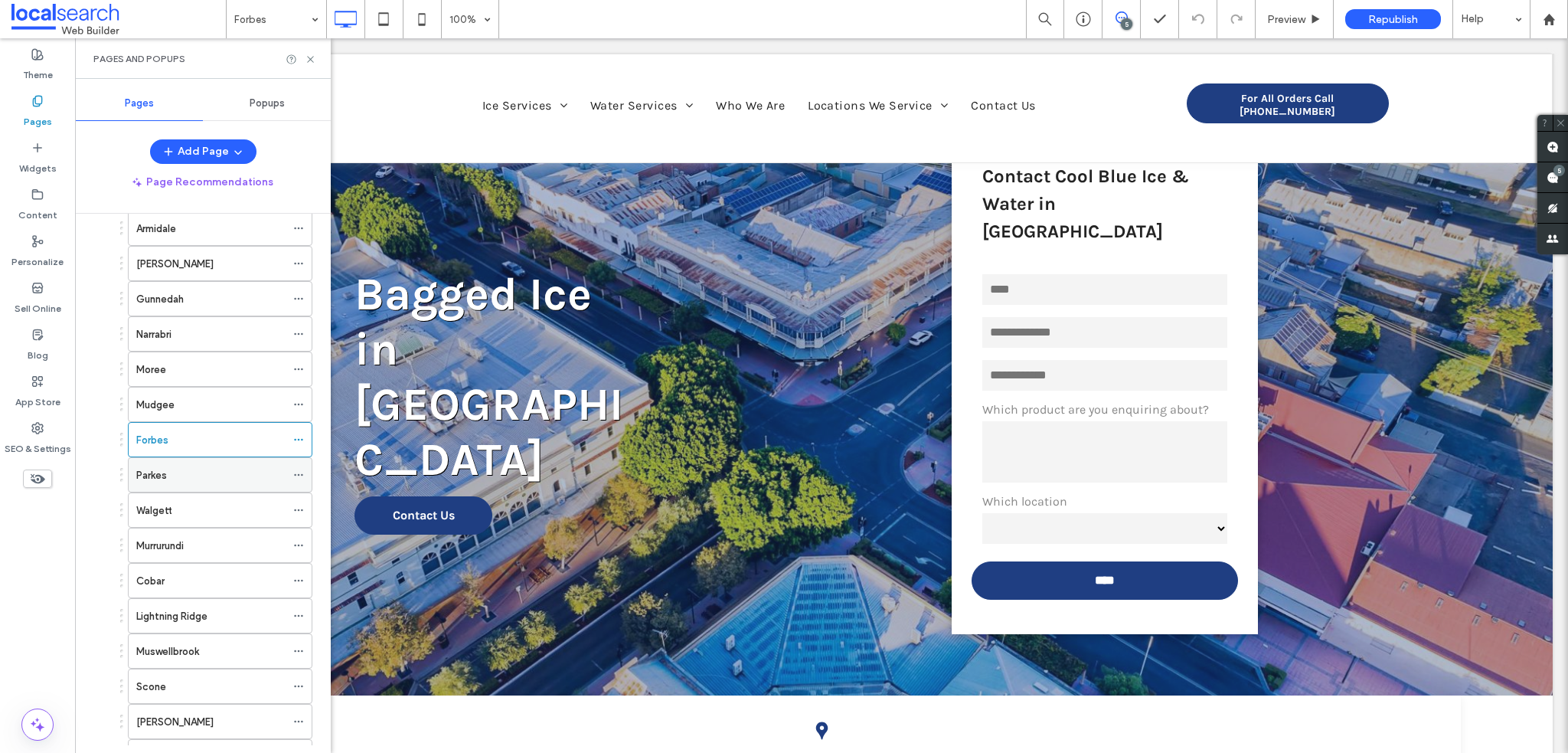
click at [171, 474] on div "Parkes" at bounding box center [211, 475] width 149 height 16
click at [313, 61] on use at bounding box center [310, 59] width 6 height 6
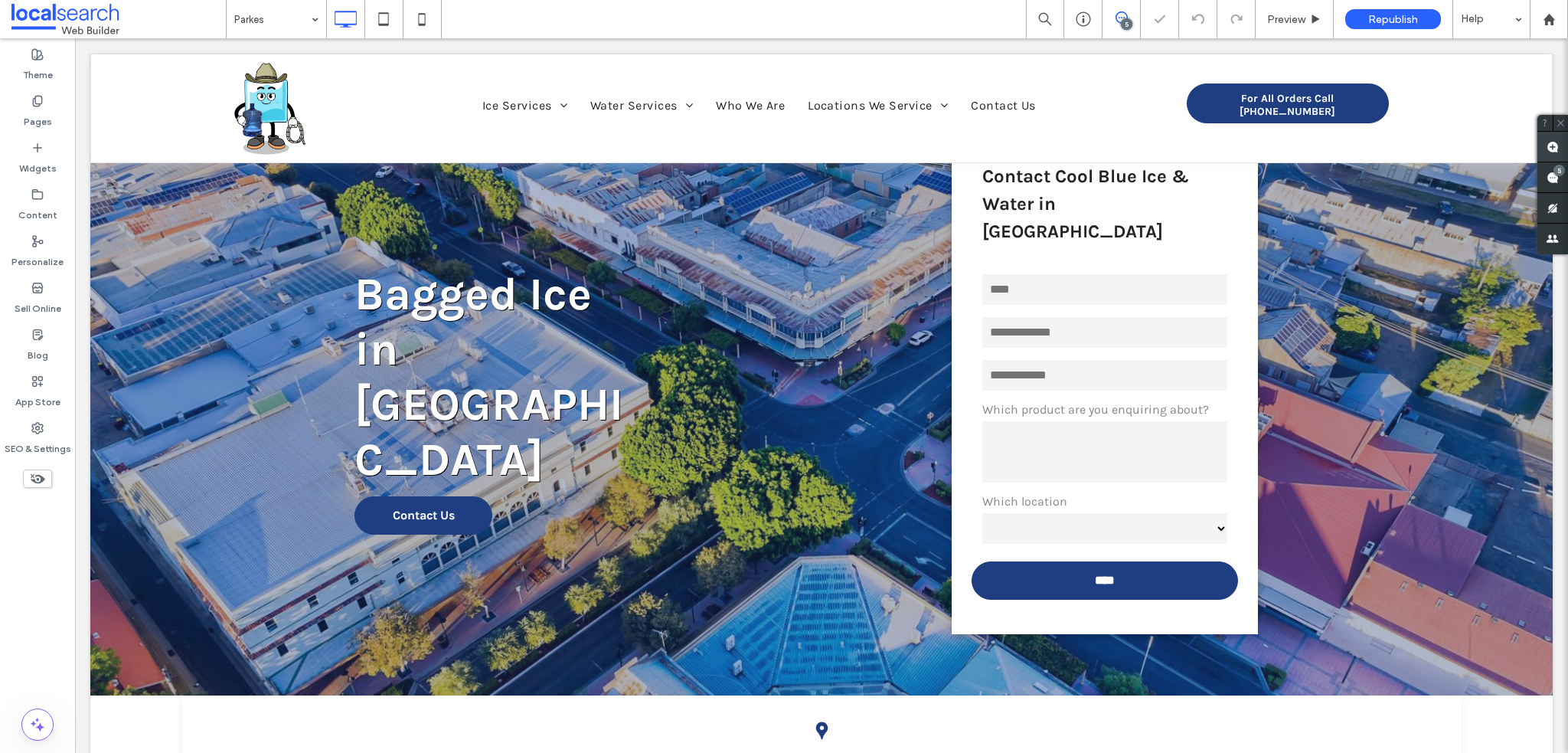
click at [1554, 146] on use at bounding box center [1552, 146] width 12 height 12
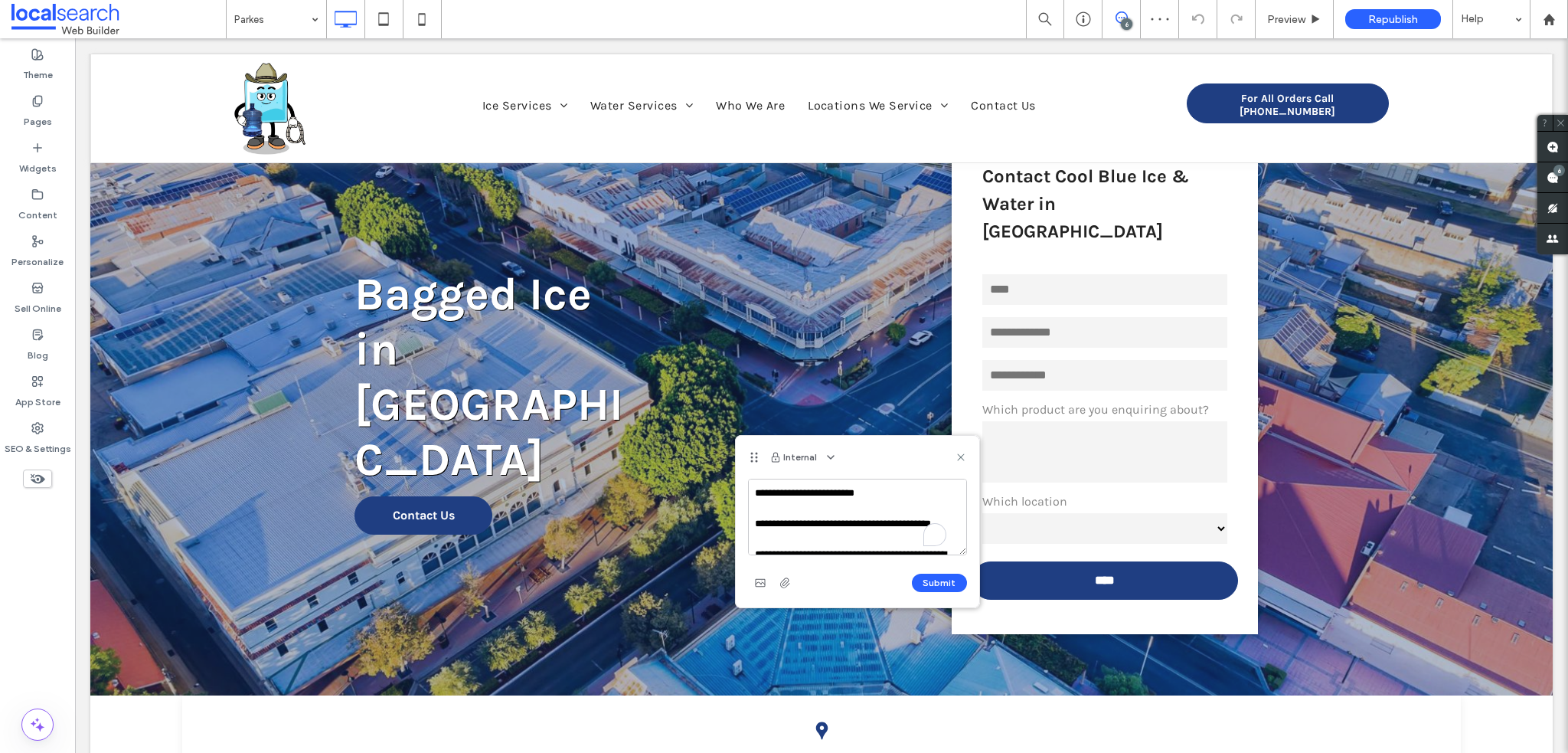
scroll to position [68, 0]
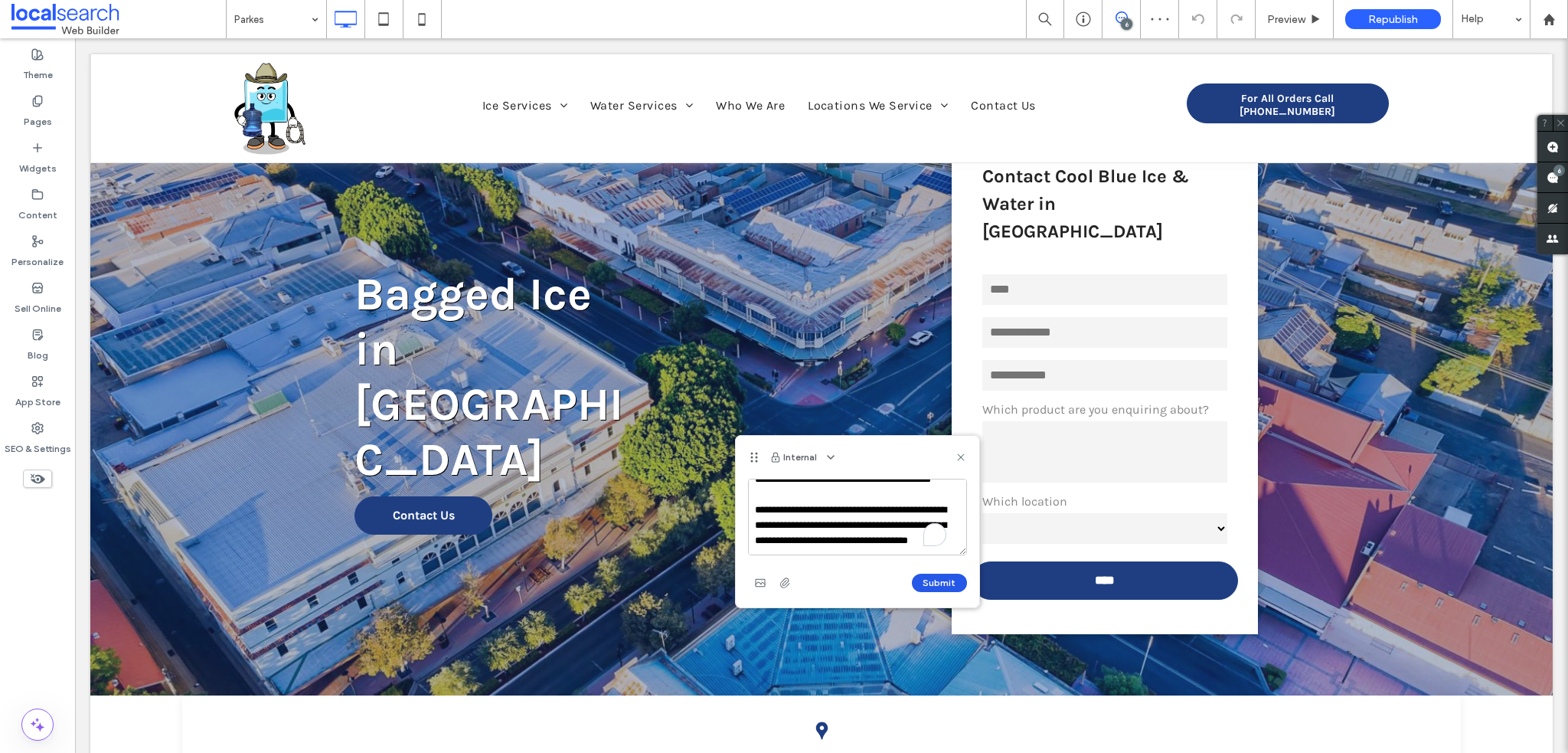
type textarea "**********"
click at [935, 583] on button "Submit" at bounding box center [940, 582] width 55 height 19
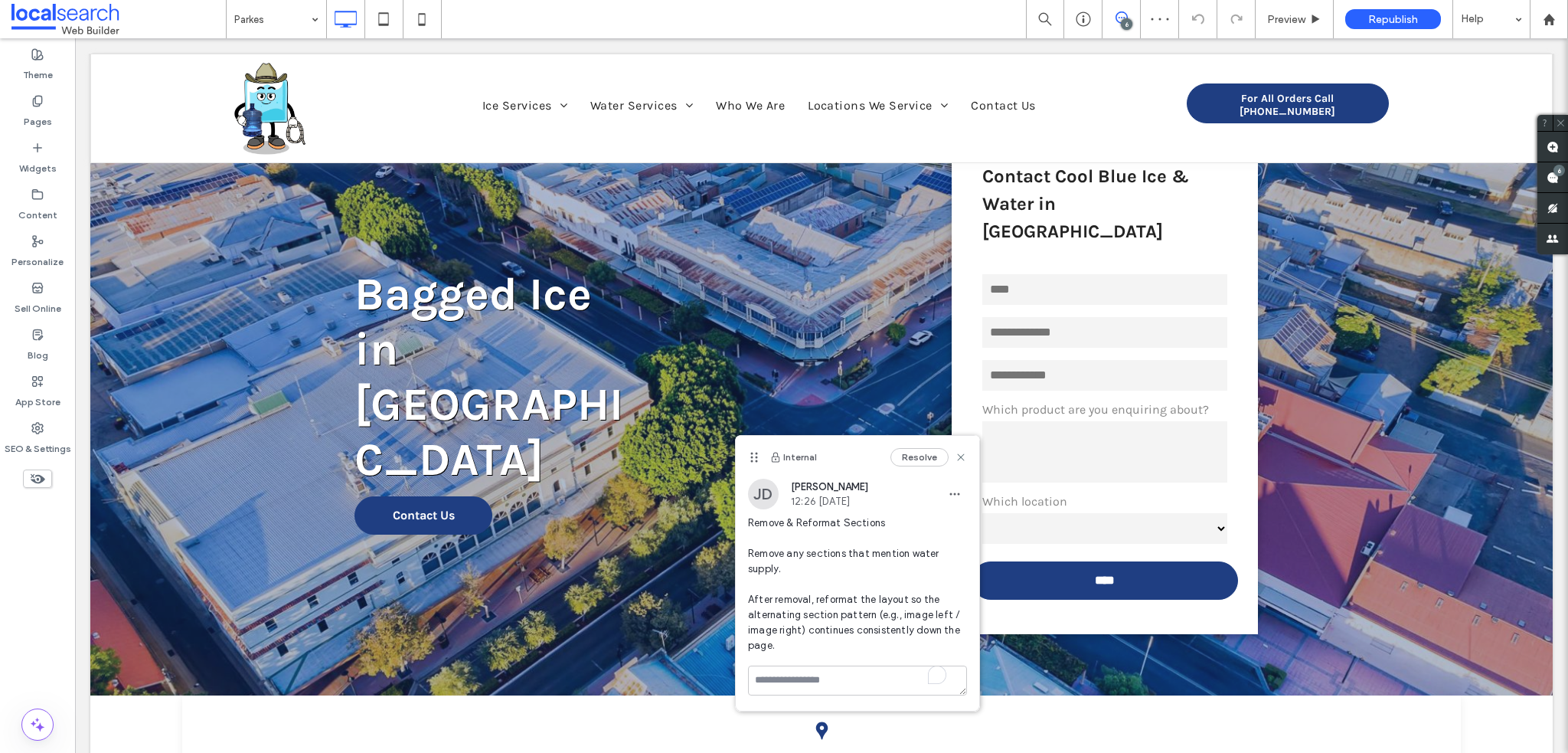
scroll to position [0, 0]
click at [39, 127] on label "Pages" at bounding box center [37, 118] width 29 height 22
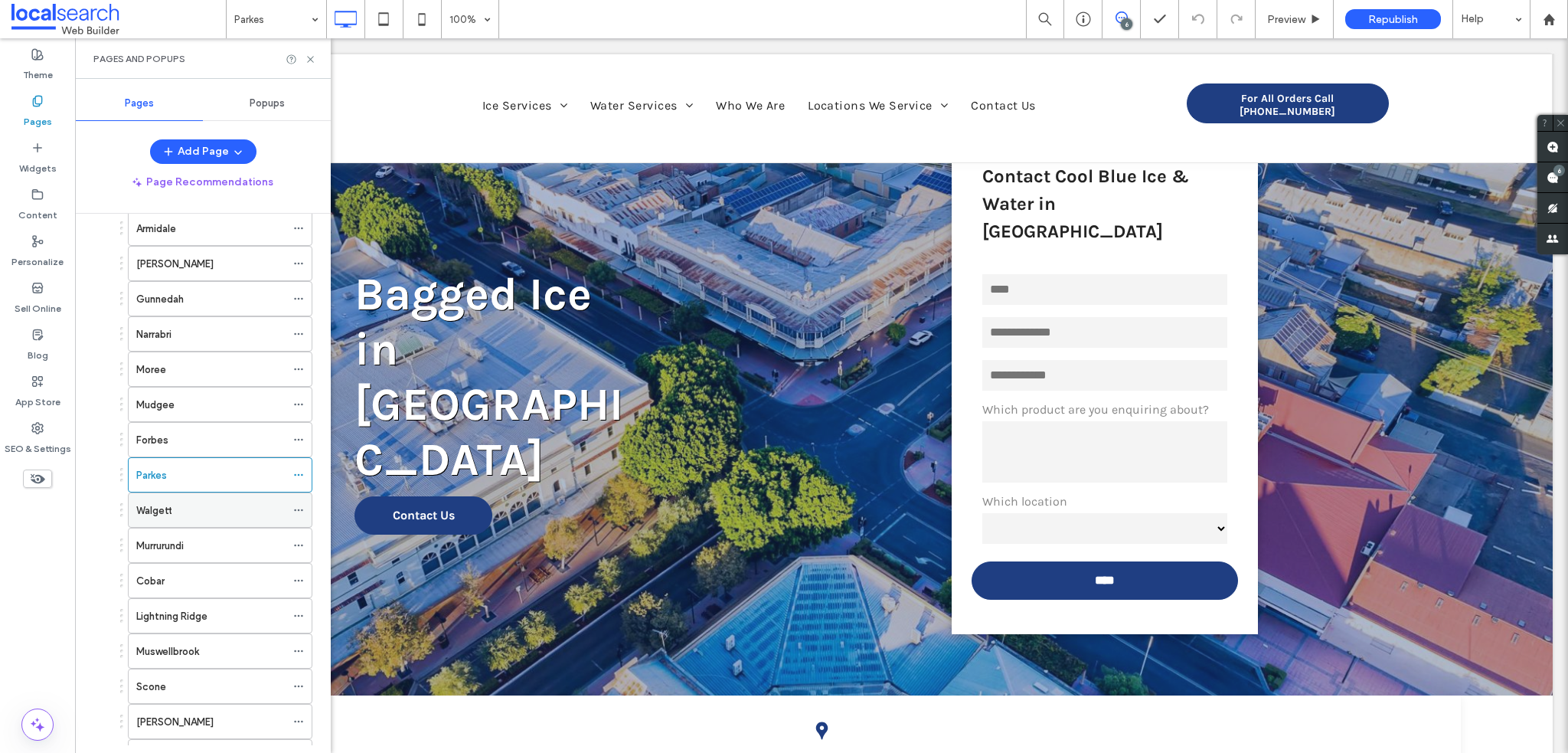
click at [157, 510] on label "Walgett" at bounding box center [154, 509] width 35 height 27
click at [1552, 153] on div "Walgett 100% 6 Preview Republish Help Site Comments Team & Clients Automate new…" at bounding box center [784, 376] width 1568 height 753
click at [1561, 149] on span at bounding box center [1552, 146] width 30 height 29
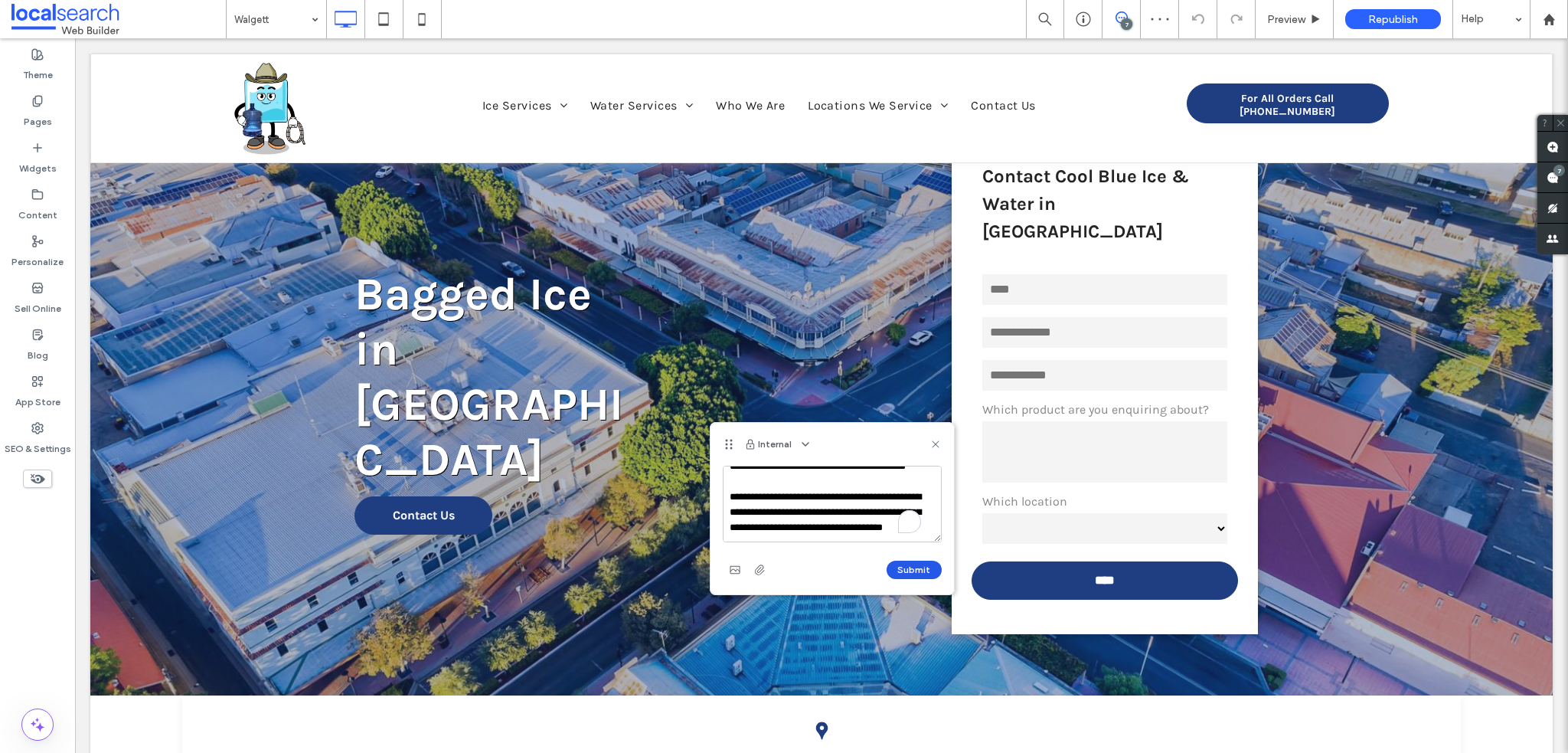
type textarea "**********"
click at [919, 566] on button "Submit" at bounding box center [914, 569] width 55 height 19
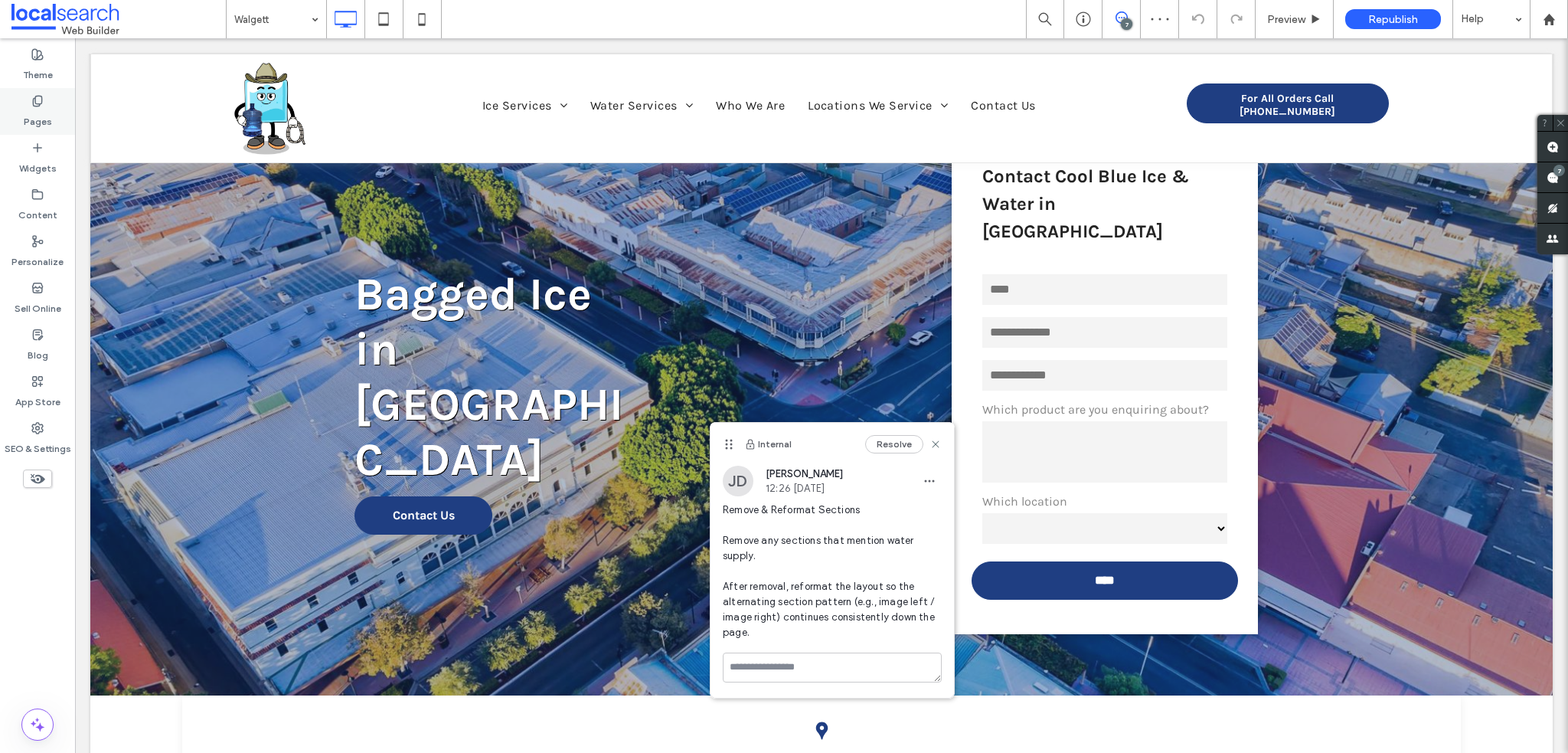
click at [32, 114] on label "Pages" at bounding box center [37, 118] width 29 height 22
